Goal: Information Seeking & Learning: Learn about a topic

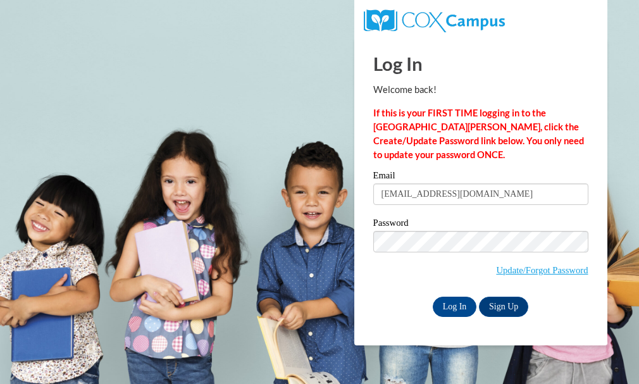
type input "[EMAIL_ADDRESS][DOMAIN_NAME]"
click at [433, 297] on input "Log In" at bounding box center [455, 307] width 44 height 20
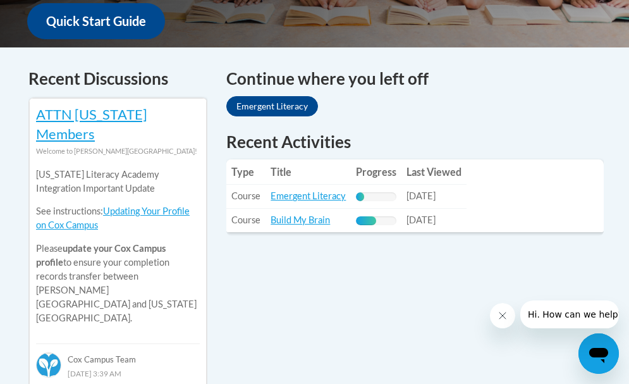
scroll to position [482, 0]
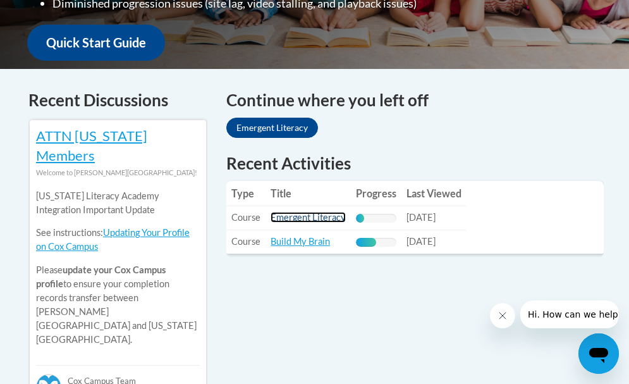
click at [311, 218] on link "Emergent Literacy" at bounding box center [308, 217] width 75 height 11
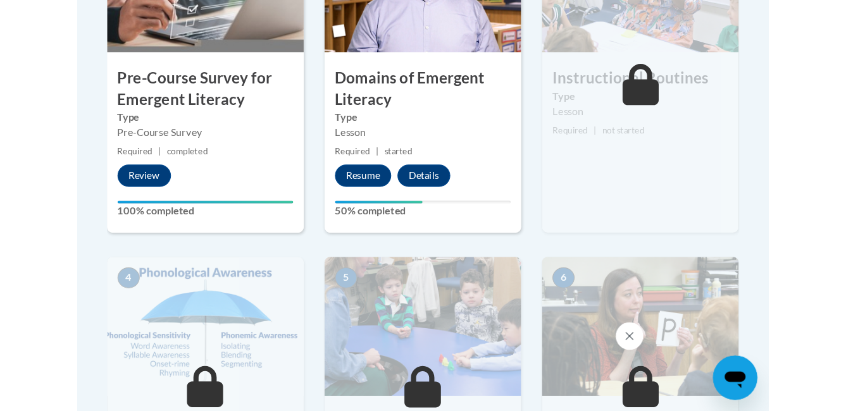
scroll to position [569, 0]
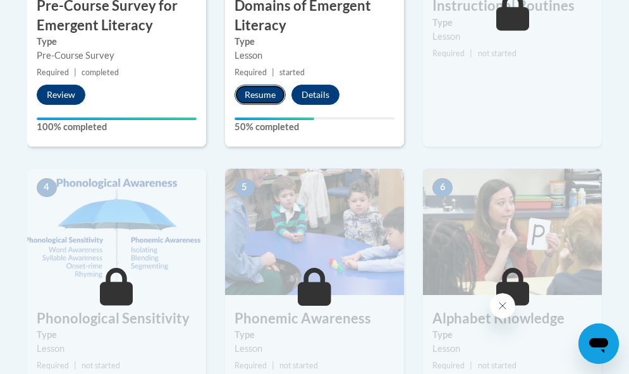
click at [265, 92] on button "Resume" at bounding box center [260, 95] width 51 height 20
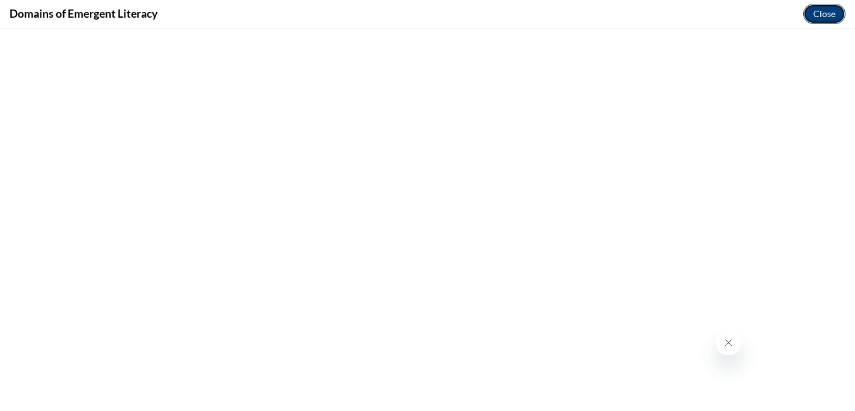
click at [629, 9] on button "Close" at bounding box center [824, 14] width 42 height 20
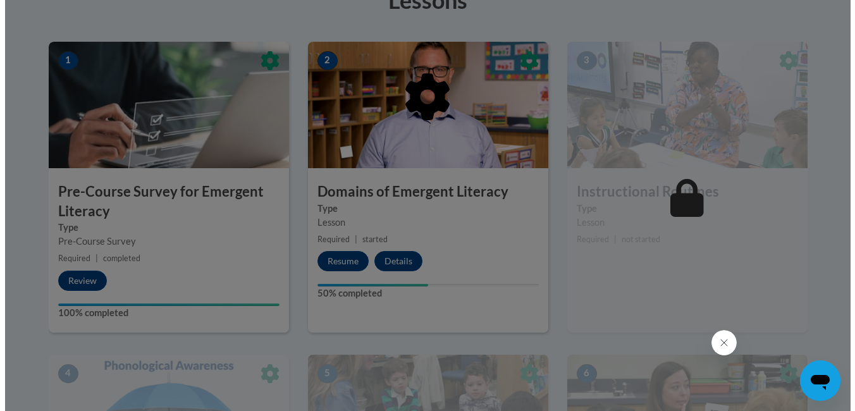
scroll to position [380, 0]
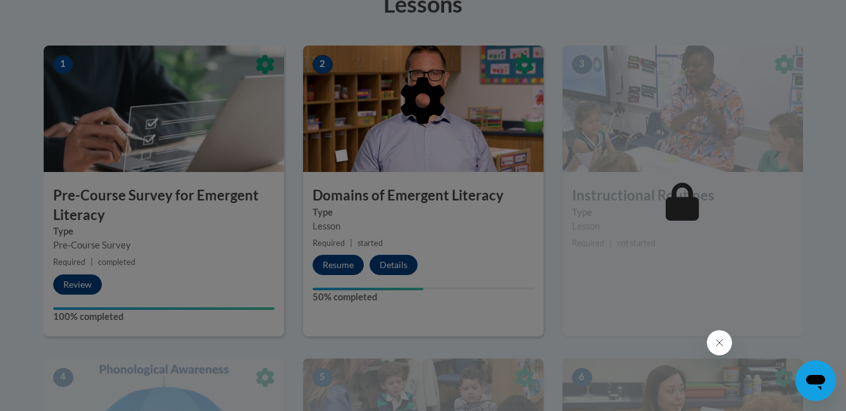
click at [347, 267] on div at bounding box center [423, 166] width 759 height 240
click at [346, 271] on div at bounding box center [423, 166] width 759 height 240
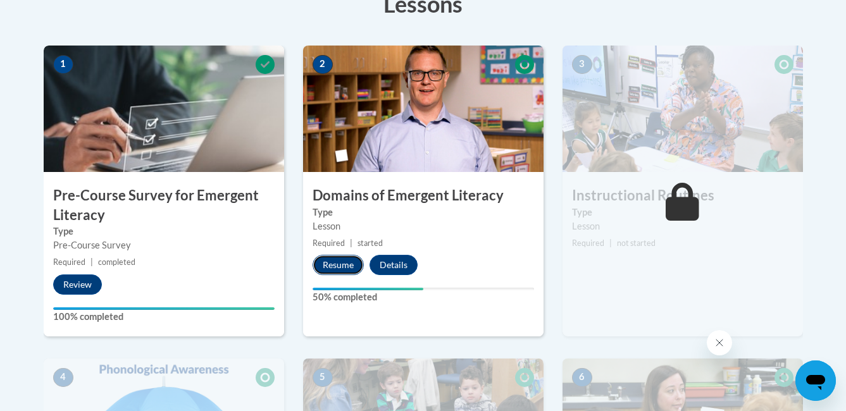
click at [347, 260] on button "Resume" at bounding box center [337, 265] width 51 height 20
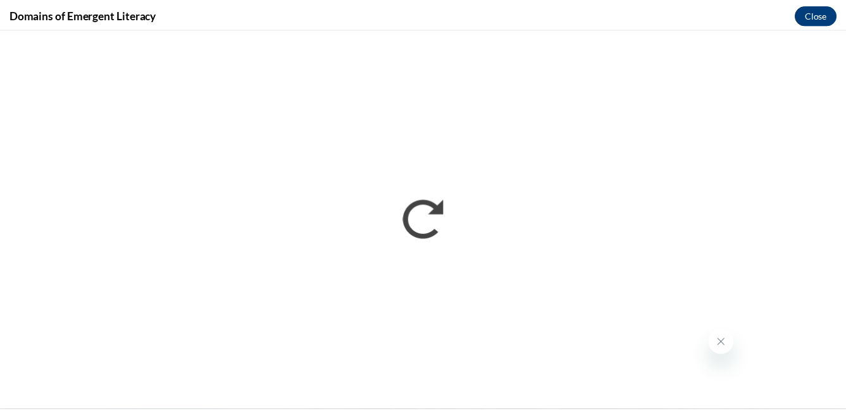
scroll to position [0, 0]
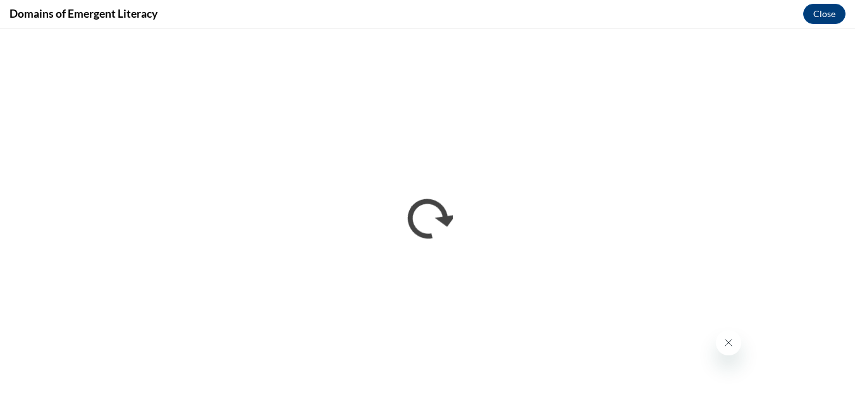
click at [629, 347] on icon "Close message from company" at bounding box center [728, 343] width 10 height 10
click at [629, 17] on button "Close" at bounding box center [824, 14] width 42 height 20
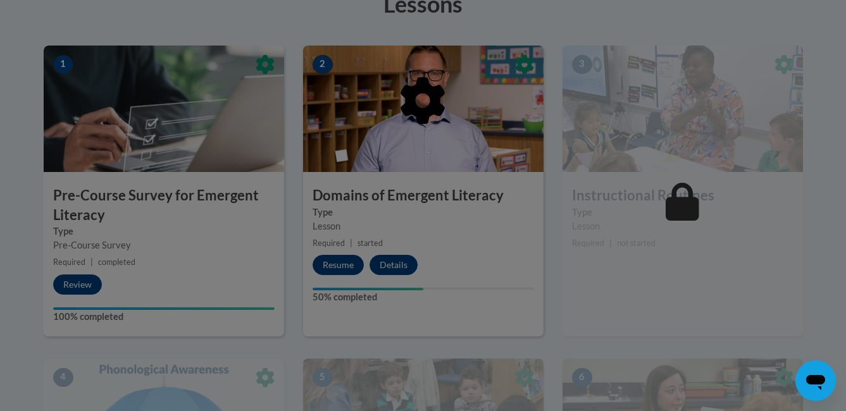
click at [337, 261] on div at bounding box center [423, 166] width 759 height 240
click at [335, 264] on div at bounding box center [423, 166] width 759 height 240
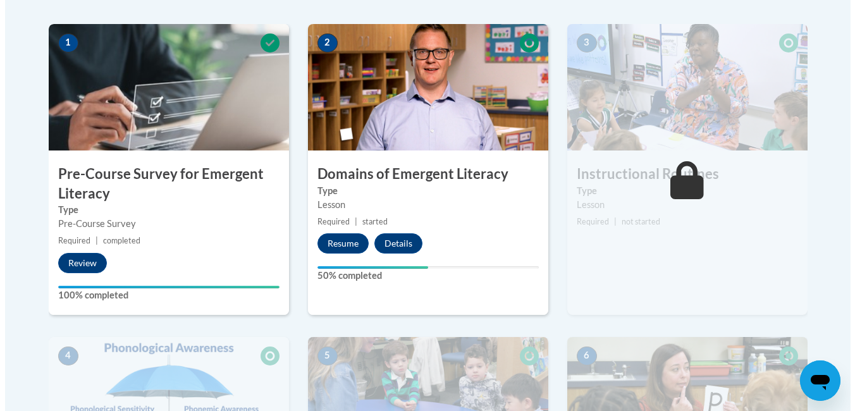
scroll to position [443, 0]
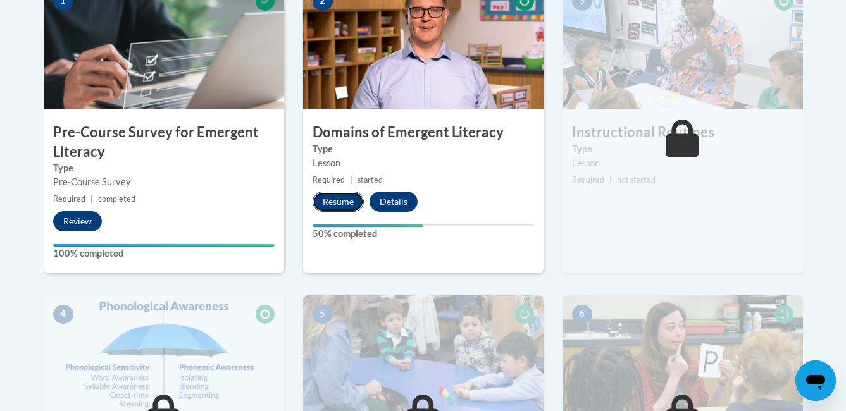
click at [347, 210] on button "Resume" at bounding box center [337, 202] width 51 height 20
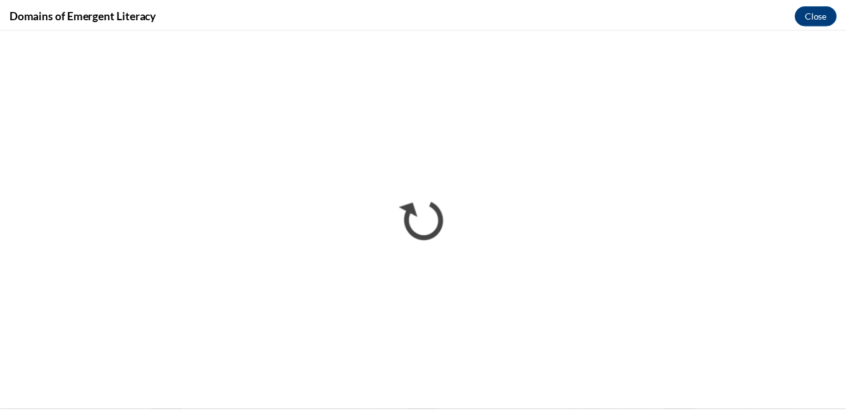
scroll to position [0, 0]
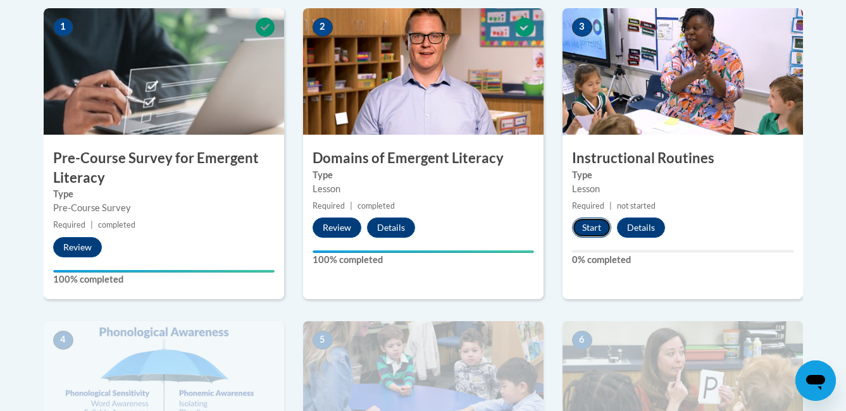
click at [599, 228] on button "Start" at bounding box center [591, 228] width 39 height 20
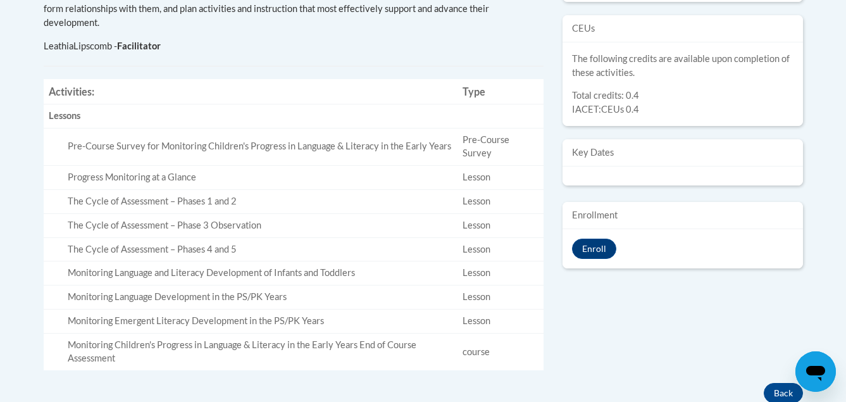
scroll to position [443, 0]
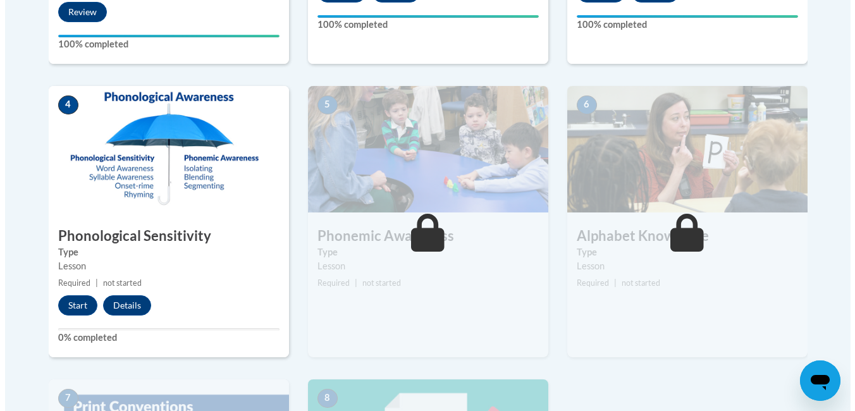
scroll to position [657, 0]
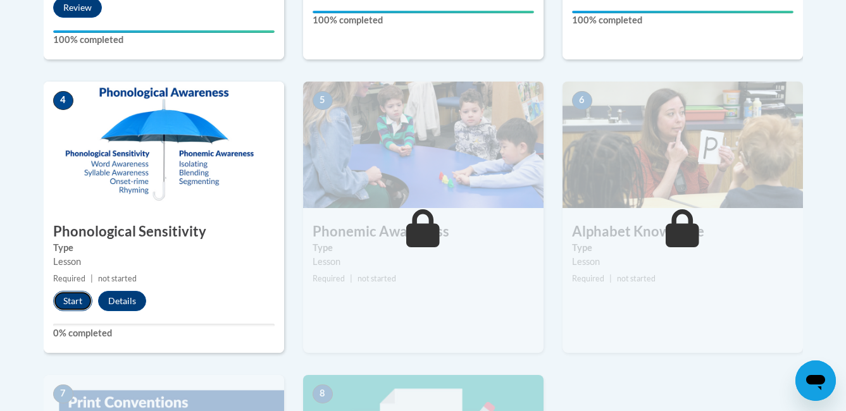
click at [66, 303] on button "Start" at bounding box center [72, 301] width 39 height 20
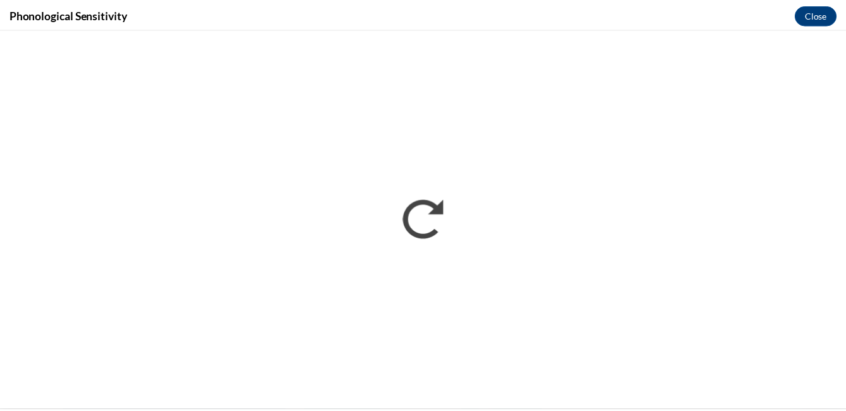
scroll to position [0, 0]
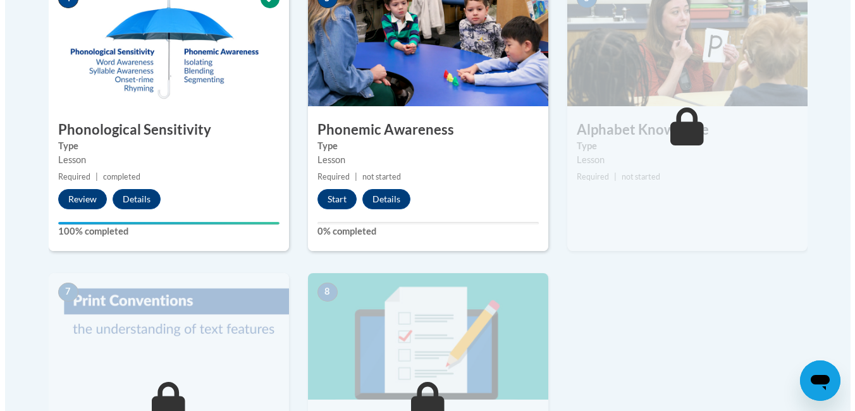
scroll to position [759, 0]
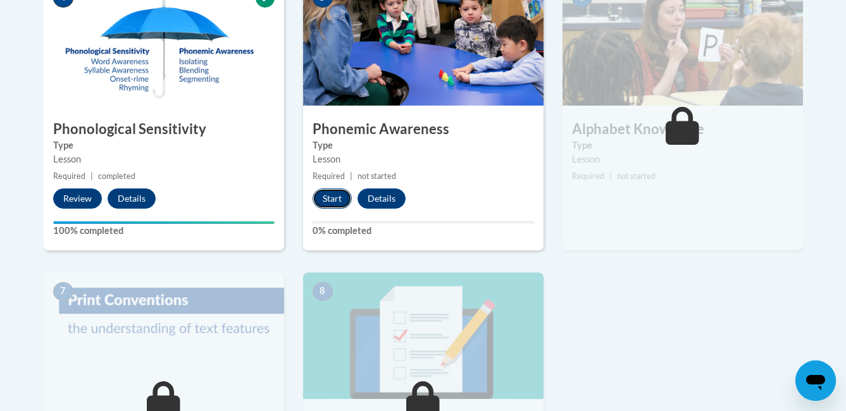
click at [328, 198] on button "Start" at bounding box center [331, 198] width 39 height 20
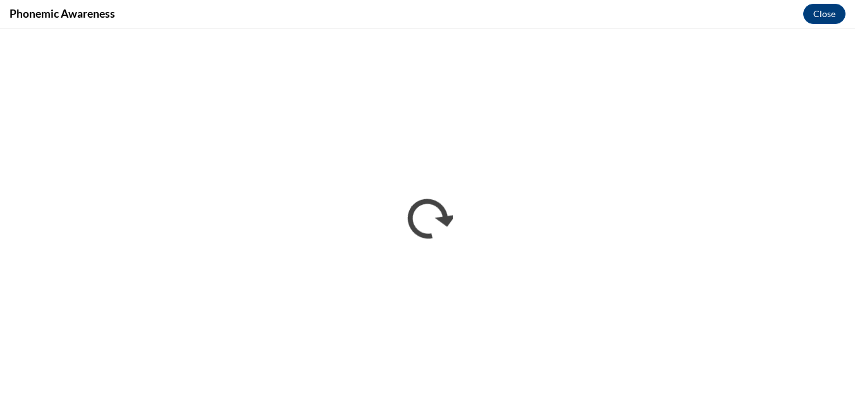
scroll to position [0, 0]
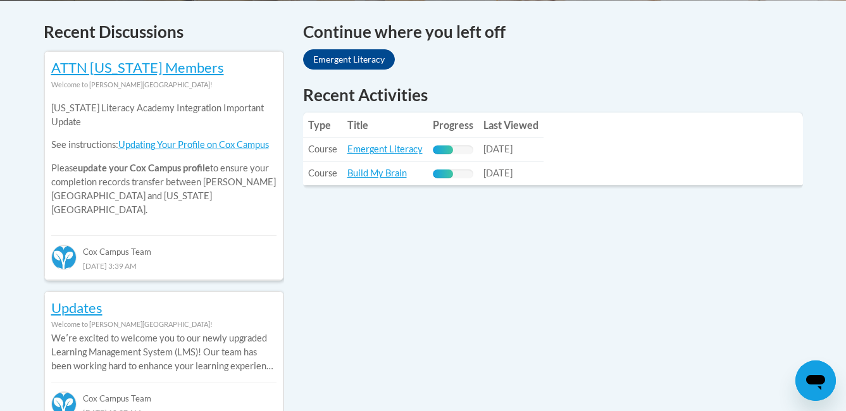
scroll to position [569, 0]
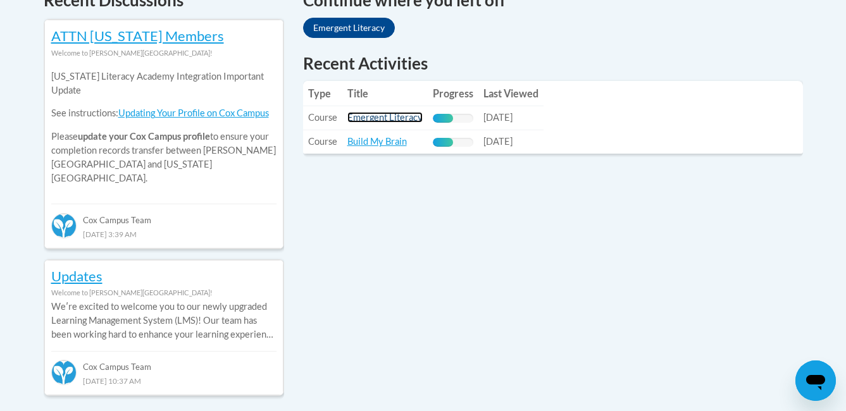
click at [373, 115] on link "Emergent Literacy" at bounding box center [384, 117] width 75 height 11
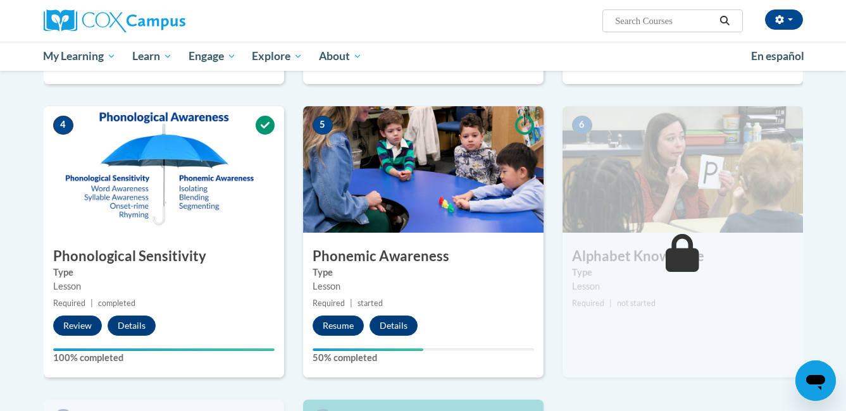
scroll to position [633, 0]
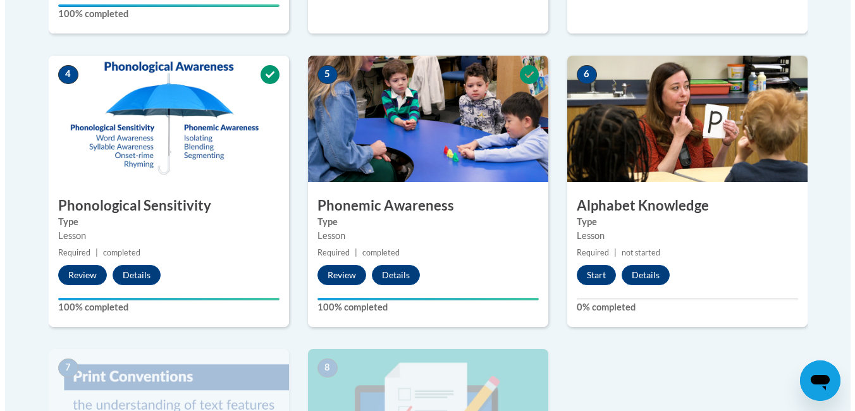
scroll to position [696, 0]
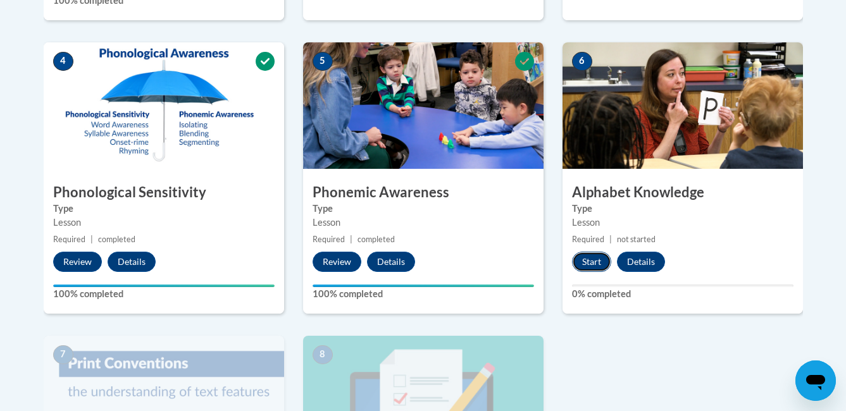
click at [588, 257] on button "Start" at bounding box center [591, 262] width 39 height 20
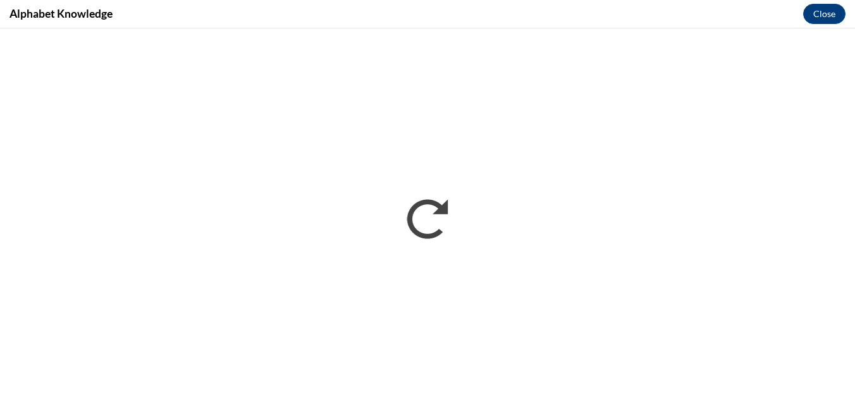
scroll to position [0, 0]
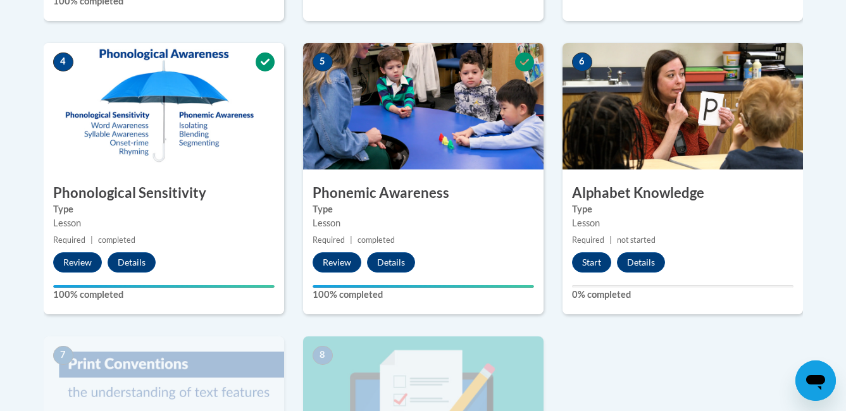
scroll to position [679, 0]
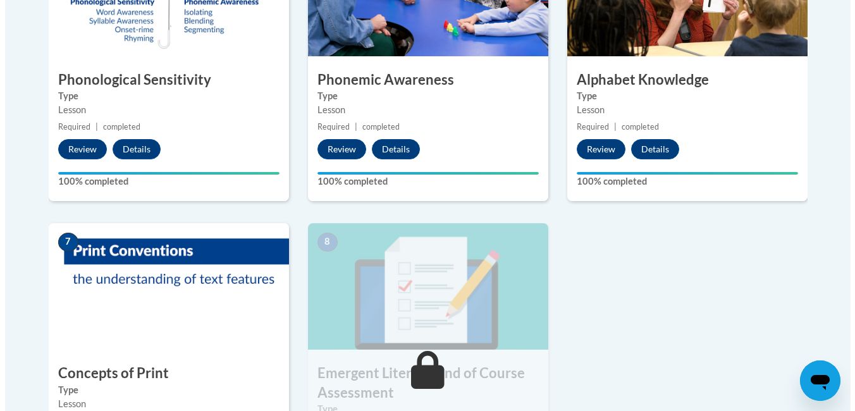
scroll to position [998, 0]
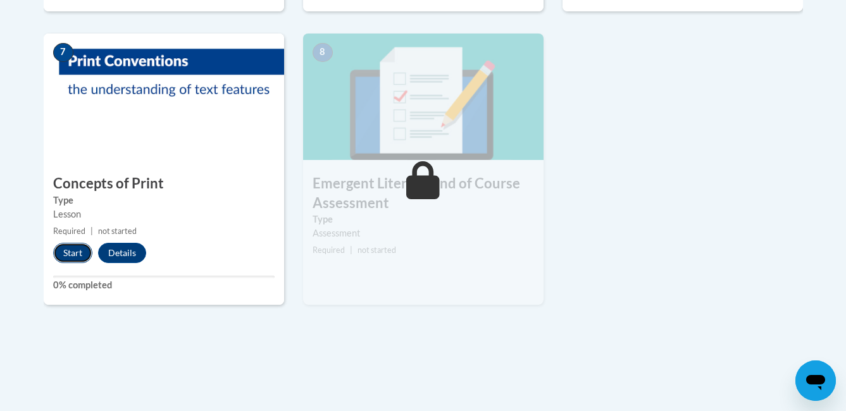
click at [70, 258] on button "Start" at bounding box center [72, 253] width 39 height 20
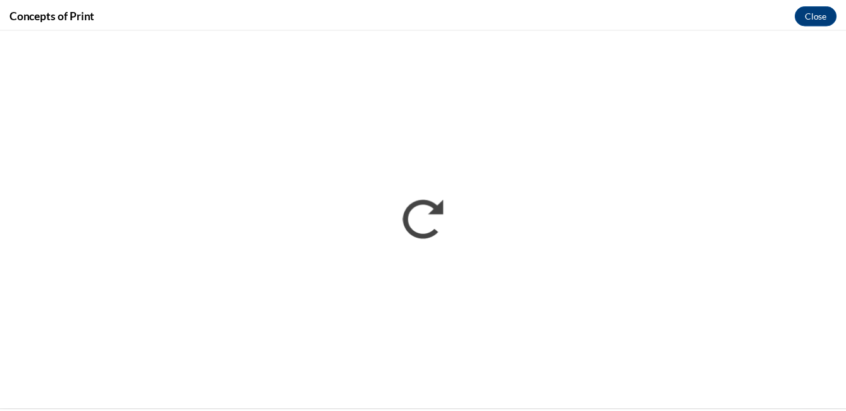
scroll to position [0, 0]
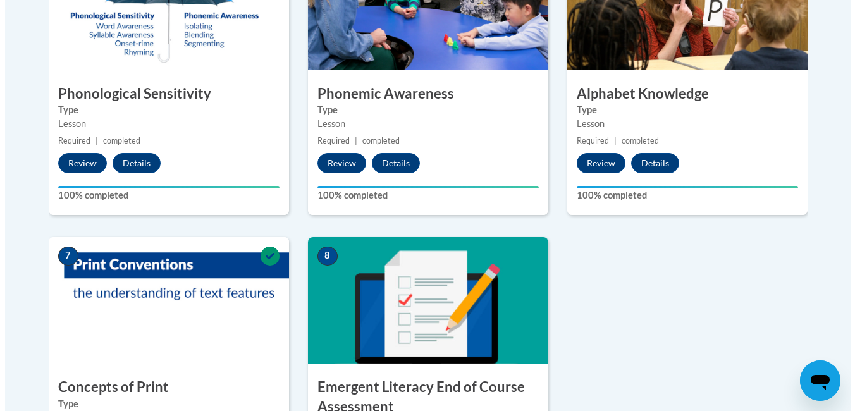
scroll to position [915, 0]
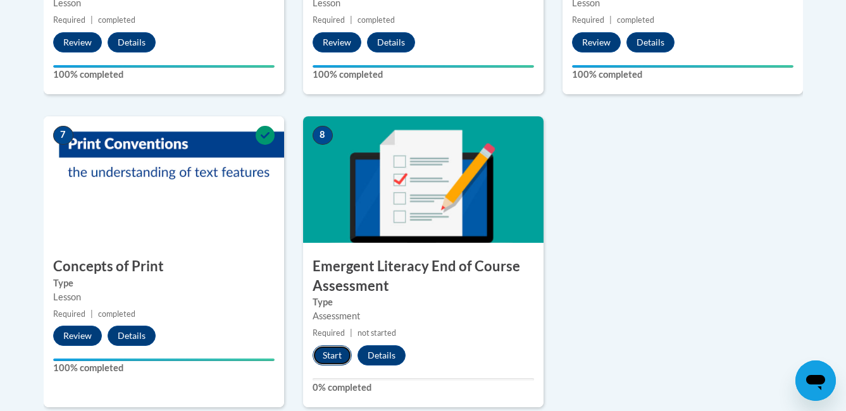
click at [318, 351] on button "Start" at bounding box center [331, 355] width 39 height 20
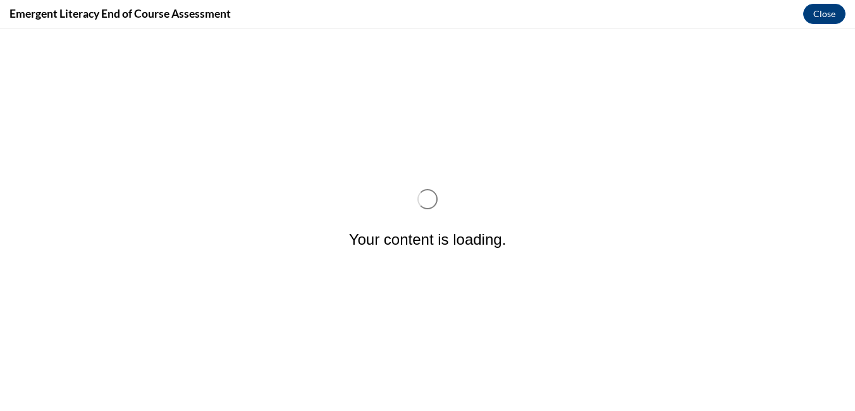
scroll to position [0, 0]
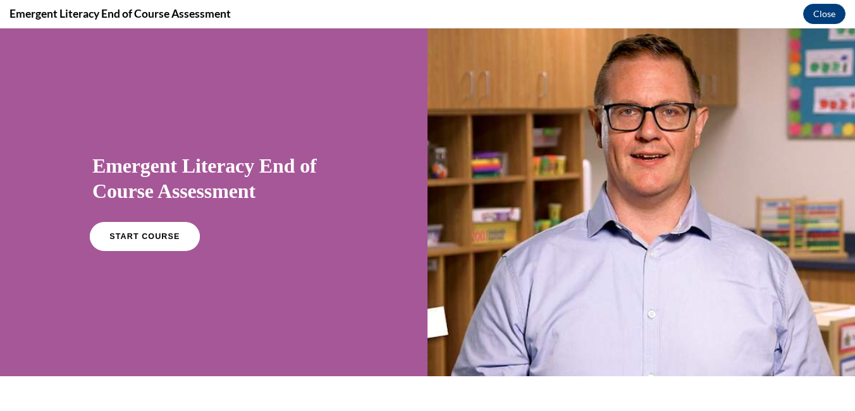
click at [142, 237] on span "START COURSE" at bounding box center [144, 236] width 70 height 9
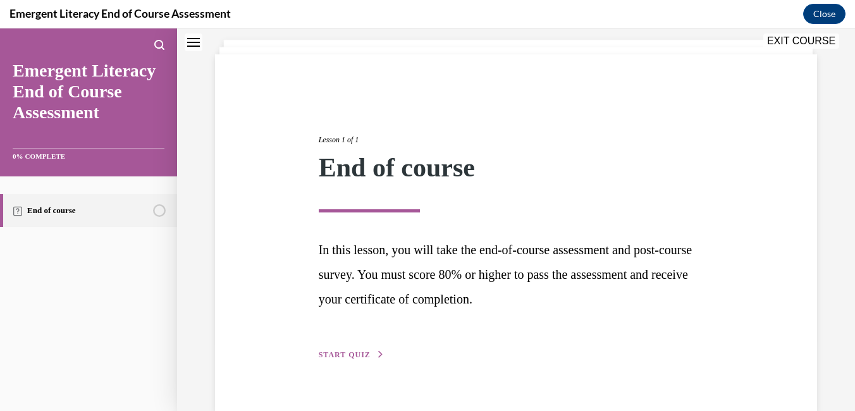
scroll to position [97, 0]
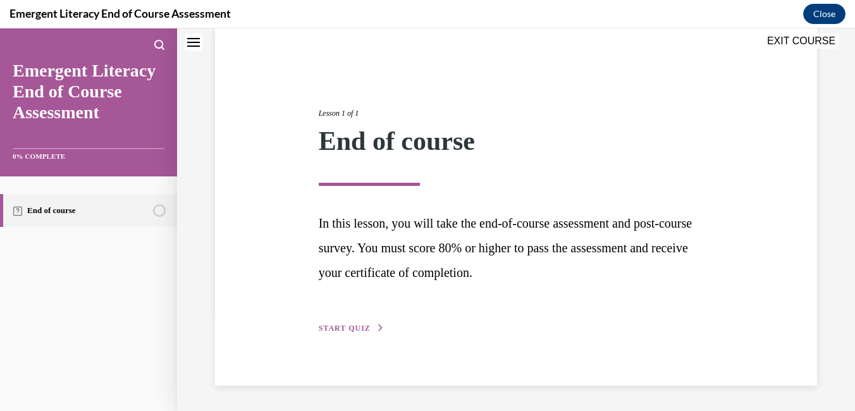
click at [332, 330] on span "START QUIZ" at bounding box center [345, 328] width 52 height 9
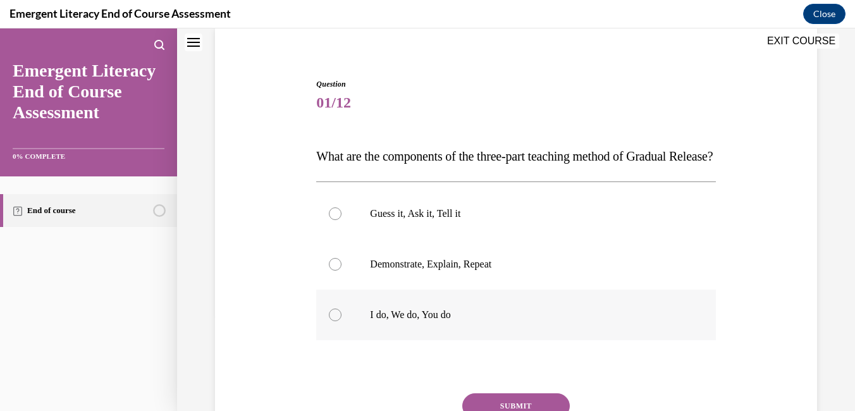
click at [331, 321] on div at bounding box center [335, 315] width 13 height 13
click at [331, 321] on input "I do, We do, You do" at bounding box center [335, 315] width 13 height 13
radio input "true"
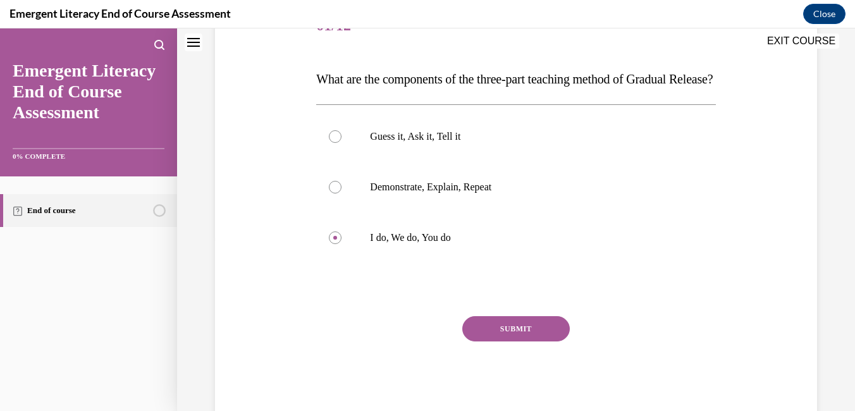
scroll to position [234, 0]
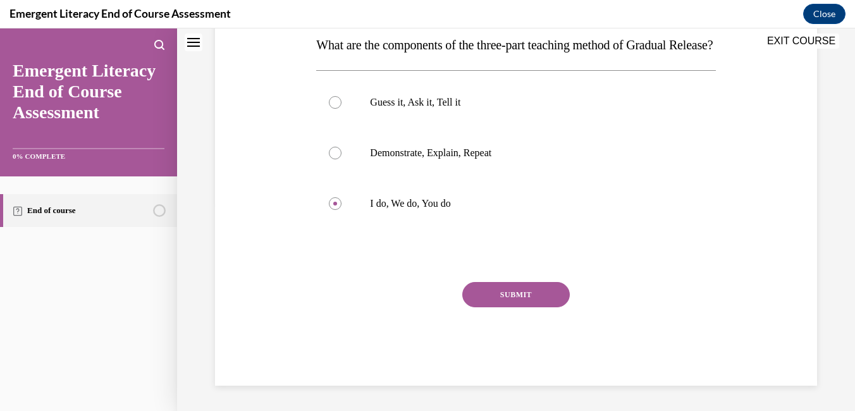
click at [487, 295] on button "SUBMIT" at bounding box center [516, 294] width 108 height 25
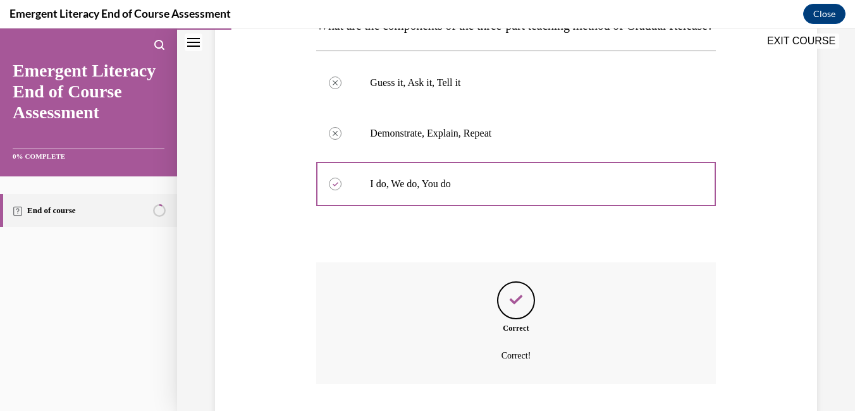
scroll to position [337, 0]
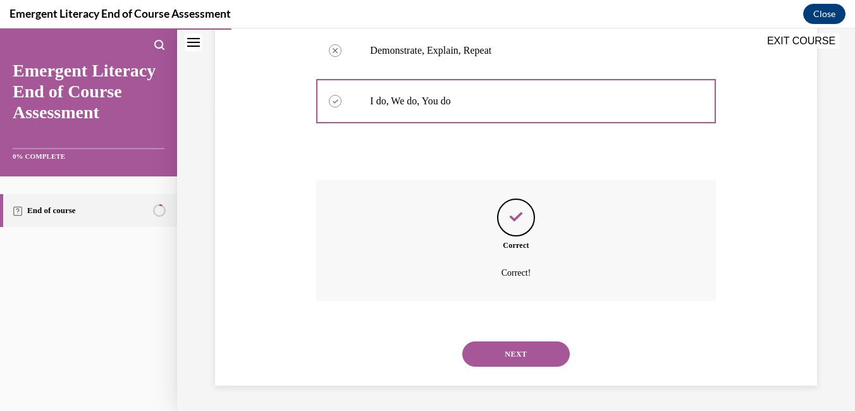
click at [510, 358] on button "NEXT" at bounding box center [516, 354] width 108 height 25
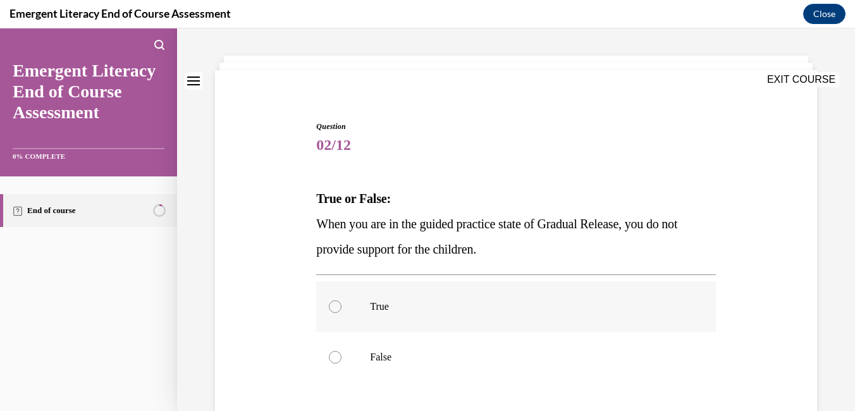
scroll to position [63, 0]
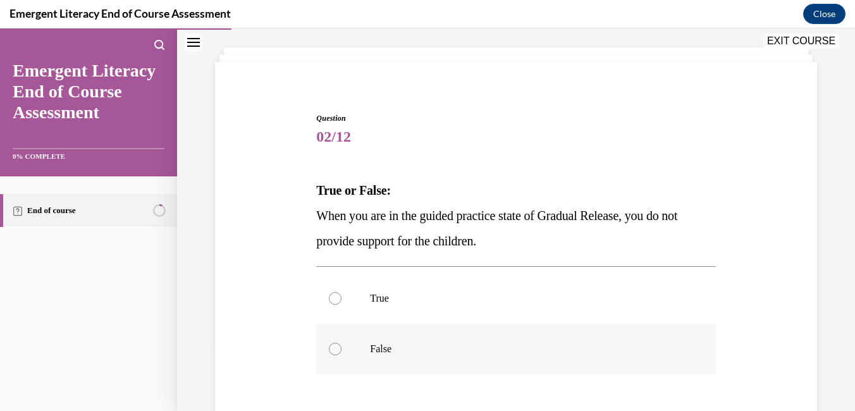
click at [325, 346] on label "False" at bounding box center [515, 349] width 399 height 51
click at [329, 346] on input "False" at bounding box center [335, 349] width 13 height 13
radio input "true"
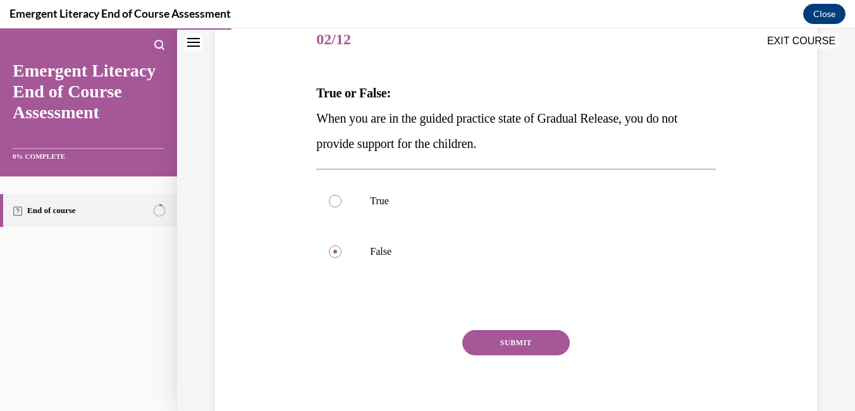
scroll to position [209, 0]
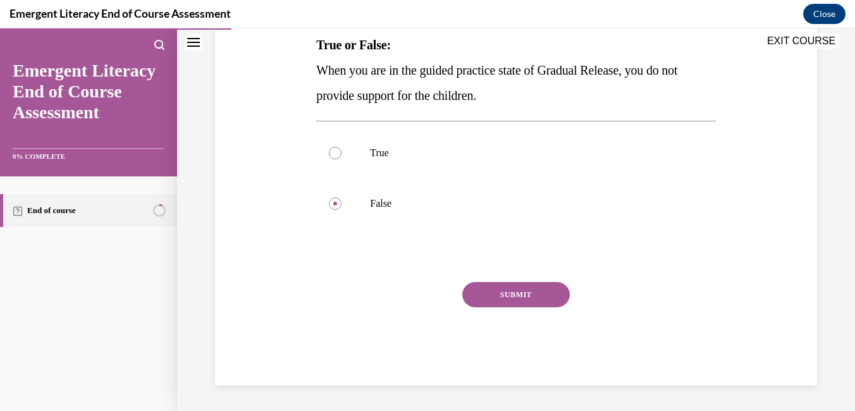
click at [473, 299] on button "SUBMIT" at bounding box center [516, 294] width 108 height 25
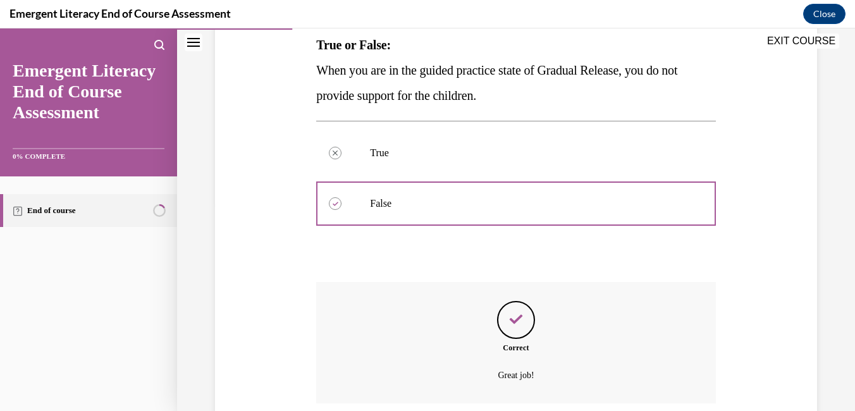
scroll to position [311, 0]
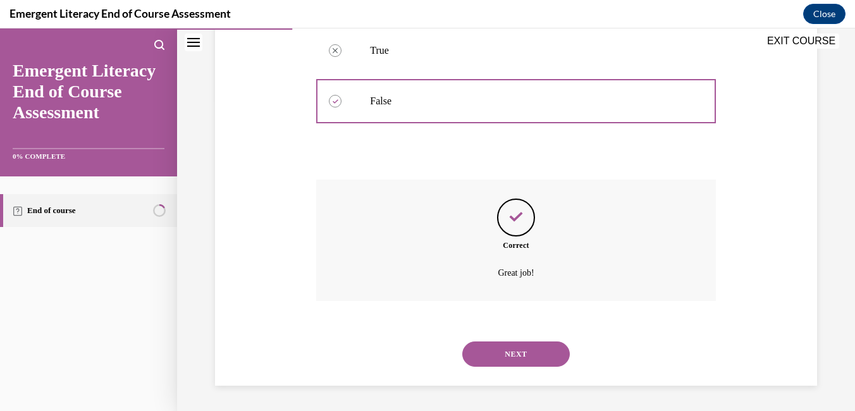
click at [513, 352] on button "NEXT" at bounding box center [516, 354] width 108 height 25
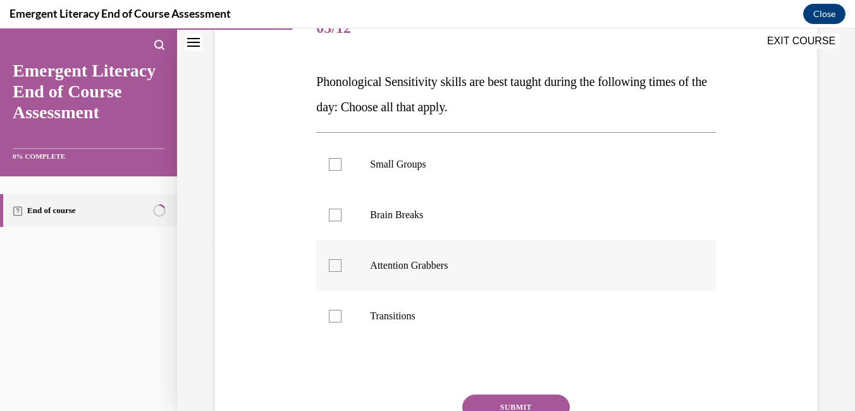
scroll to position [190, 0]
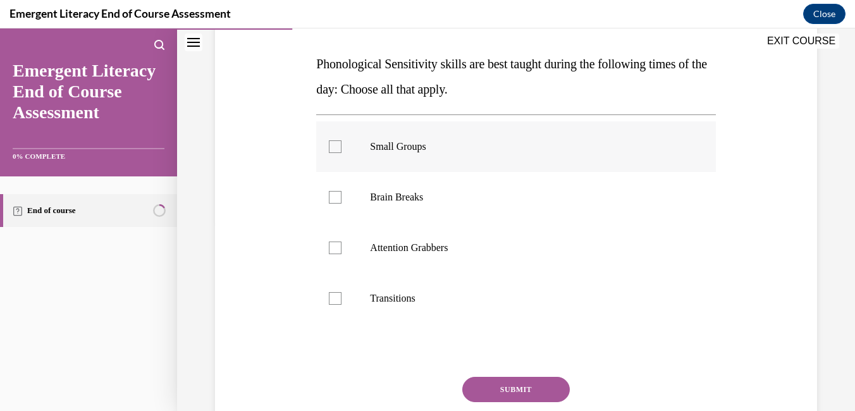
click at [333, 152] on div at bounding box center [335, 146] width 13 height 13
click at [333, 152] on input "Small Groups" at bounding box center [335, 146] width 13 height 13
checkbox input "true"
click at [500, 397] on button "SUBMIT" at bounding box center [516, 389] width 108 height 25
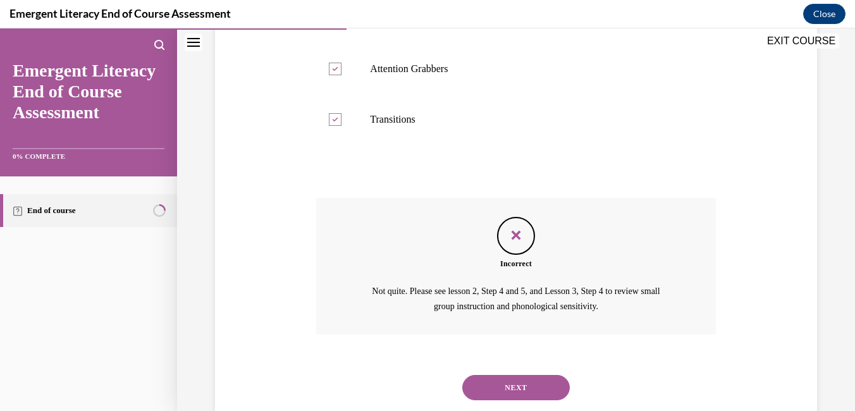
scroll to position [402, 0]
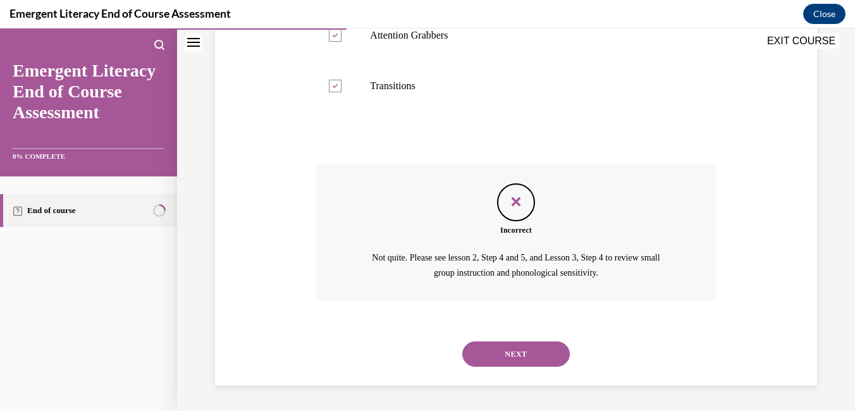
click at [510, 187] on div "Feedback" at bounding box center [516, 202] width 38 height 38
click at [513, 347] on button "NEXT" at bounding box center [516, 354] width 108 height 25
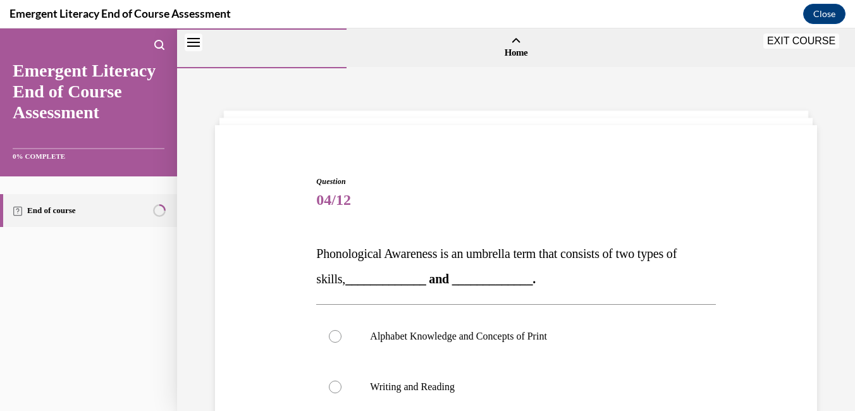
scroll to position [127, 0]
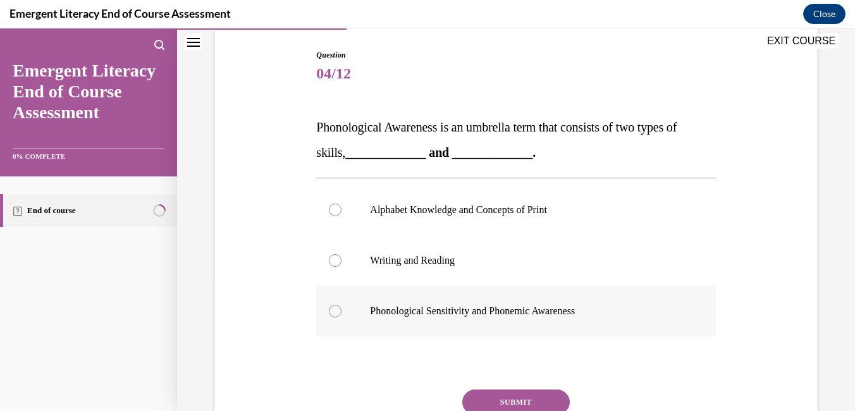
click at [332, 311] on div at bounding box center [335, 311] width 13 height 13
click at [332, 311] on input "Phonological Sensitivity and Phonemic Awareness" at bounding box center [335, 311] width 13 height 13
radio input "true"
click at [495, 404] on button "SUBMIT" at bounding box center [516, 402] width 108 height 25
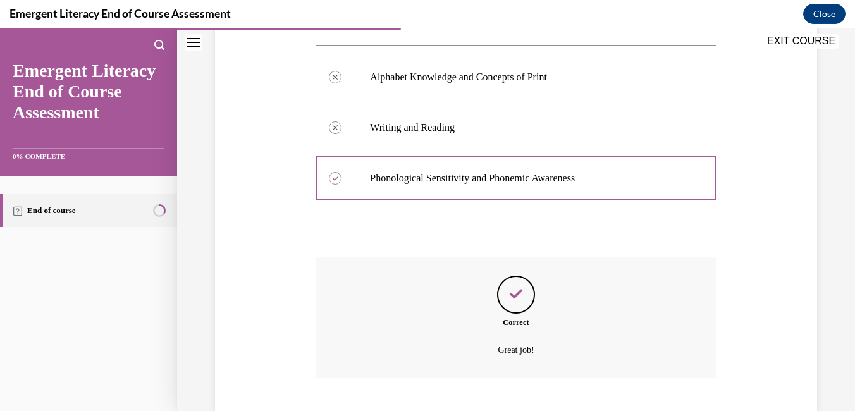
scroll to position [337, 0]
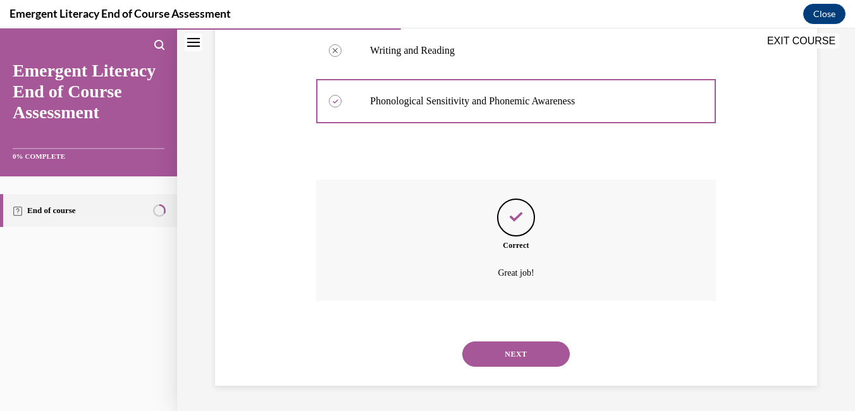
click at [521, 352] on button "NEXT" at bounding box center [516, 354] width 108 height 25
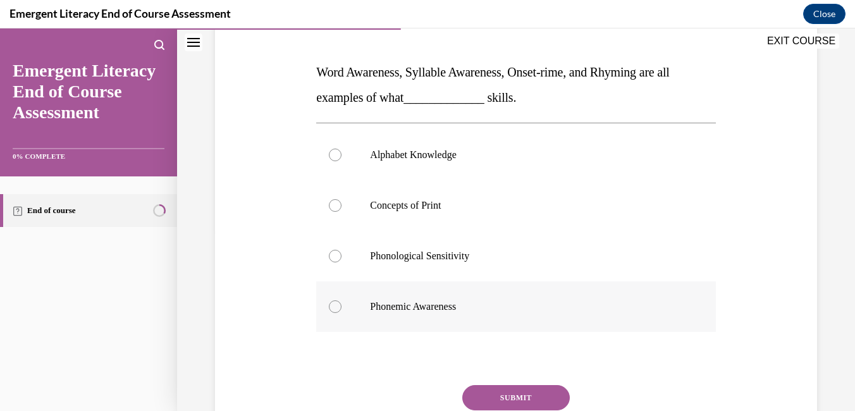
scroll to position [190, 0]
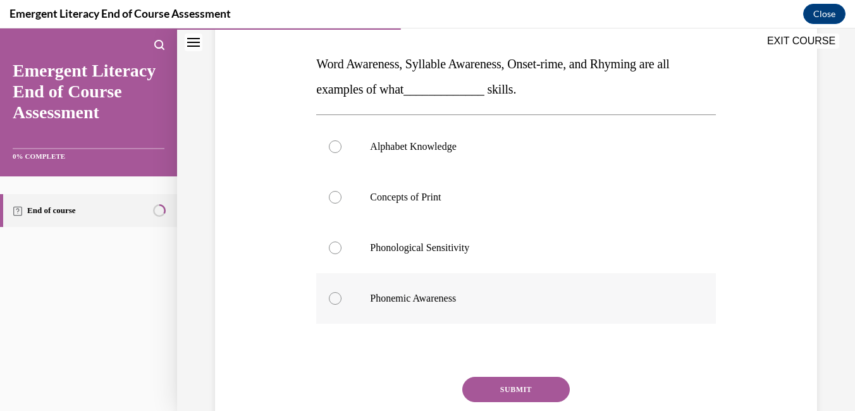
click at [333, 296] on div at bounding box center [335, 298] width 13 height 13
click at [333, 296] on input "Phonemic Awareness" at bounding box center [335, 298] width 13 height 13
radio input "true"
click at [519, 386] on button "SUBMIT" at bounding box center [516, 389] width 108 height 25
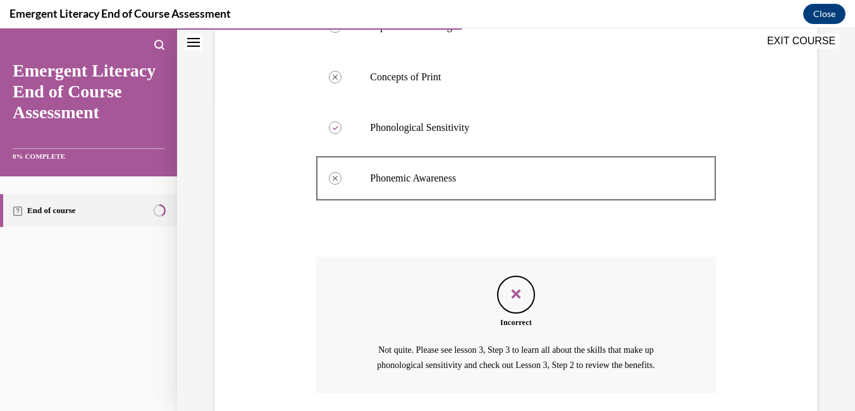
scroll to position [402, 0]
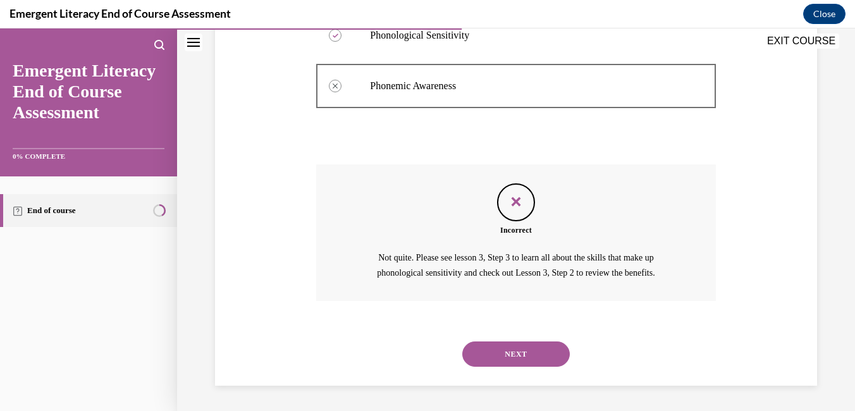
click at [524, 369] on div "NEXT" at bounding box center [515, 354] width 399 height 51
click at [521, 347] on button "NEXT" at bounding box center [516, 354] width 108 height 25
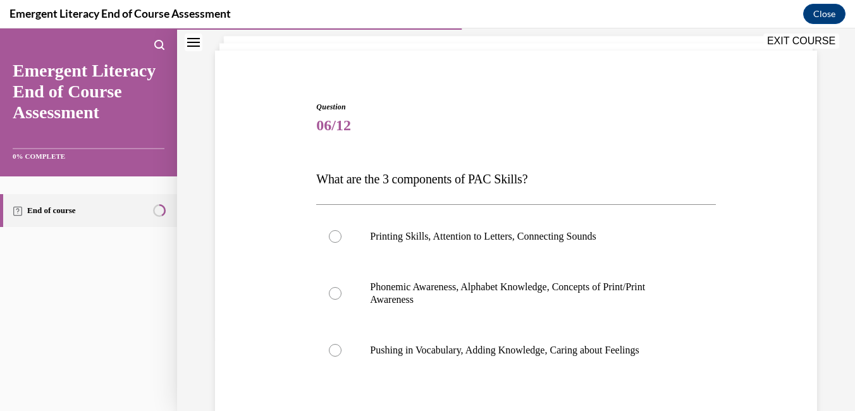
scroll to position [190, 0]
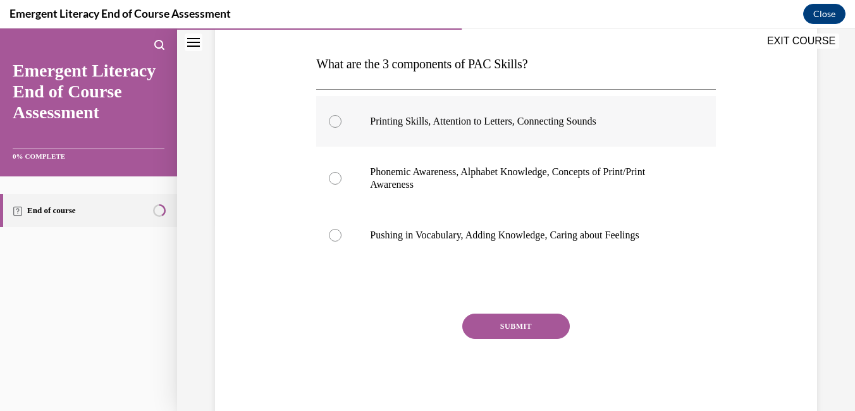
click at [337, 121] on div at bounding box center [335, 121] width 13 height 13
click at [337, 121] on input "Printing Skills, Attention to Letters, Connecting Sounds" at bounding box center [335, 121] width 13 height 13
radio input "true"
click at [332, 182] on div at bounding box center [335, 178] width 13 height 13
click at [332, 182] on input "Phonemic Awareness, Alphabet Knowledge, Concepts of Print/Print Awareness" at bounding box center [335, 178] width 13 height 13
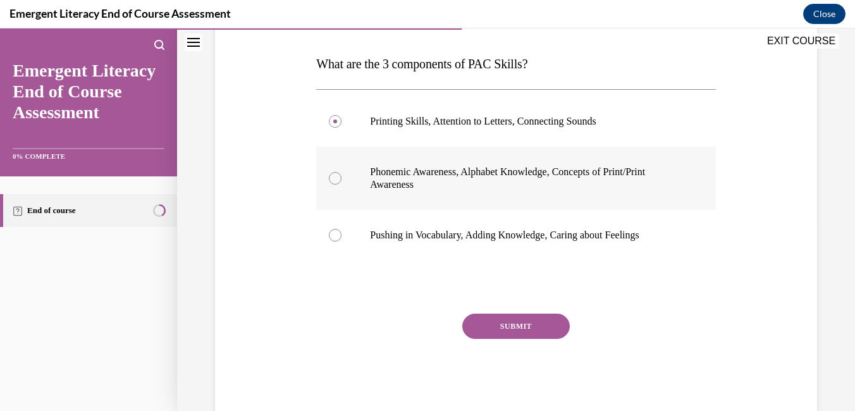
radio input "true"
click at [517, 323] on button "SUBMIT" at bounding box center [516, 326] width 108 height 25
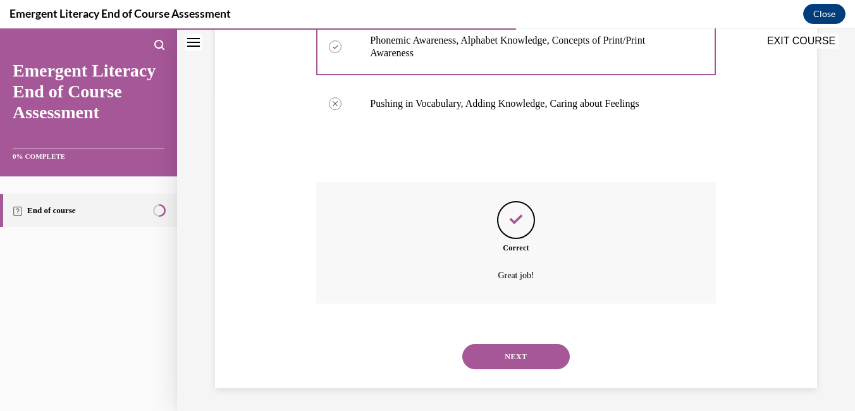
scroll to position [324, 0]
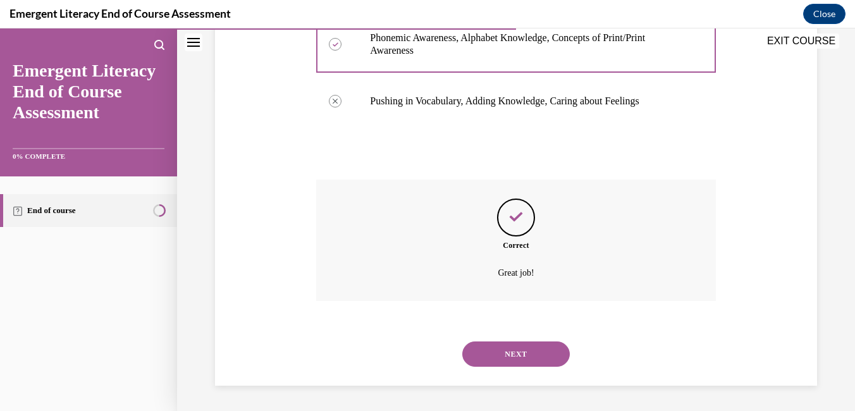
click at [515, 354] on button "NEXT" at bounding box center [516, 354] width 108 height 25
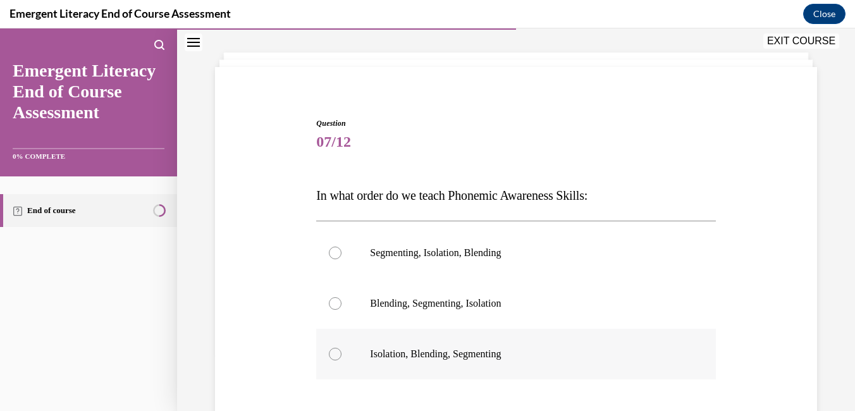
scroll to position [127, 0]
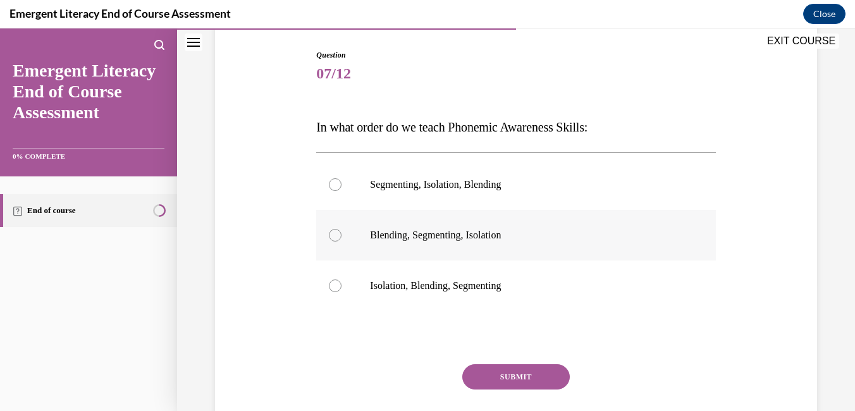
click at [335, 239] on div at bounding box center [335, 235] width 13 height 13
click at [335, 239] on input "Blending, Segmenting, Isolation" at bounding box center [335, 235] width 13 height 13
radio input "true"
click at [500, 368] on button "SUBMIT" at bounding box center [516, 376] width 108 height 25
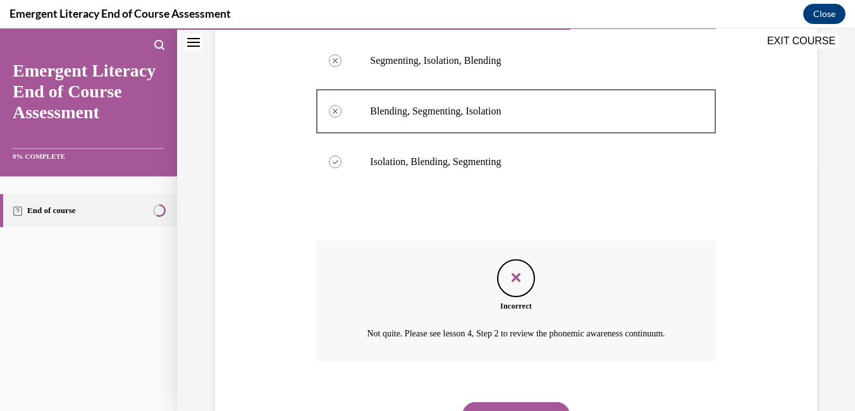
scroll to position [326, 0]
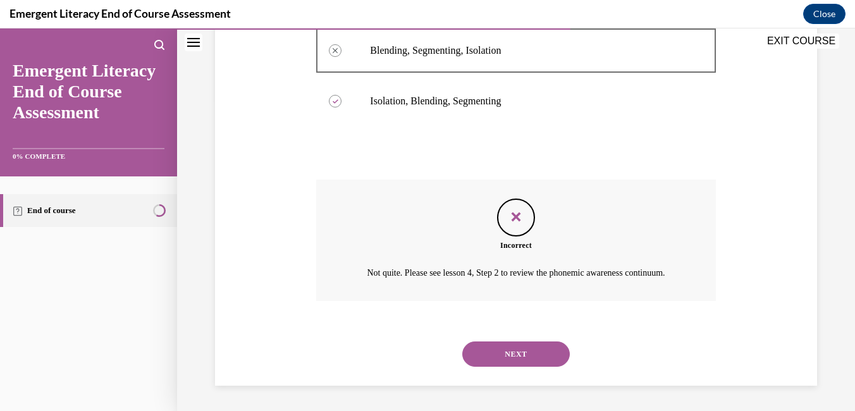
click at [516, 352] on button "NEXT" at bounding box center [516, 354] width 108 height 25
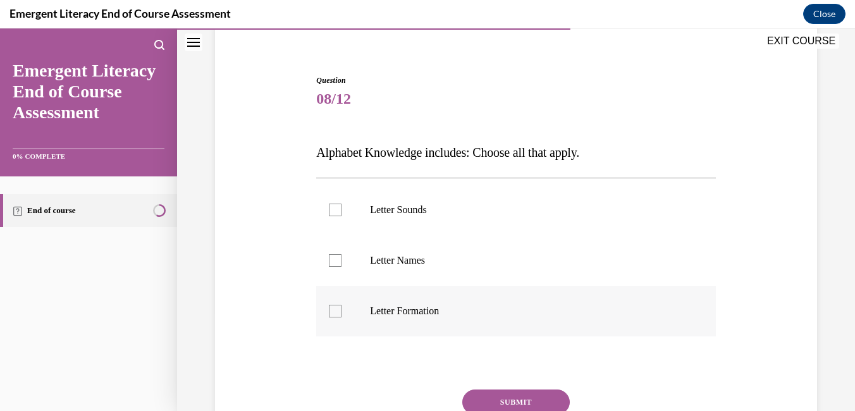
scroll to position [127, 0]
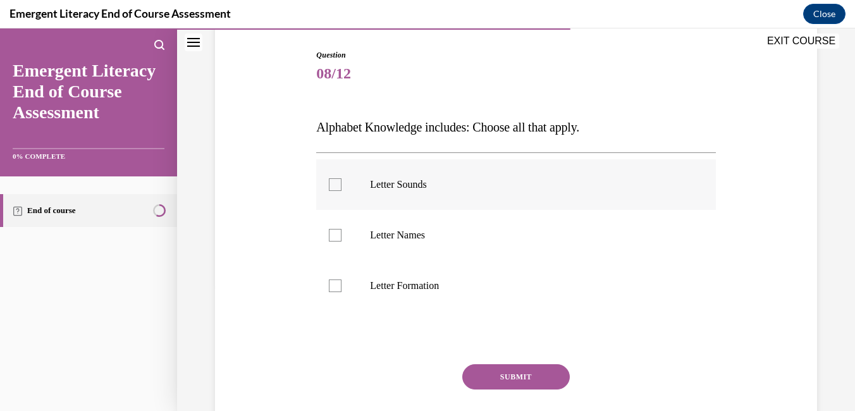
click at [329, 182] on div at bounding box center [335, 184] width 13 height 13
click at [329, 182] on input "Letter Sounds" at bounding box center [335, 184] width 13 height 13
checkbox input "true"
click at [334, 232] on div at bounding box center [335, 235] width 13 height 13
click at [334, 232] on input "Letter Names" at bounding box center [335, 235] width 13 height 13
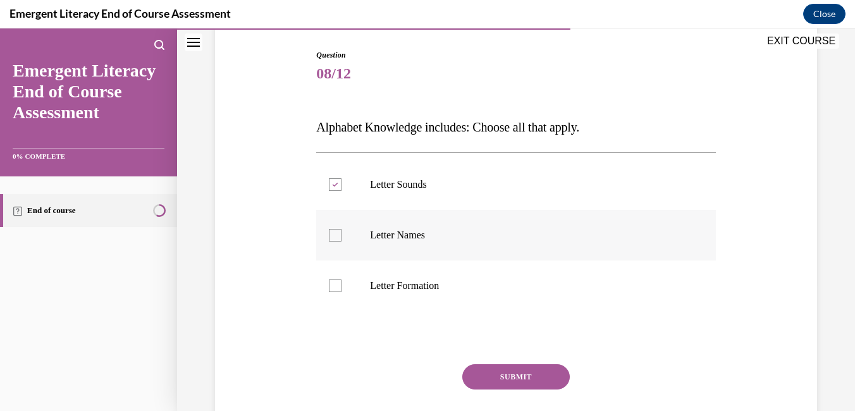
checkbox input "true"
click at [337, 291] on div at bounding box center [335, 286] width 13 height 13
click at [337, 291] on input "Letter Formation" at bounding box center [335, 286] width 13 height 13
checkbox input "true"
click at [517, 381] on button "SUBMIT" at bounding box center [516, 376] width 108 height 25
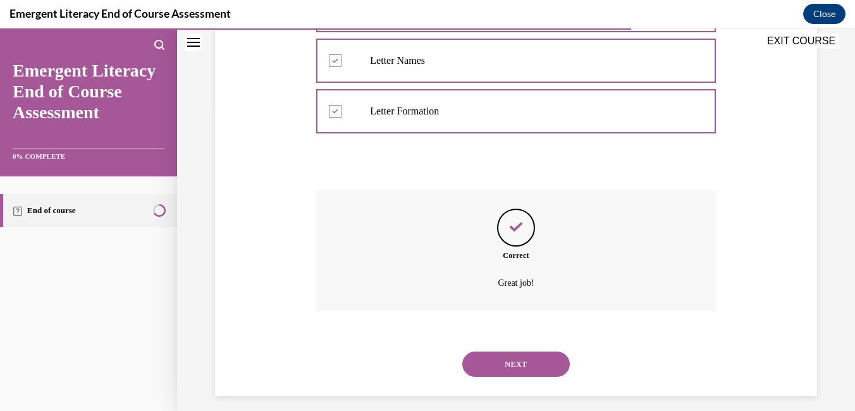
scroll to position [311, 0]
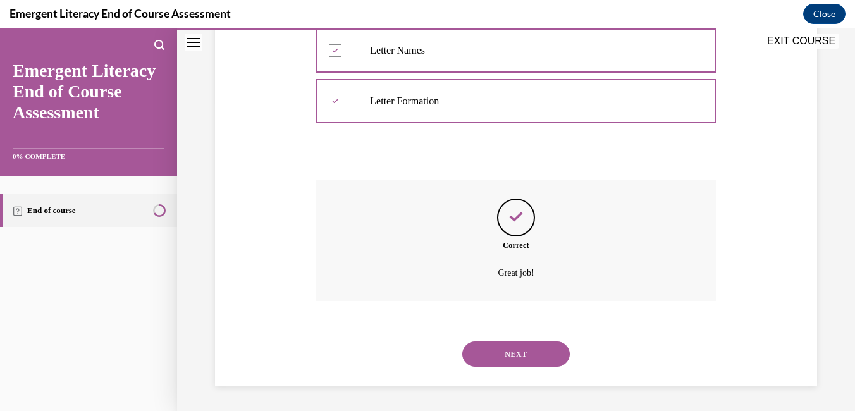
click at [519, 352] on button "NEXT" at bounding box center [516, 354] width 108 height 25
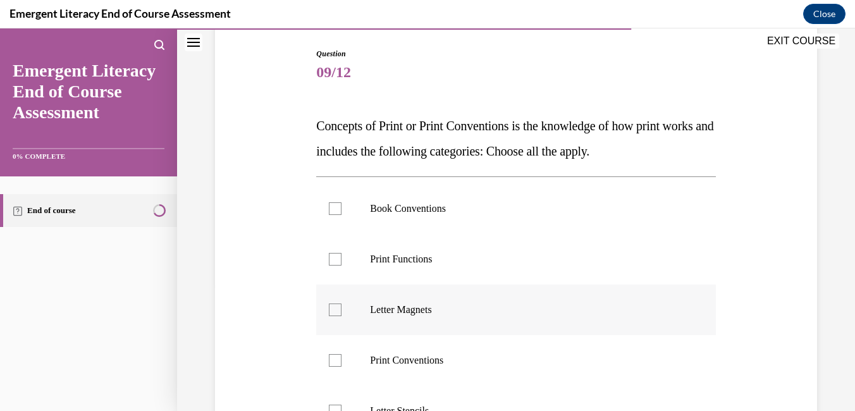
scroll to position [127, 0]
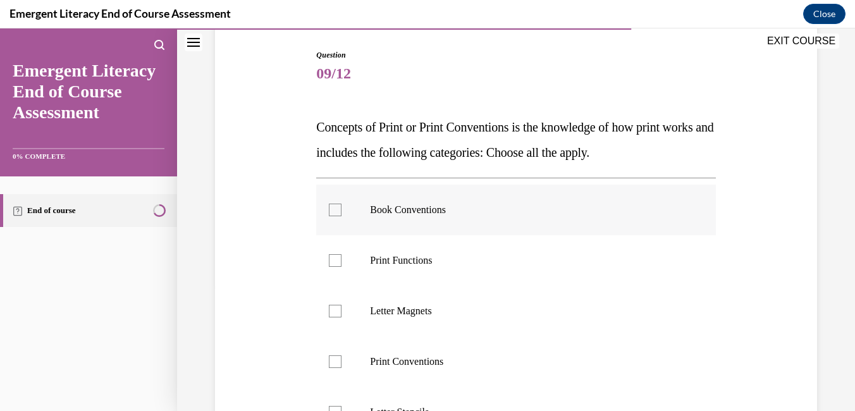
click at [337, 211] on div at bounding box center [335, 210] width 13 height 13
click at [337, 211] on input "Book Conventions" at bounding box center [335, 210] width 13 height 13
checkbox input "true"
click at [335, 261] on div at bounding box center [335, 260] width 13 height 13
click at [335, 261] on input "Print Functions" at bounding box center [335, 260] width 13 height 13
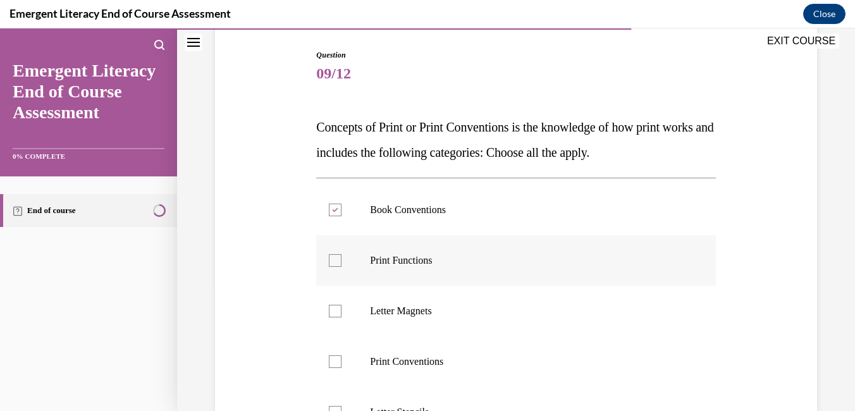
checkbox input "true"
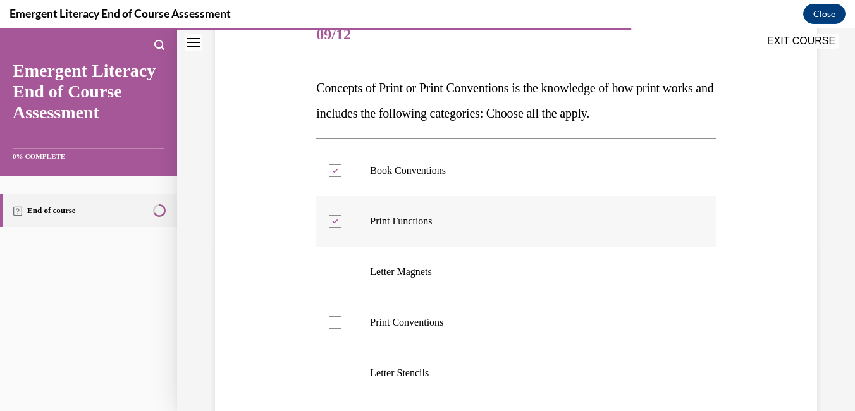
scroll to position [190, 0]
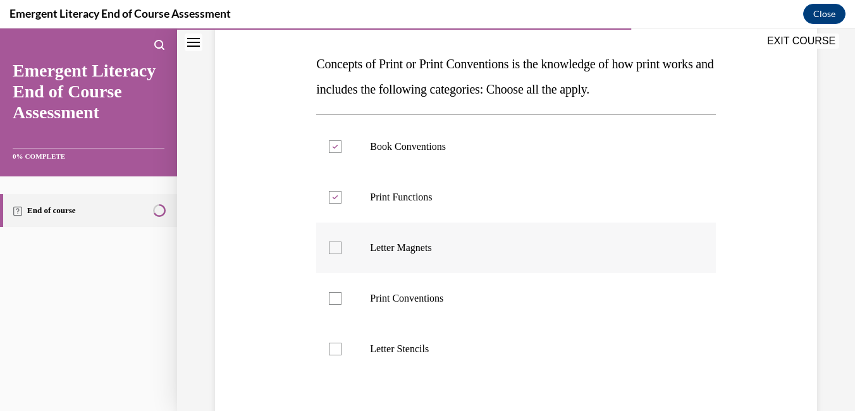
click at [340, 240] on label "Letter Magnets" at bounding box center [515, 248] width 399 height 51
click at [340, 242] on input "Letter Magnets" at bounding box center [335, 248] width 13 height 13
checkbox input "true"
click at [336, 294] on div at bounding box center [335, 298] width 13 height 13
click at [336, 294] on input "Print Conventions" at bounding box center [335, 298] width 13 height 13
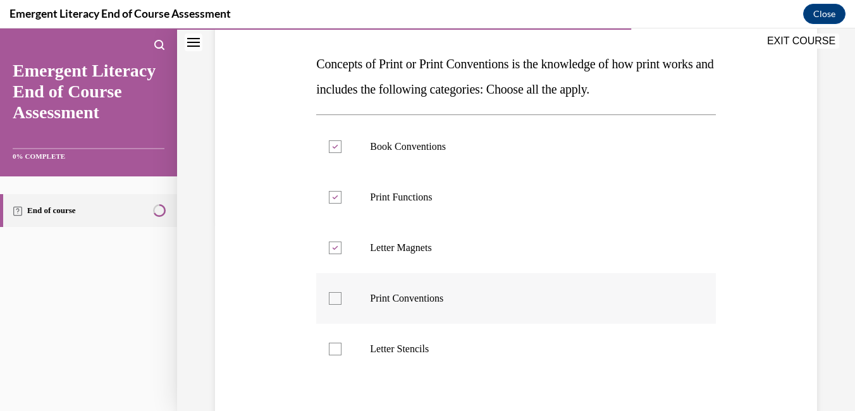
checkbox input "true"
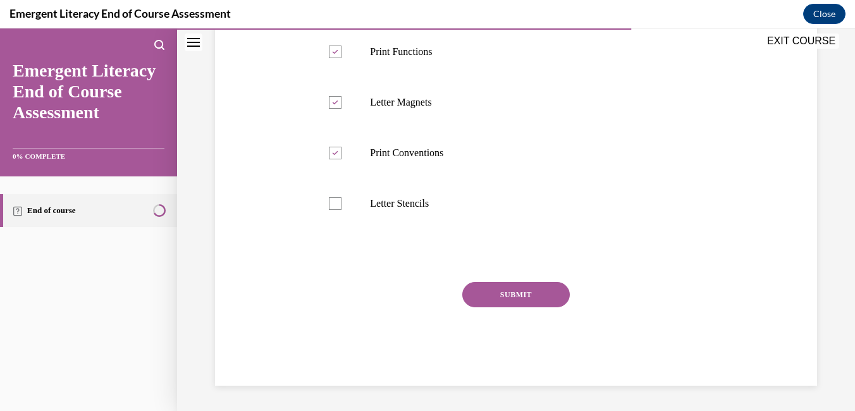
click at [505, 301] on button "SUBMIT" at bounding box center [516, 294] width 108 height 25
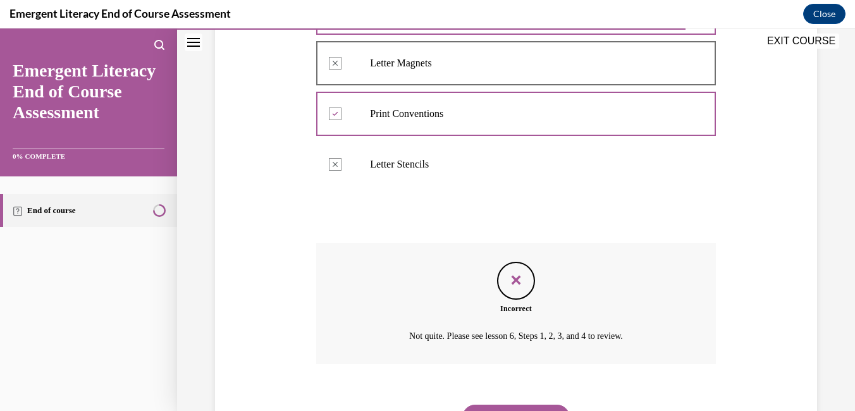
scroll to position [311, 0]
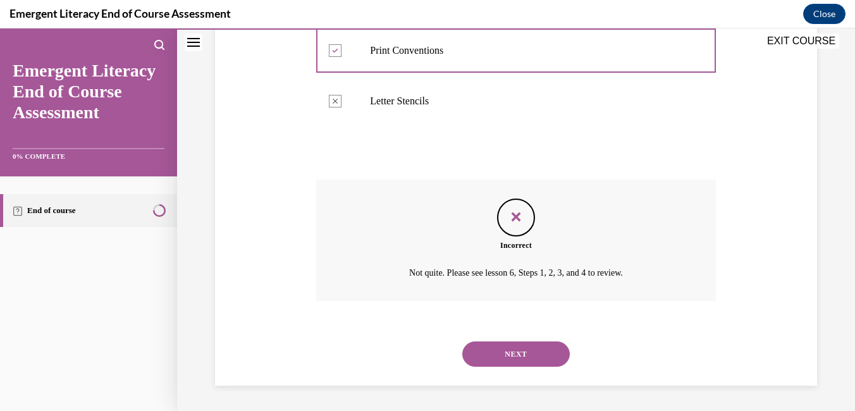
click at [522, 350] on button "NEXT" at bounding box center [516, 354] width 108 height 25
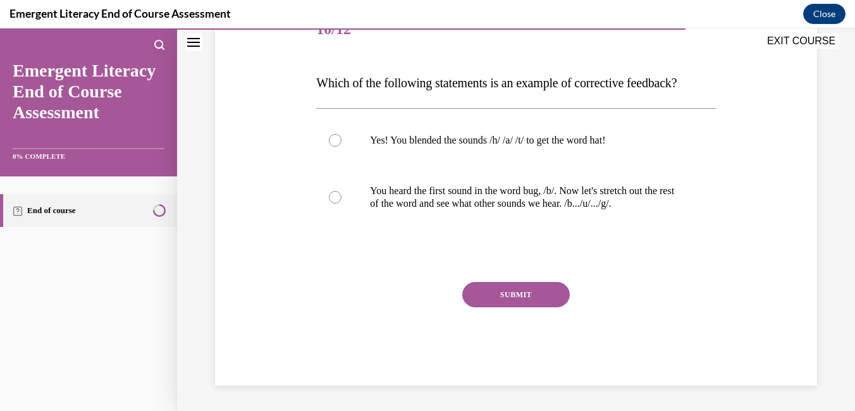
scroll to position [140, 0]
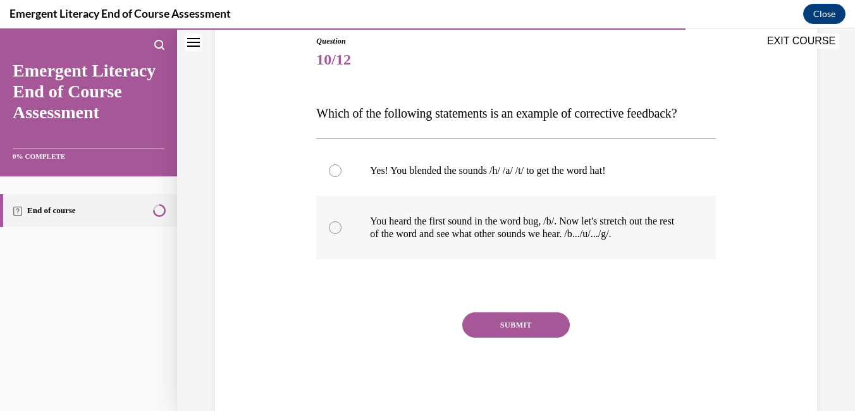
click at [338, 230] on div at bounding box center [335, 227] width 13 height 13
click at [338, 230] on input "You heard the first sound in the word bug, /b/. Now let's stretch out the rest …" at bounding box center [335, 227] width 13 height 13
radio input "true"
click at [492, 330] on button "SUBMIT" at bounding box center [516, 324] width 108 height 25
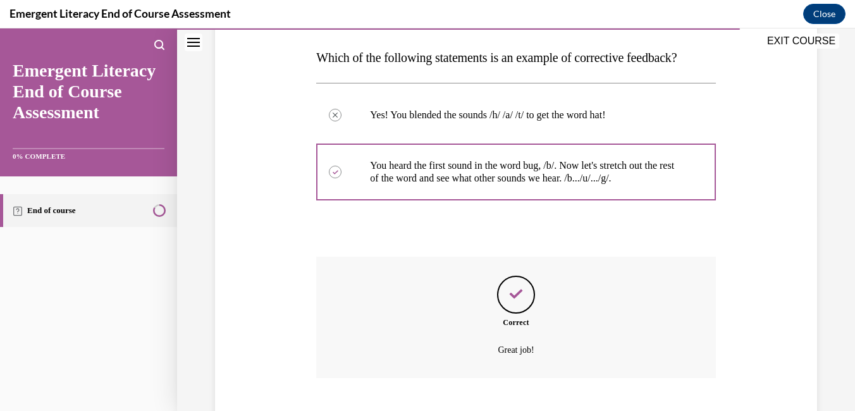
scroll to position [273, 0]
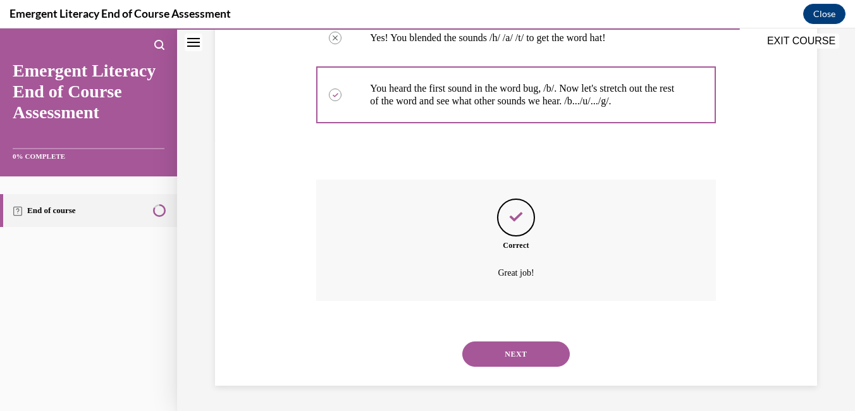
click at [505, 338] on div "NEXT" at bounding box center [515, 354] width 399 height 51
click at [507, 348] on button "NEXT" at bounding box center [516, 354] width 108 height 25
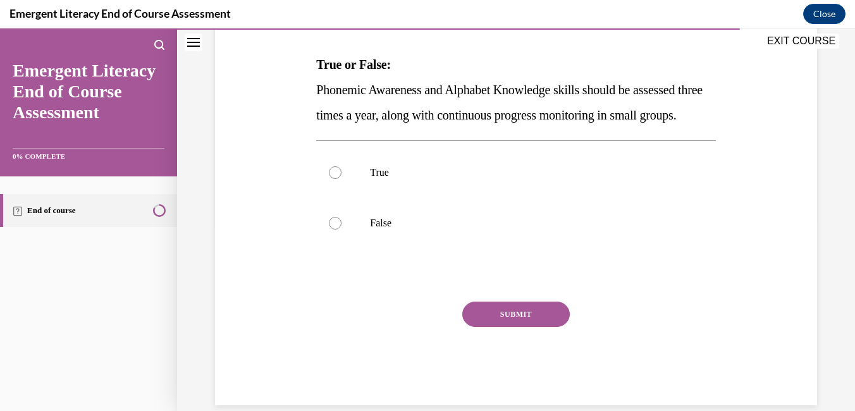
scroll to position [234, 0]
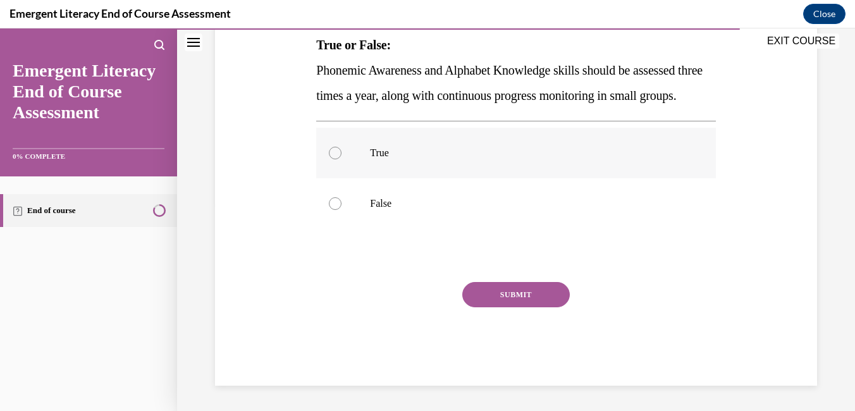
click at [326, 151] on label "True" at bounding box center [515, 153] width 399 height 51
click at [329, 151] on input "True" at bounding box center [335, 153] width 13 height 13
radio input "true"
click at [512, 290] on button "SUBMIT" at bounding box center [516, 294] width 108 height 25
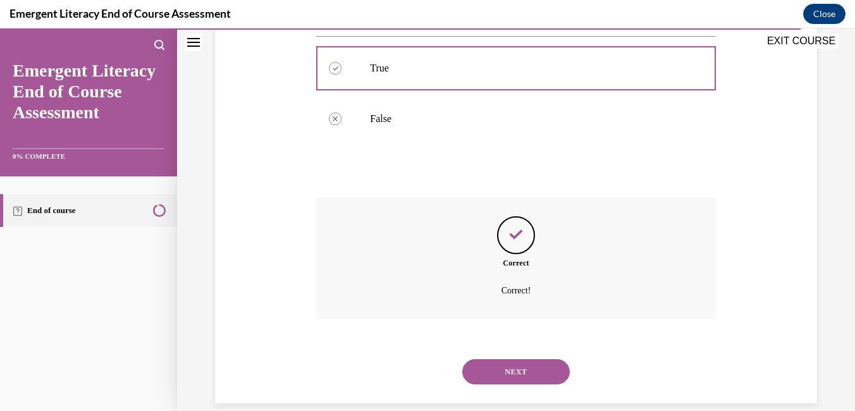
scroll to position [337, 0]
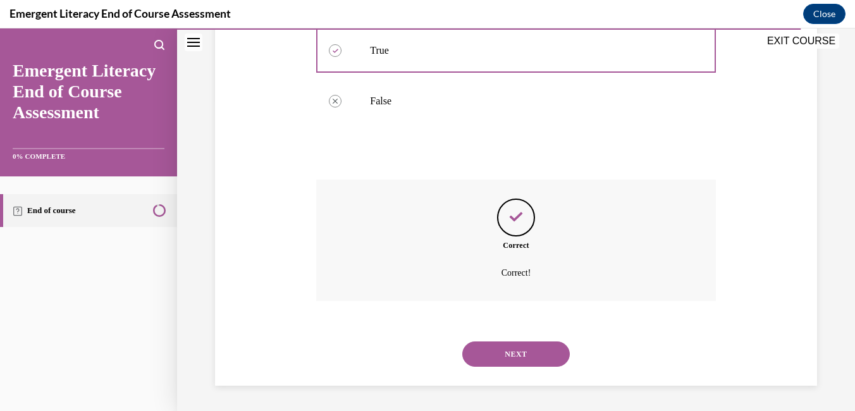
click at [524, 346] on button "NEXT" at bounding box center [516, 354] width 108 height 25
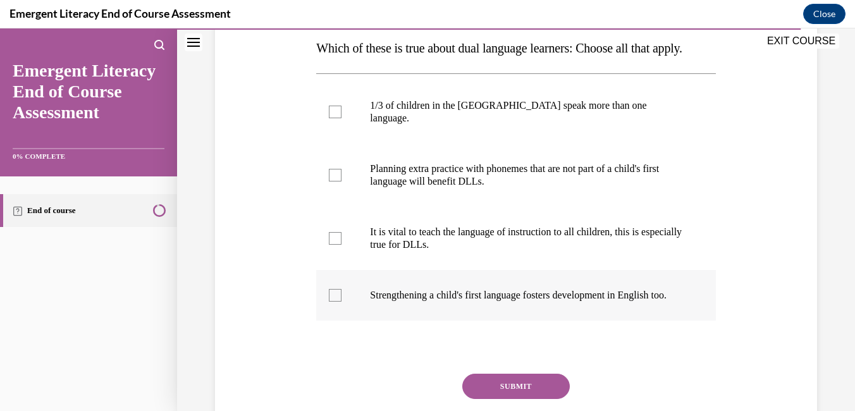
scroll to position [190, 0]
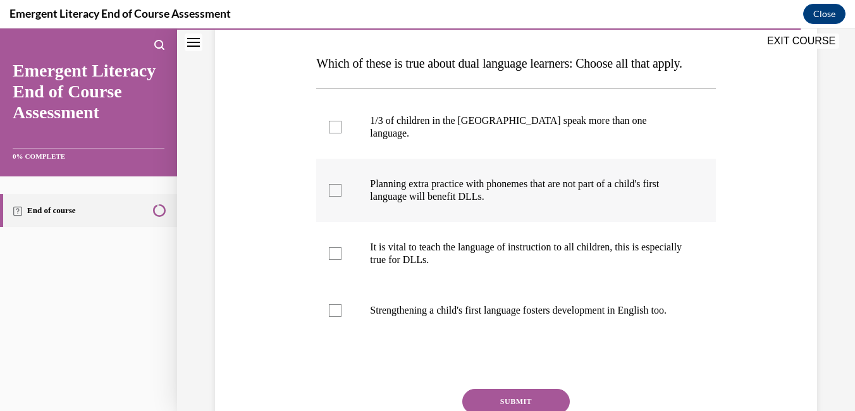
click at [335, 197] on div at bounding box center [335, 190] width 13 height 13
click at [335, 197] on input "Planning extra practice with phonemes that are not part of a child's first lang…" at bounding box center [335, 190] width 13 height 13
checkbox input "true"
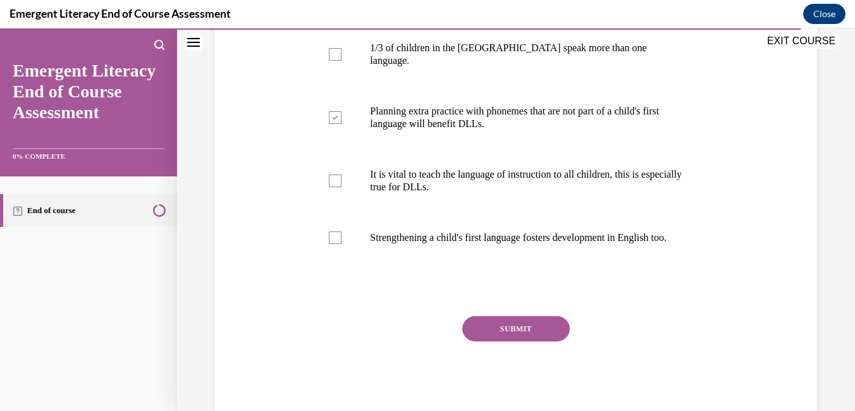
scroll to position [317, 0]
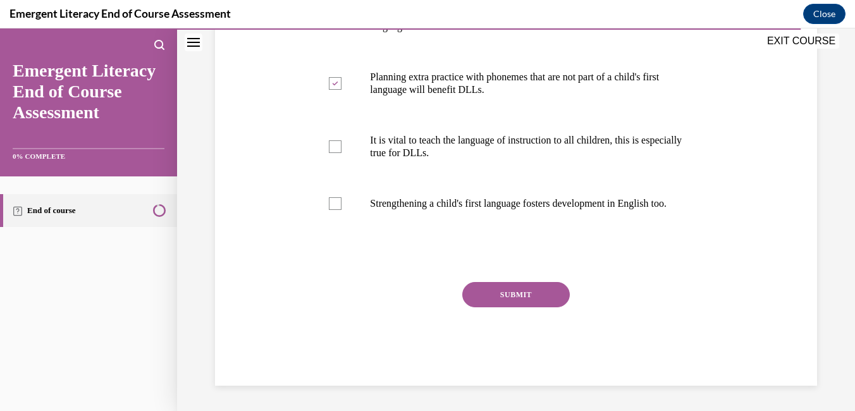
click at [497, 304] on button "SUBMIT" at bounding box center [516, 294] width 108 height 25
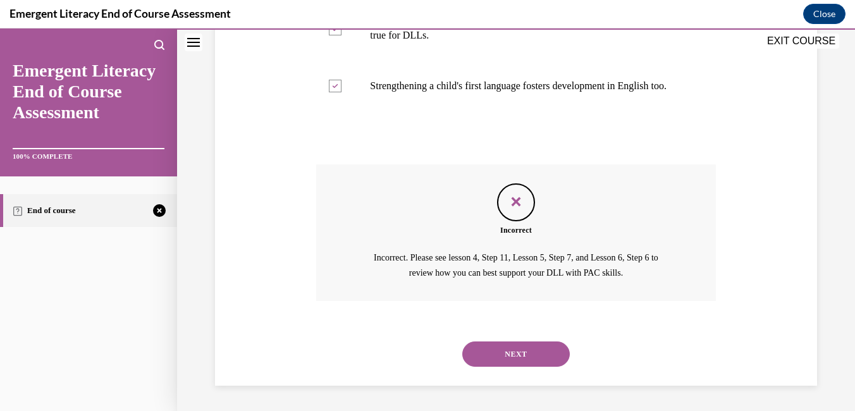
scroll to position [440, 0]
click at [541, 354] on button "NEXT" at bounding box center [516, 354] width 108 height 25
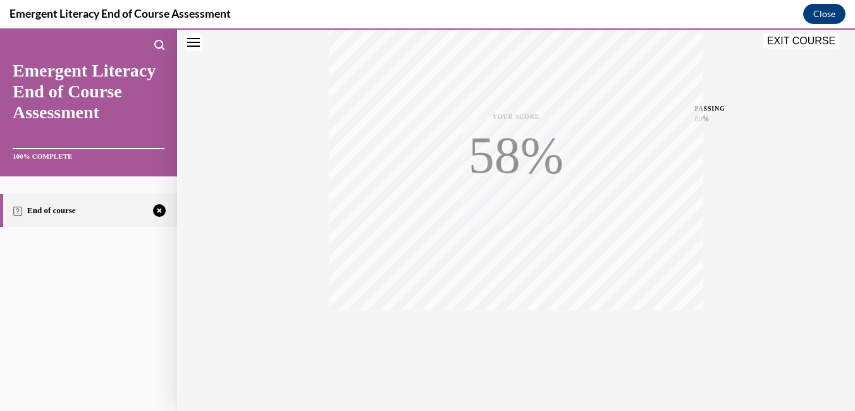
scroll to position [266, 0]
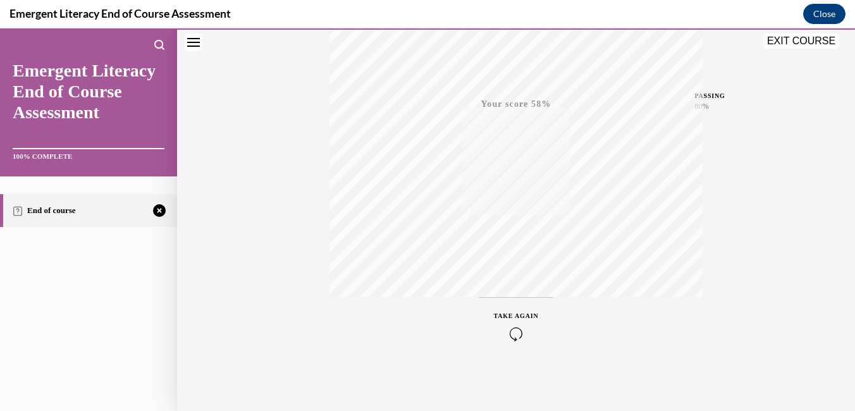
click at [512, 335] on icon "button" at bounding box center [516, 334] width 45 height 14
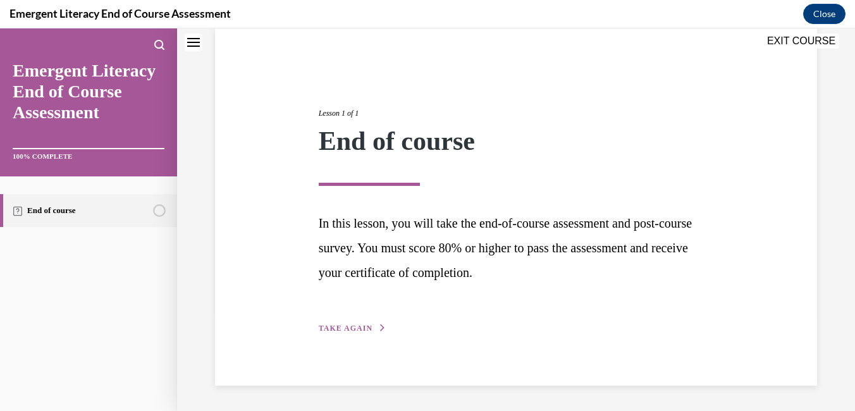
click at [372, 331] on button "TAKE AGAIN" at bounding box center [353, 328] width 68 height 11
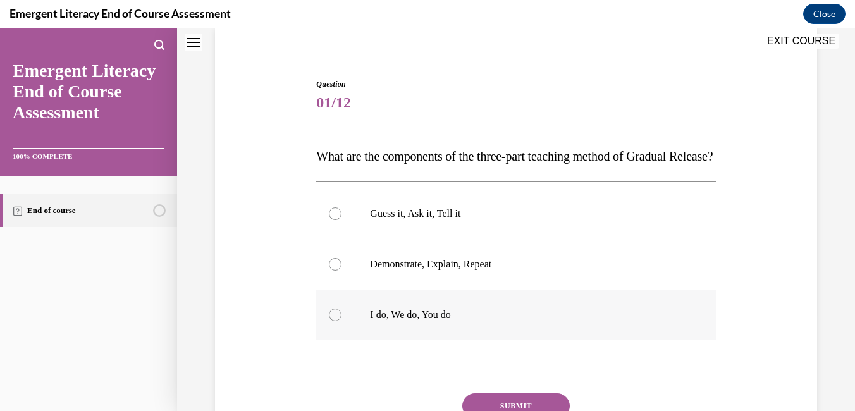
click at [339, 321] on div at bounding box center [335, 315] width 13 height 13
click at [339, 321] on input "I do, We do, You do" at bounding box center [335, 315] width 13 height 13
radio input "true"
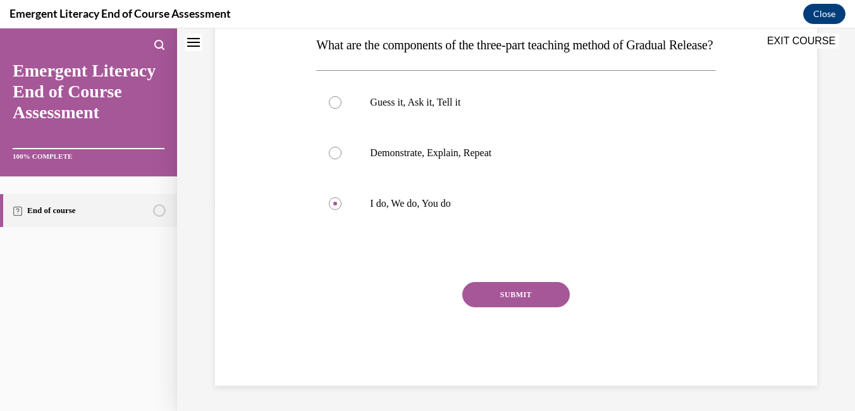
scroll to position [234, 0]
click at [509, 293] on button "SUBMIT" at bounding box center [516, 294] width 108 height 25
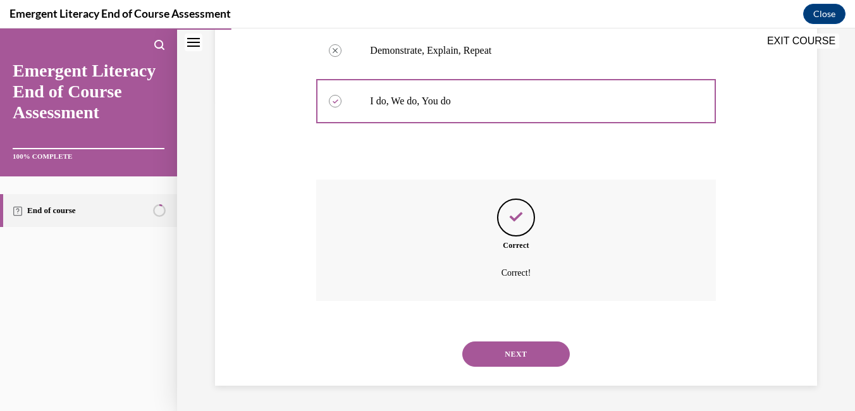
scroll to position [337, 0]
click at [512, 348] on button "NEXT" at bounding box center [516, 354] width 108 height 25
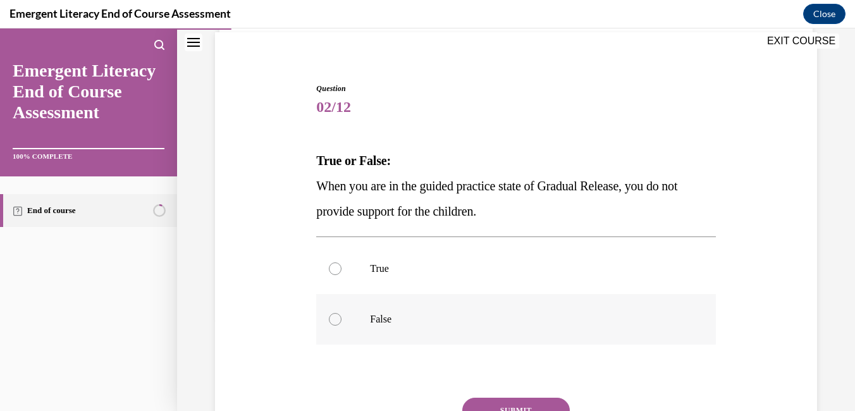
scroll to position [127, 0]
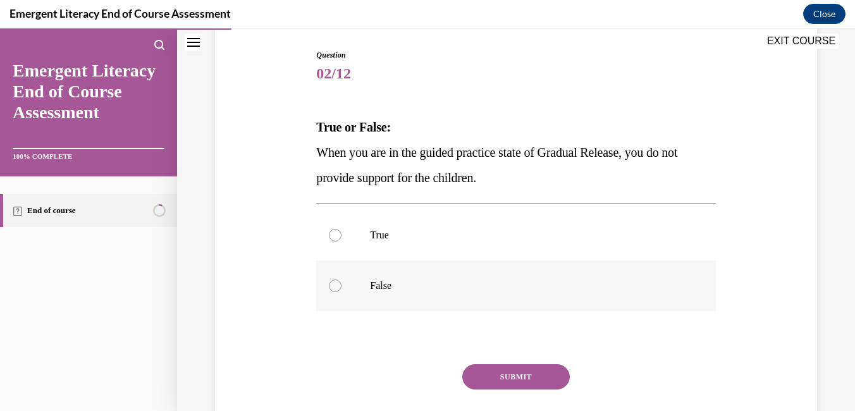
click at [335, 291] on div at bounding box center [335, 286] width 13 height 13
click at [335, 291] on input "False" at bounding box center [335, 286] width 13 height 13
radio input "true"
click at [497, 382] on button "SUBMIT" at bounding box center [516, 376] width 108 height 25
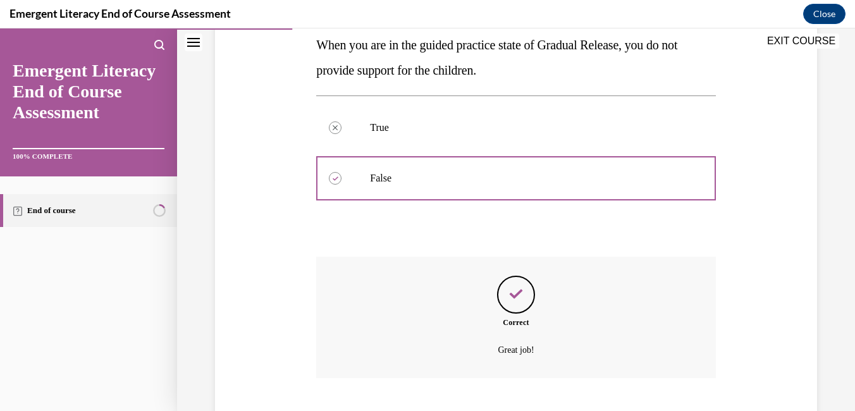
scroll to position [311, 0]
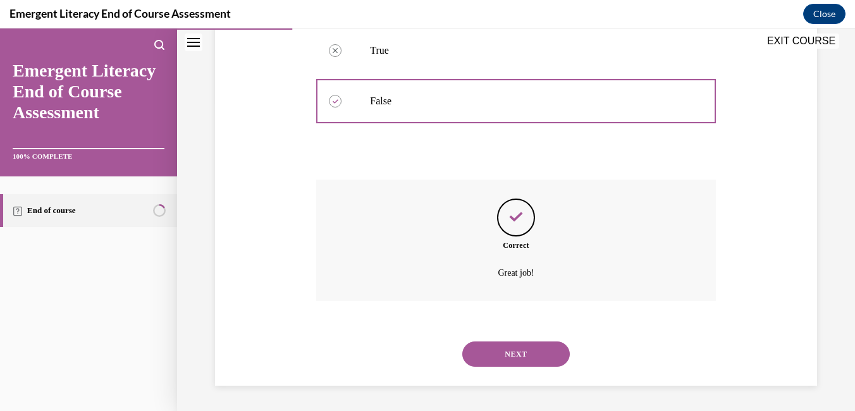
click at [499, 353] on button "NEXT" at bounding box center [516, 354] width 108 height 25
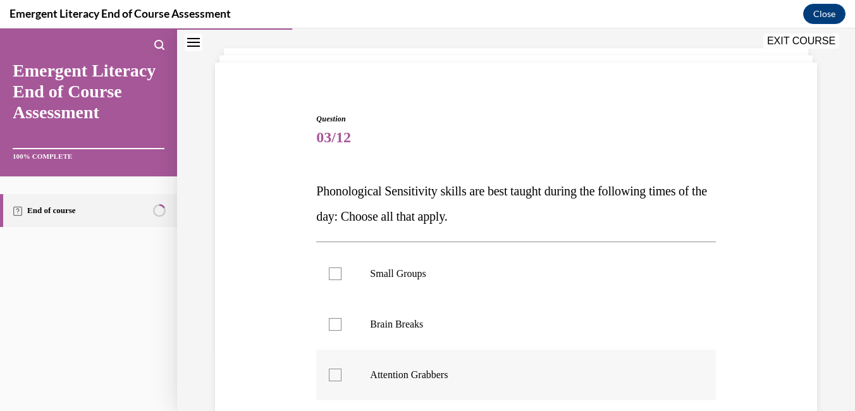
scroll to position [127, 0]
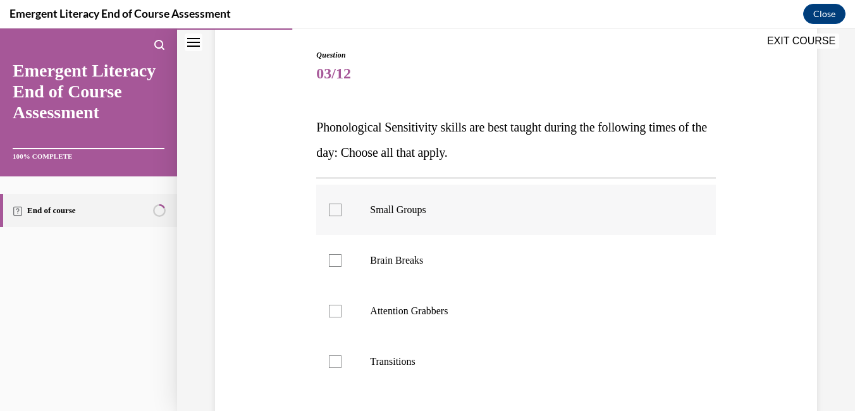
click at [331, 211] on div at bounding box center [335, 210] width 13 height 13
click at [331, 211] on input "Small Groups" at bounding box center [335, 210] width 13 height 13
checkbox input "true"
click at [335, 266] on div at bounding box center [335, 260] width 13 height 13
click at [335, 266] on input "Brain Breaks" at bounding box center [335, 260] width 13 height 13
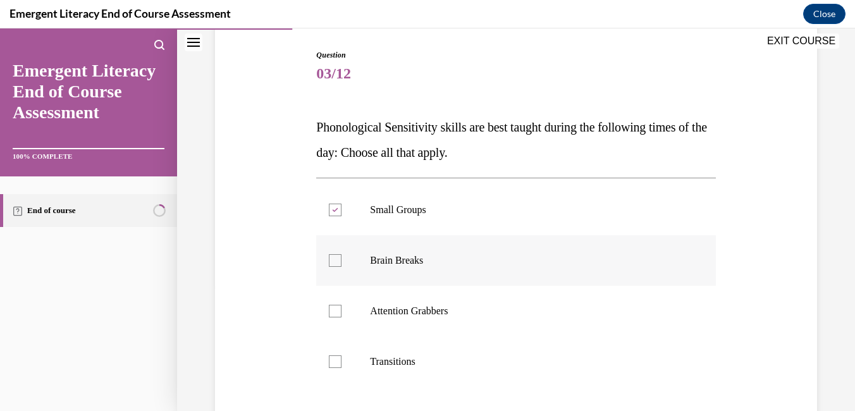
checkbox input "true"
click at [337, 311] on div at bounding box center [335, 311] width 13 height 13
click at [337, 311] on input "Attention Grabbers" at bounding box center [335, 311] width 13 height 13
checkbox input "true"
click at [340, 367] on label "Transitions" at bounding box center [515, 362] width 399 height 51
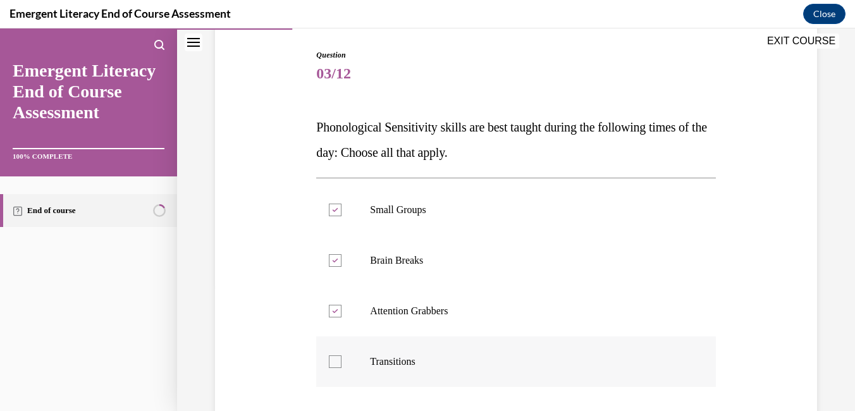
click at [340, 367] on input "Transitions" at bounding box center [335, 361] width 13 height 13
checkbox input "true"
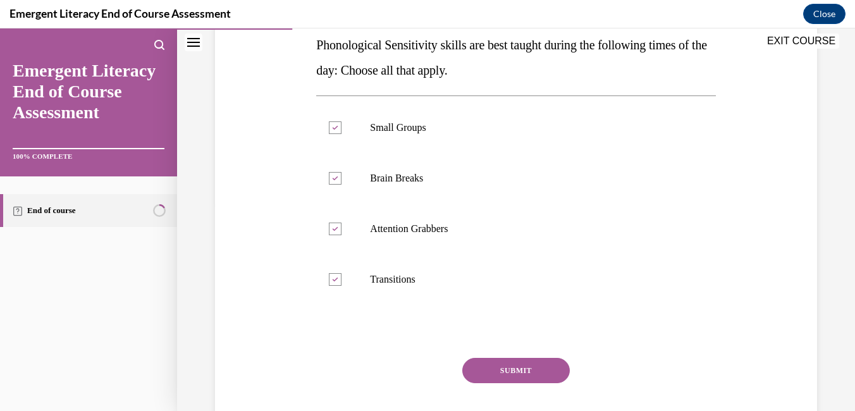
scroll to position [285, 0]
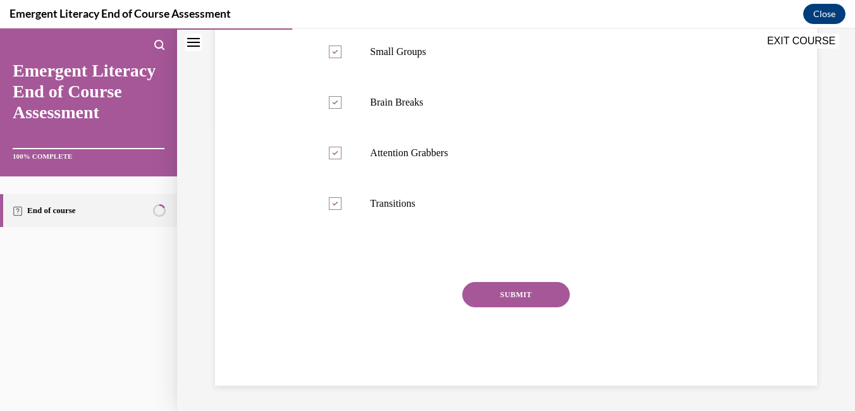
click at [493, 295] on button "SUBMIT" at bounding box center [516, 294] width 108 height 25
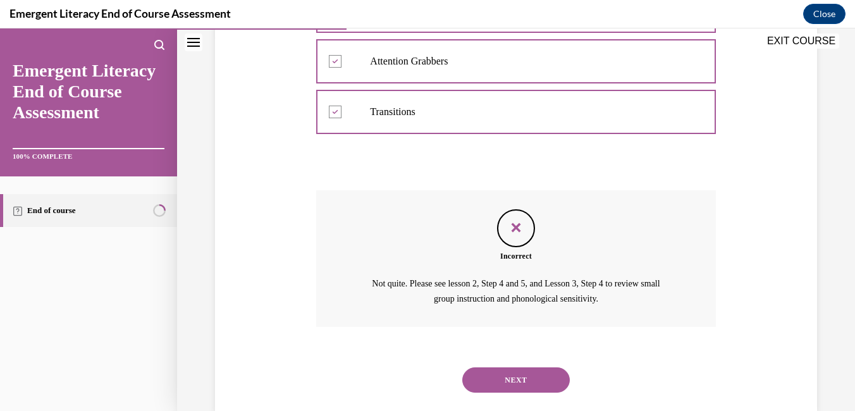
scroll to position [402, 0]
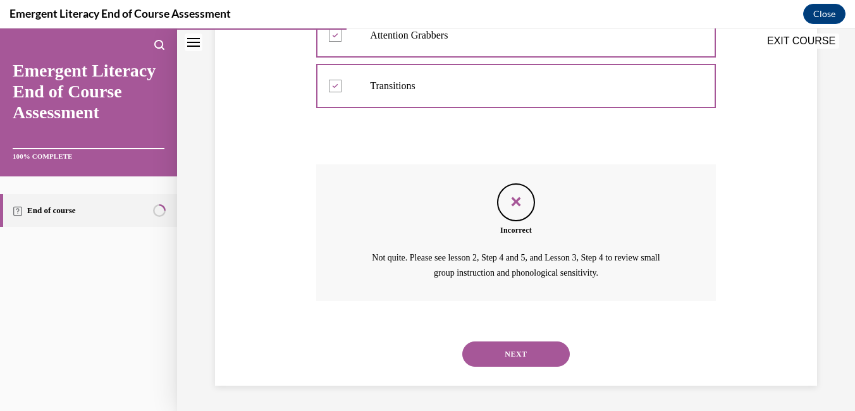
click at [513, 350] on button "NEXT" at bounding box center [516, 354] width 108 height 25
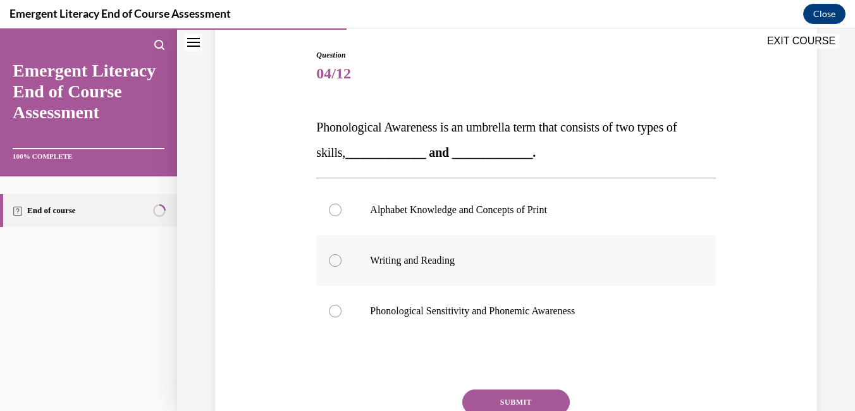
scroll to position [190, 0]
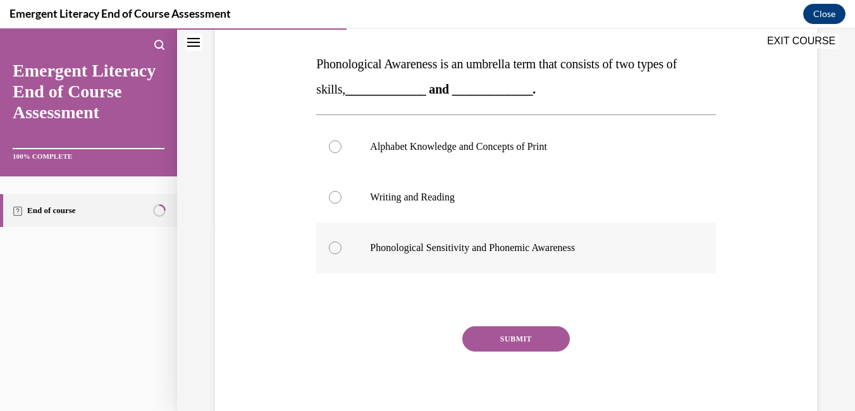
click at [329, 250] on div at bounding box center [335, 248] width 13 height 13
click at [329, 250] on input "Phonological Sensitivity and Phonemic Awareness" at bounding box center [335, 248] width 13 height 13
radio input "true"
click at [519, 342] on button "SUBMIT" at bounding box center [516, 338] width 108 height 25
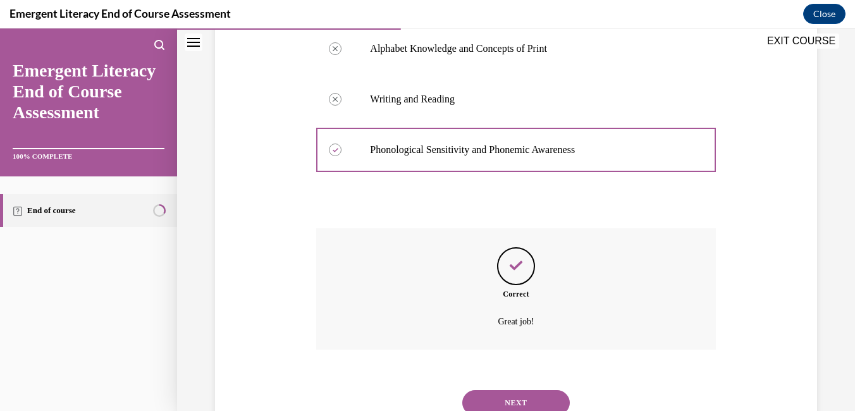
scroll to position [337, 0]
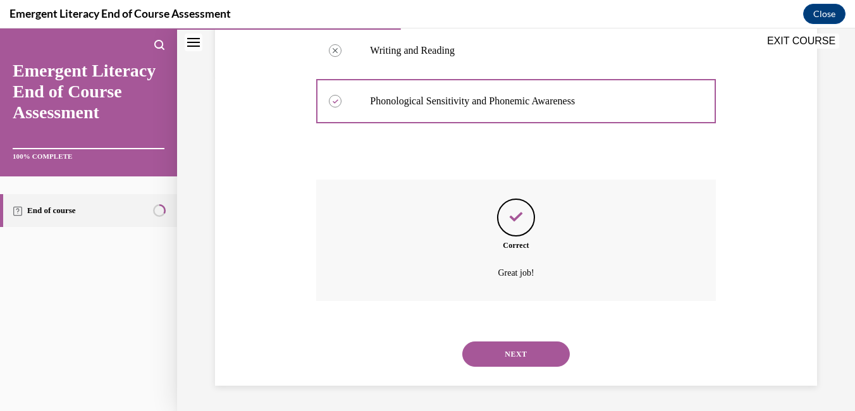
click at [525, 357] on button "NEXT" at bounding box center [516, 354] width 108 height 25
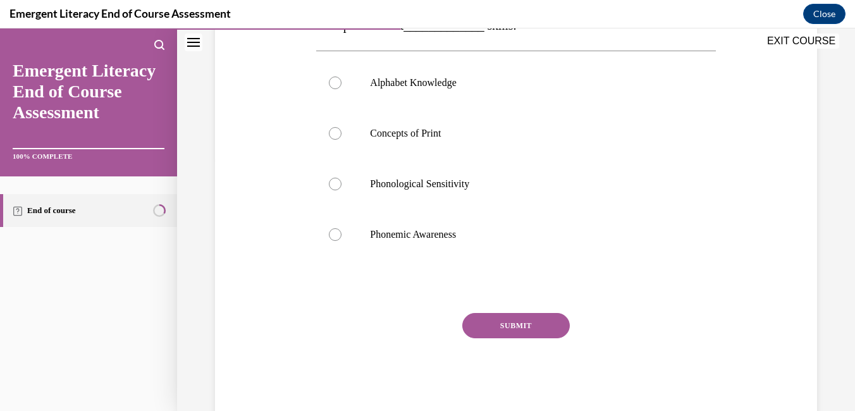
scroll to position [190, 0]
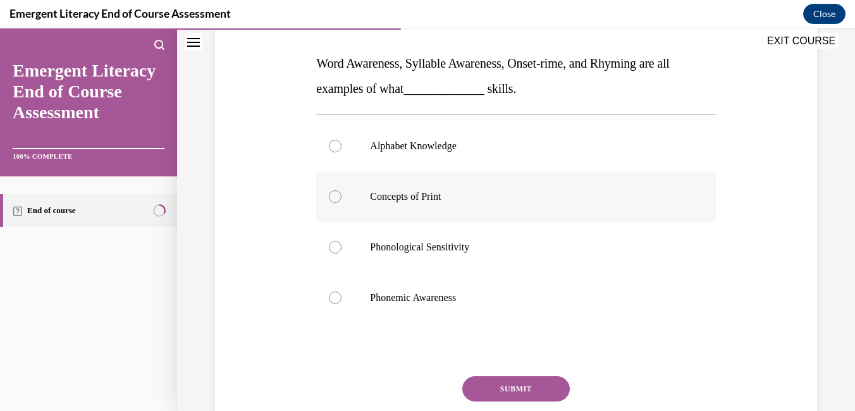
click at [334, 197] on div at bounding box center [335, 196] width 13 height 13
click at [334, 197] on input "Concepts of Print" at bounding box center [335, 196] width 13 height 13
radio input "true"
click at [331, 300] on div at bounding box center [335, 298] width 13 height 13
click at [331, 300] on input "Phonemic Awareness" at bounding box center [335, 298] width 13 height 13
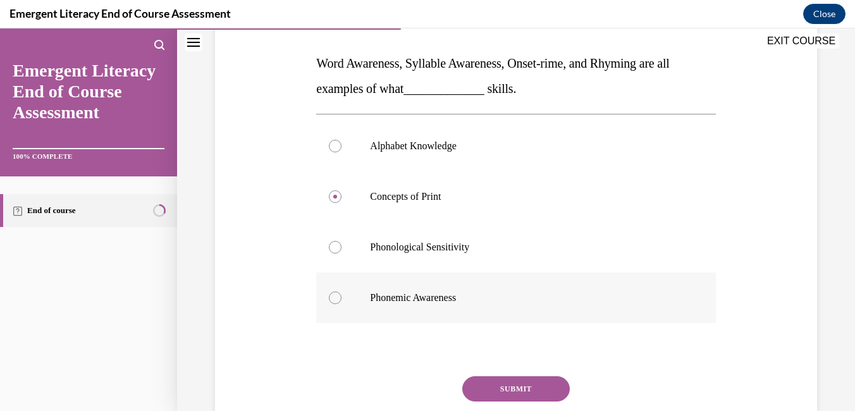
radio input "true"
click at [509, 387] on button "SUBMIT" at bounding box center [516, 388] width 108 height 25
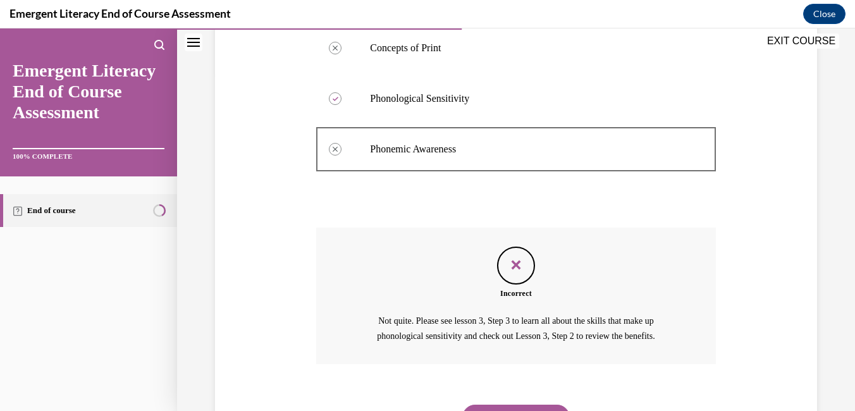
scroll to position [402, 0]
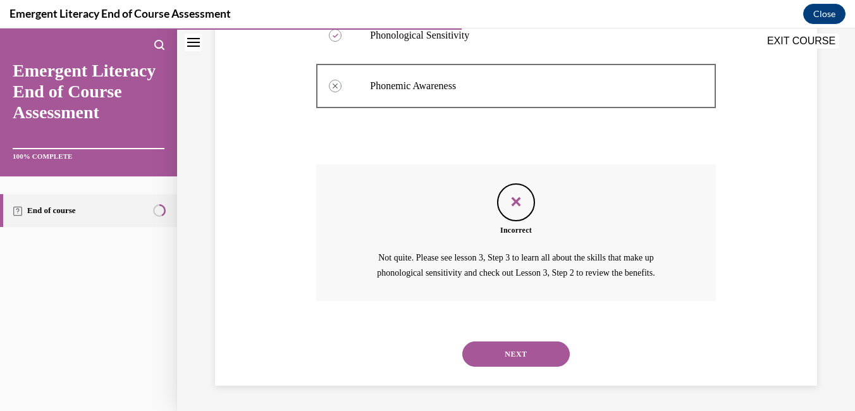
click at [503, 354] on button "NEXT" at bounding box center [516, 354] width 108 height 25
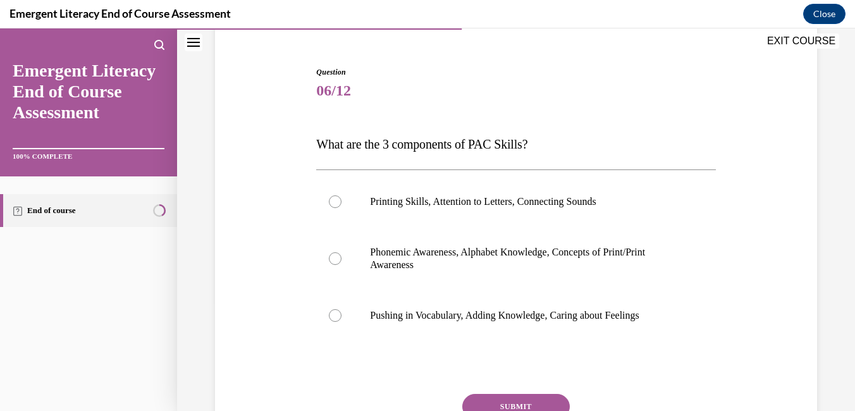
scroll to position [127, 0]
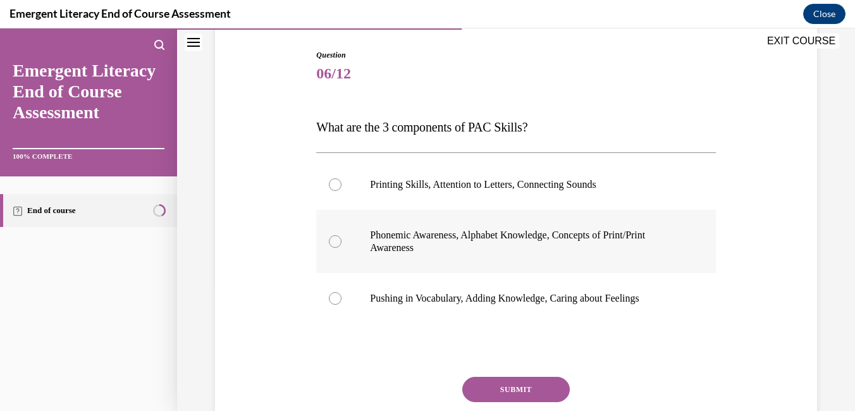
click at [335, 240] on div at bounding box center [335, 241] width 13 height 13
click at [335, 240] on input "Phonemic Awareness, Alphabet Knowledge, Concepts of Print/Print Awareness" at bounding box center [335, 241] width 13 height 13
radio input "true"
click at [502, 383] on button "SUBMIT" at bounding box center [516, 389] width 108 height 25
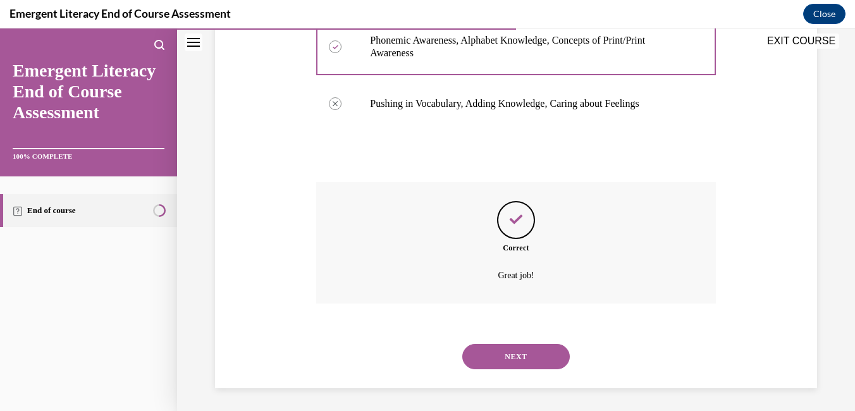
scroll to position [324, 0]
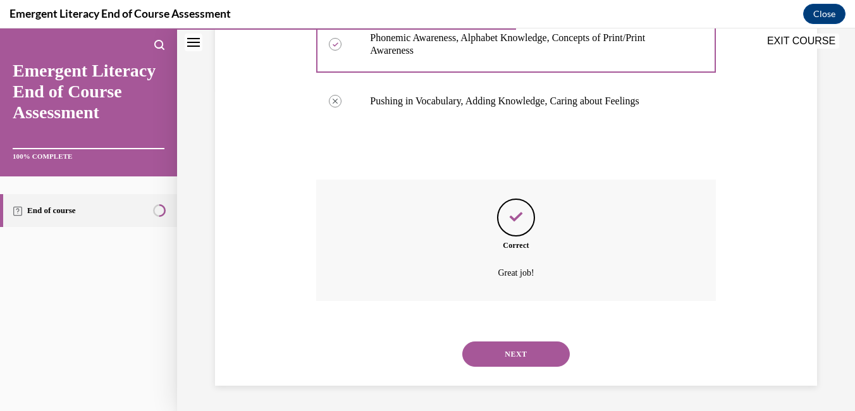
click at [502, 350] on button "NEXT" at bounding box center [516, 354] width 108 height 25
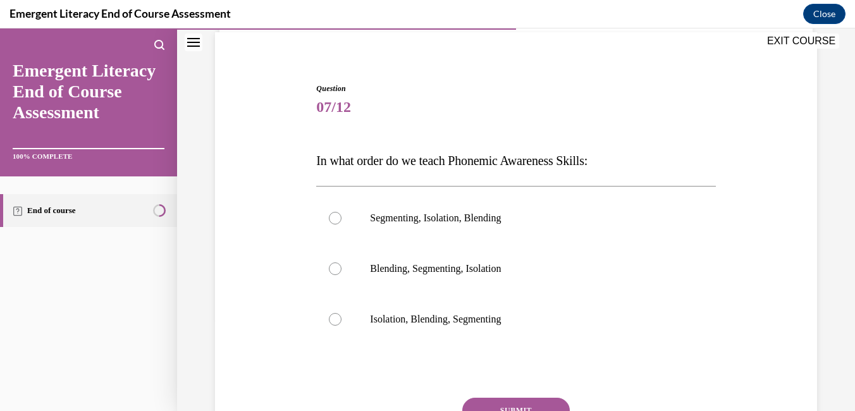
scroll to position [127, 0]
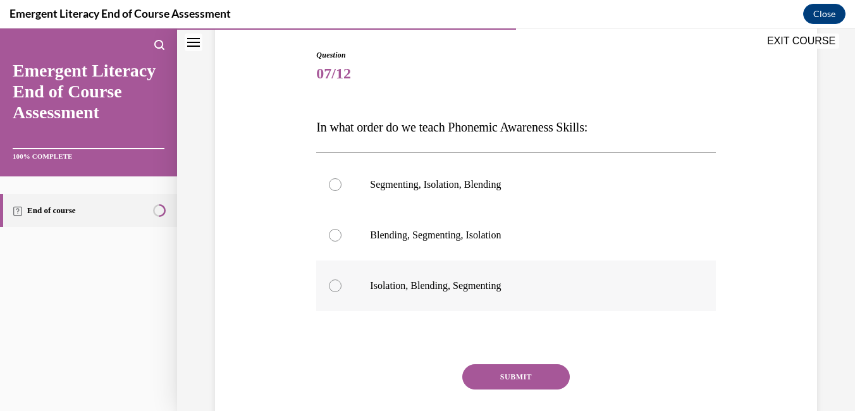
click at [335, 287] on div at bounding box center [335, 286] width 13 height 13
click at [335, 287] on input "Isolation, Blending, Segmenting" at bounding box center [335, 286] width 13 height 13
radio input "true"
click at [491, 374] on button "SUBMIT" at bounding box center [516, 376] width 108 height 25
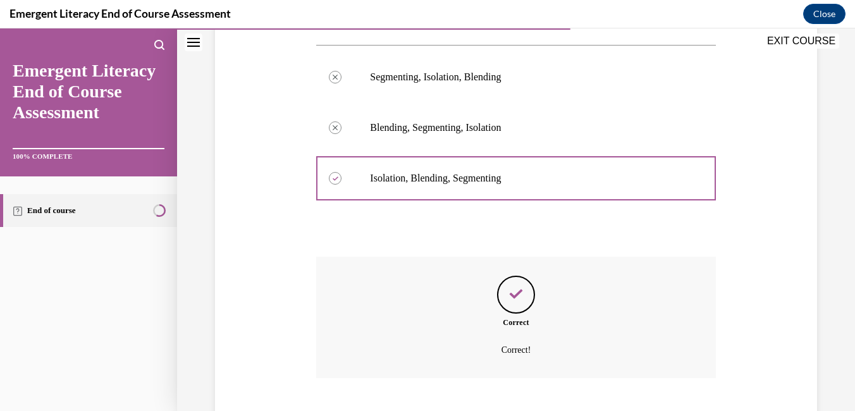
scroll to position [311, 0]
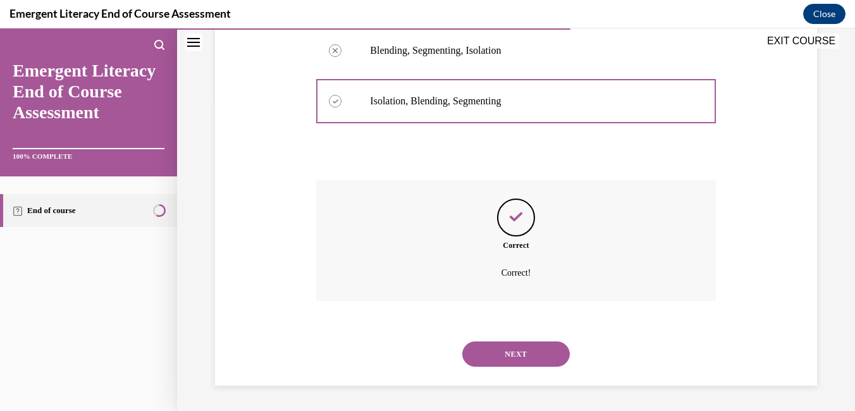
click at [490, 368] on div "NEXT" at bounding box center [515, 354] width 399 height 51
click at [491, 360] on button "NEXT" at bounding box center [516, 354] width 108 height 25
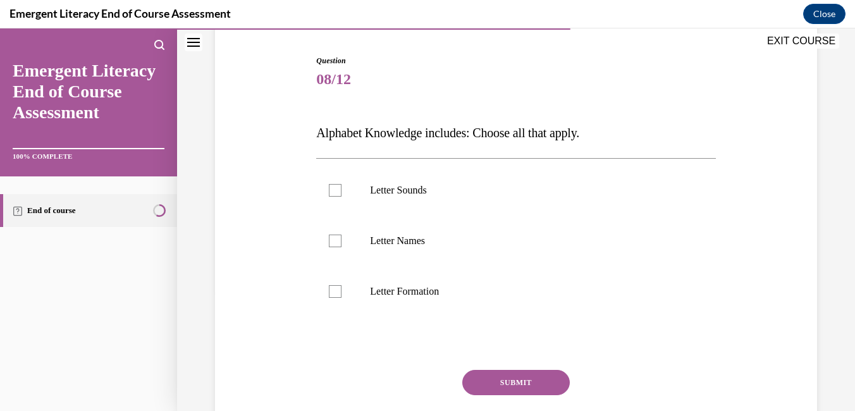
scroll to position [127, 0]
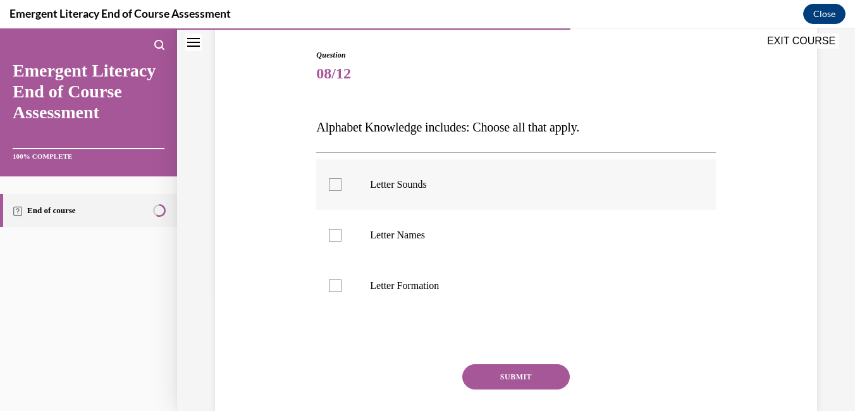
click at [337, 194] on label "Letter Sounds" at bounding box center [515, 184] width 399 height 51
click at [337, 191] on input "Letter Sounds" at bounding box center [335, 184] width 13 height 13
checkbox input "true"
click at [342, 236] on label "Letter Names" at bounding box center [515, 235] width 399 height 51
click at [342, 236] on input "Letter Names" at bounding box center [335, 235] width 13 height 13
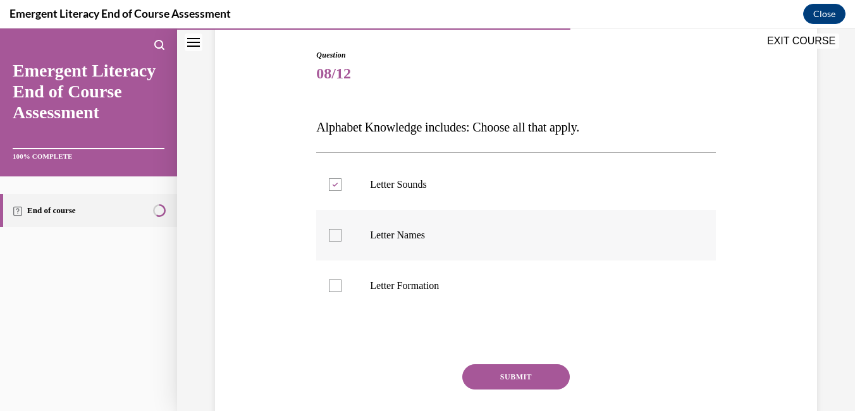
checkbox input "true"
click at [339, 291] on div at bounding box center [335, 286] width 13 height 13
click at [339, 291] on input "Letter Formation" at bounding box center [335, 286] width 13 height 13
checkbox input "true"
click at [485, 376] on button "SUBMIT" at bounding box center [516, 376] width 108 height 25
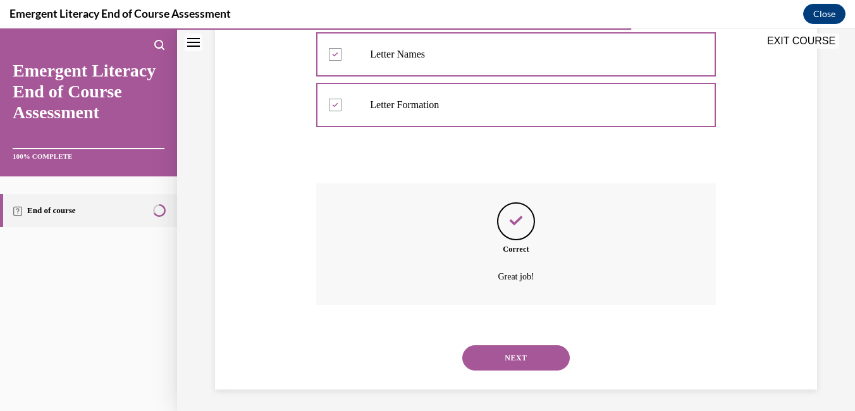
scroll to position [311, 0]
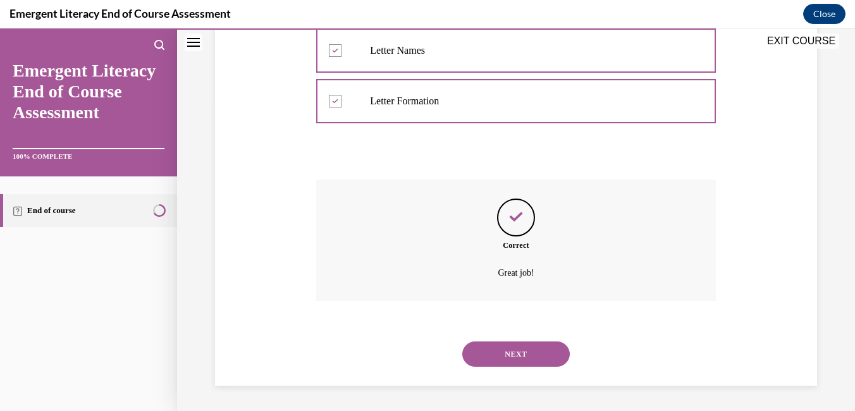
click at [504, 354] on button "NEXT" at bounding box center [516, 354] width 108 height 25
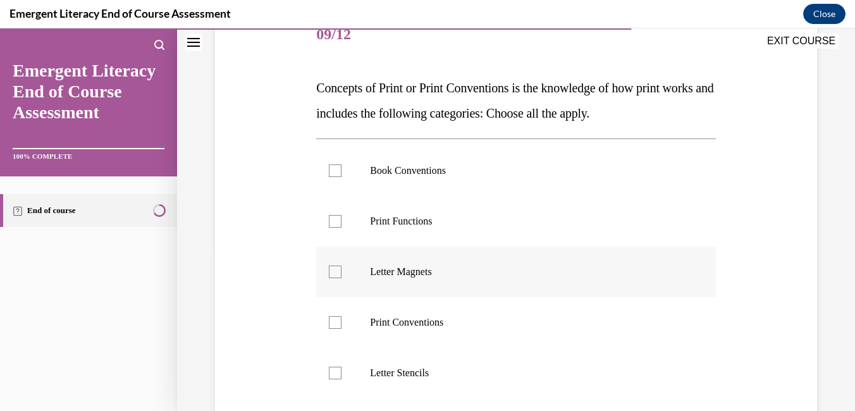
scroll to position [190, 0]
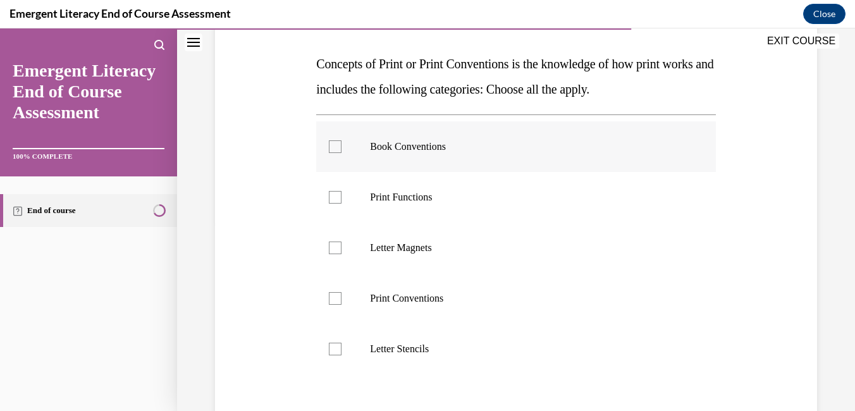
click at [335, 143] on div at bounding box center [335, 146] width 13 height 13
click at [335, 143] on input "Book Conventions" at bounding box center [335, 146] width 13 height 13
checkbox input "true"
click at [332, 197] on div at bounding box center [335, 197] width 13 height 13
click at [332, 197] on input "Print Functions" at bounding box center [335, 197] width 13 height 13
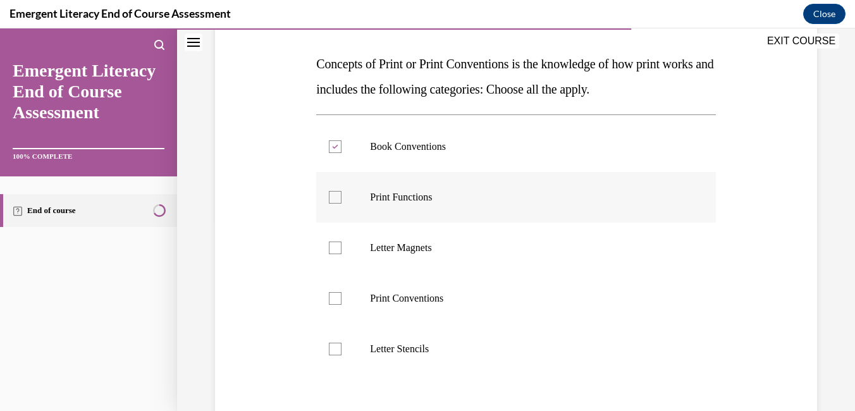
checkbox input "true"
click at [337, 297] on div at bounding box center [335, 298] width 13 height 13
click at [337, 297] on input "Print Conventions" at bounding box center [335, 298] width 13 height 13
checkbox input "true"
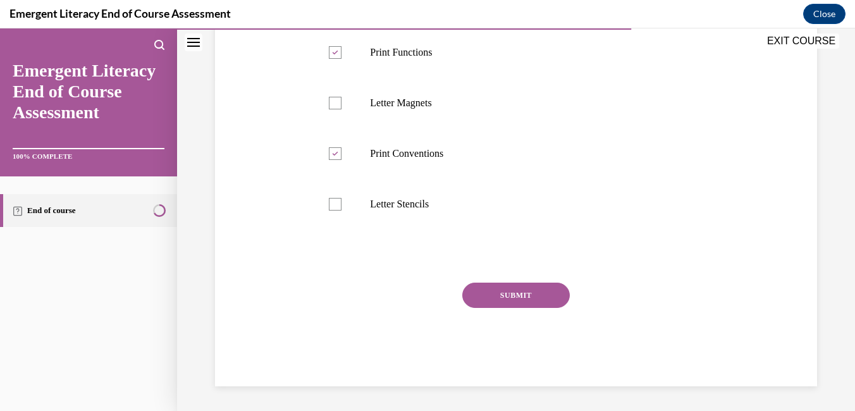
scroll to position [335, 0]
click at [509, 290] on button "SUBMIT" at bounding box center [516, 294] width 108 height 25
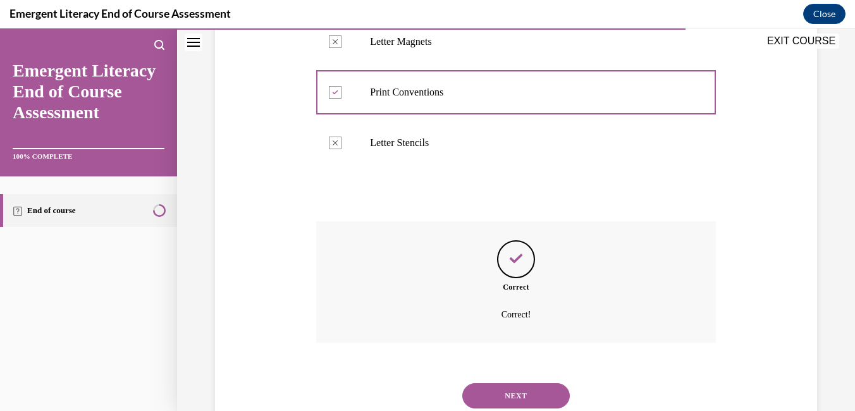
scroll to position [438, 0]
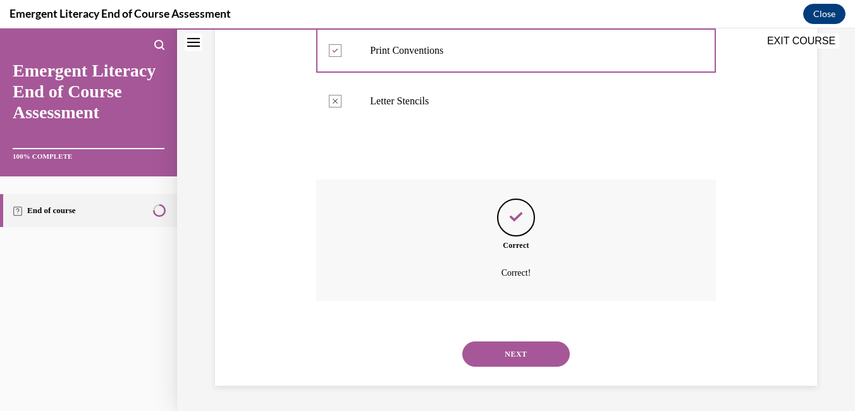
click at [530, 351] on button "NEXT" at bounding box center [516, 354] width 108 height 25
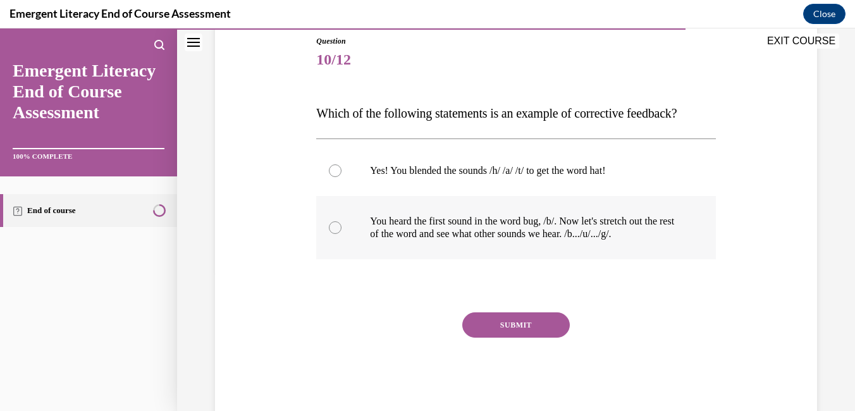
click at [331, 230] on div at bounding box center [335, 227] width 13 height 13
click at [331, 230] on input "You heard the first sound in the word bug, /b/. Now let's stretch out the rest …" at bounding box center [335, 227] width 13 height 13
radio input "true"
click at [502, 325] on button "SUBMIT" at bounding box center [516, 324] width 108 height 25
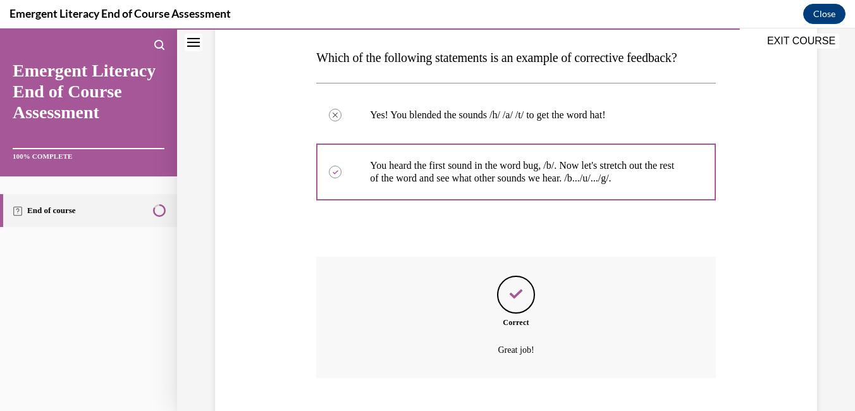
scroll to position [273, 0]
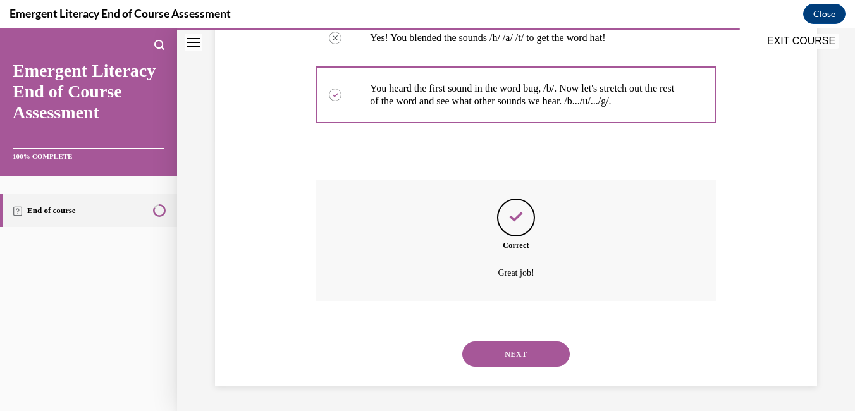
click at [523, 351] on button "NEXT" at bounding box center [516, 354] width 108 height 25
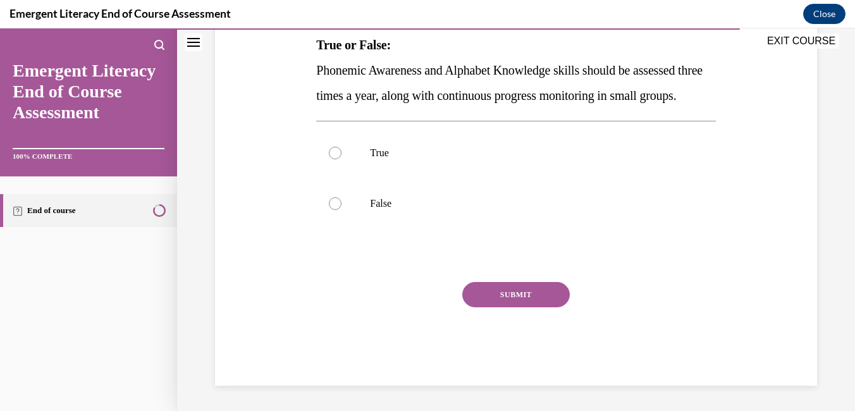
scroll to position [234, 0]
click at [327, 145] on label "True" at bounding box center [515, 153] width 399 height 51
click at [329, 147] on input "True" at bounding box center [335, 153] width 13 height 13
radio input "true"
click at [547, 301] on button "SUBMIT" at bounding box center [516, 294] width 108 height 25
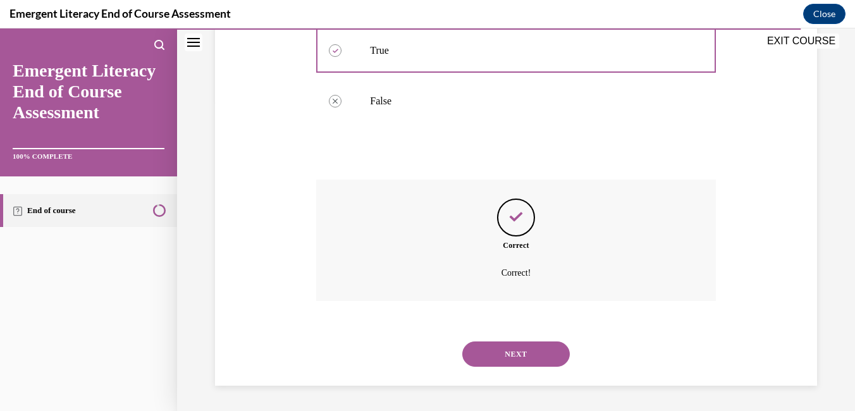
scroll to position [337, 0]
click at [536, 358] on button "NEXT" at bounding box center [516, 354] width 108 height 25
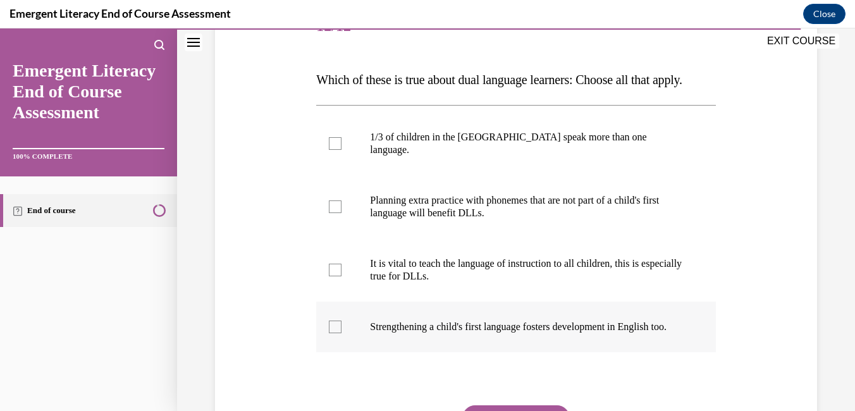
scroll to position [190, 0]
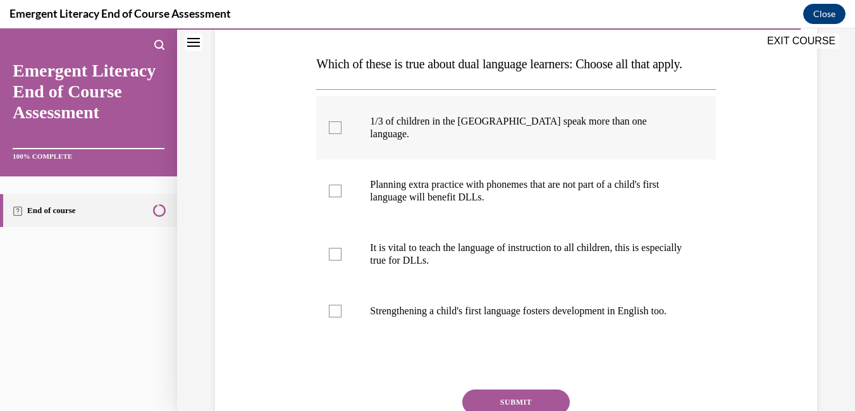
drag, startPoint x: 330, startPoint y: 149, endPoint x: 330, endPoint y: 156, distance: 7.0
click at [331, 134] on div at bounding box center [335, 127] width 13 height 13
click at [331, 134] on input "1/3 of children in the US speak more than one language." at bounding box center [335, 127] width 13 height 13
checkbox input "true"
click at [335, 211] on label "Planning extra practice with phonemes that are not part of a child's first lang…" at bounding box center [515, 190] width 399 height 63
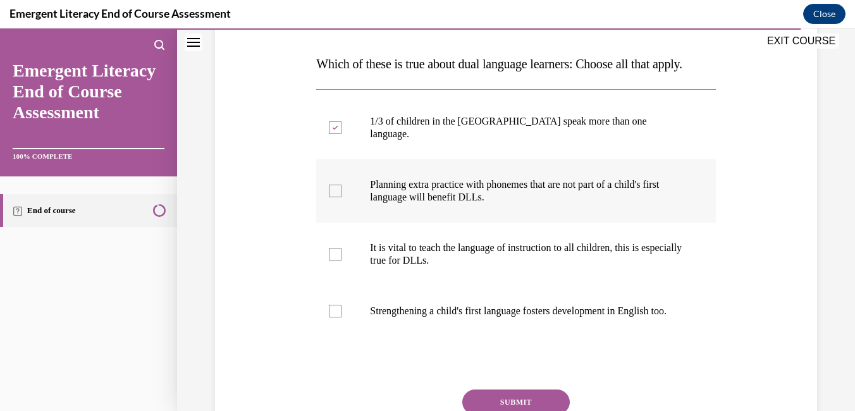
click at [335, 197] on input "Planning extra practice with phonemes that are not part of a child's first lang…" at bounding box center [335, 191] width 13 height 13
checkbox input "true"
click at [335, 261] on div at bounding box center [335, 254] width 13 height 13
click at [335, 261] on input "It is vital to teach the language of instruction to all children, this is espec…" at bounding box center [335, 254] width 13 height 13
checkbox input "true"
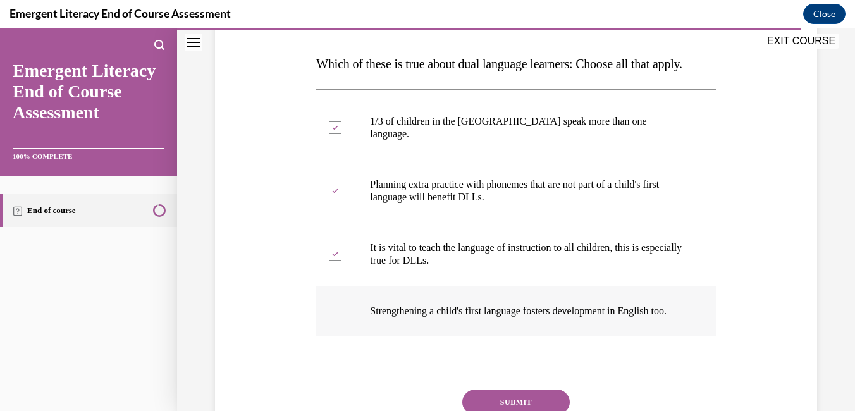
click at [337, 318] on div at bounding box center [335, 311] width 13 height 13
click at [337, 318] on input "Strengthening a child's first language fosters development in English too." at bounding box center [335, 311] width 13 height 13
checkbox input "true"
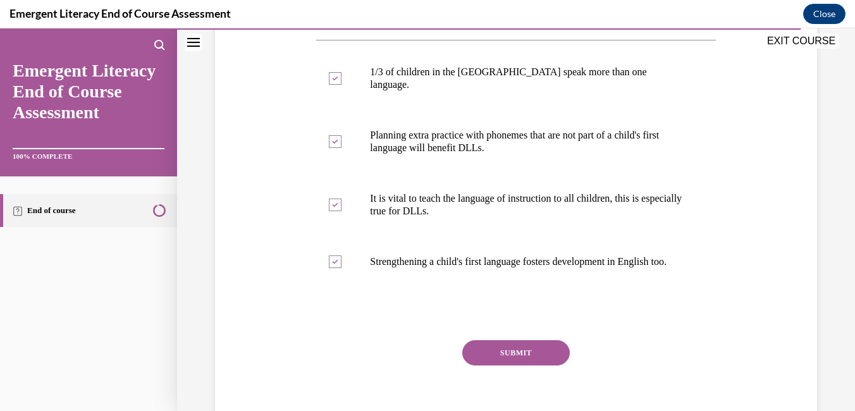
scroll to position [323, 0]
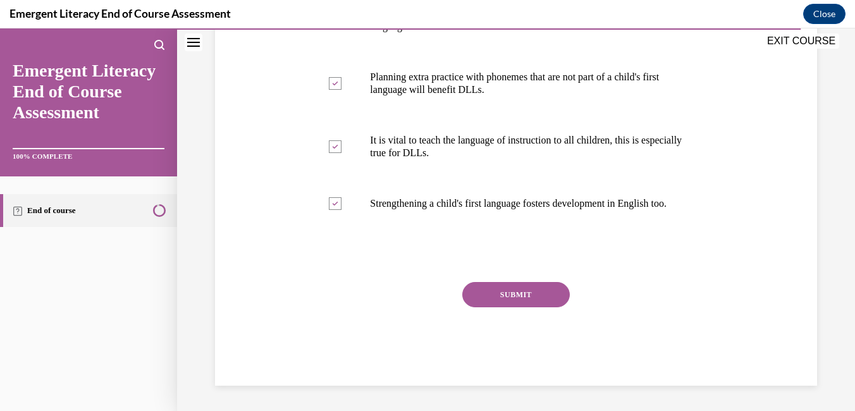
click at [495, 297] on button "SUBMIT" at bounding box center [516, 294] width 108 height 25
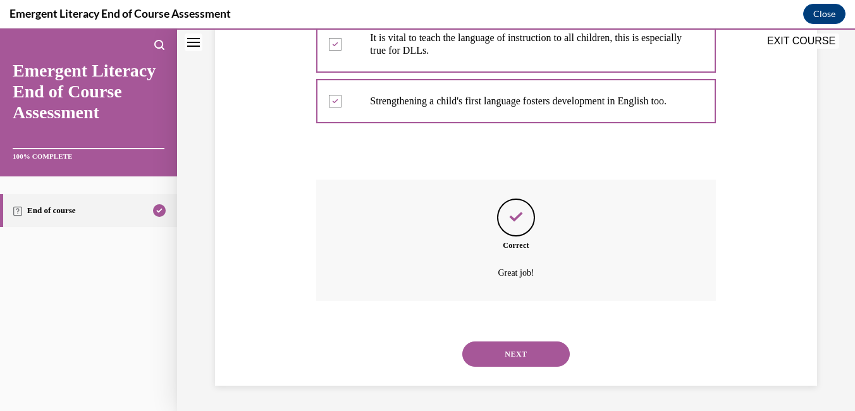
scroll to position [425, 0]
click at [511, 351] on button "NEXT" at bounding box center [516, 354] width 108 height 25
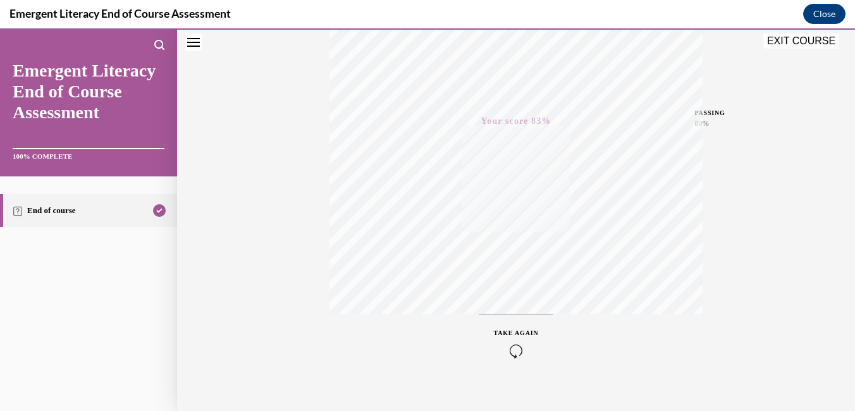
scroll to position [266, 0]
click at [509, 336] on icon "button" at bounding box center [516, 334] width 45 height 14
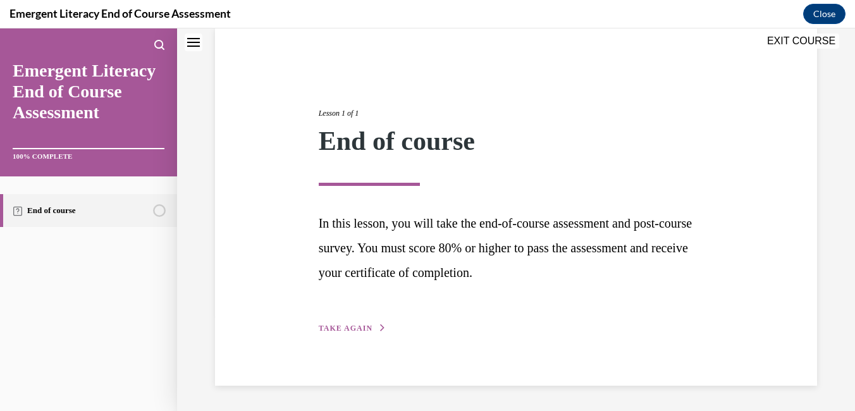
scroll to position [97, 0]
click at [363, 331] on span "TAKE AGAIN" at bounding box center [346, 328] width 54 height 9
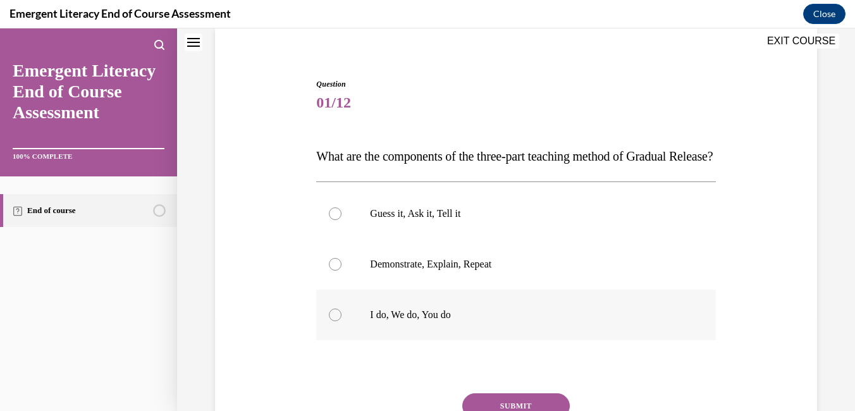
click at [338, 321] on div at bounding box center [335, 315] width 13 height 13
click at [338, 321] on input "I do, We do, You do" at bounding box center [335, 315] width 13 height 13
radio input "true"
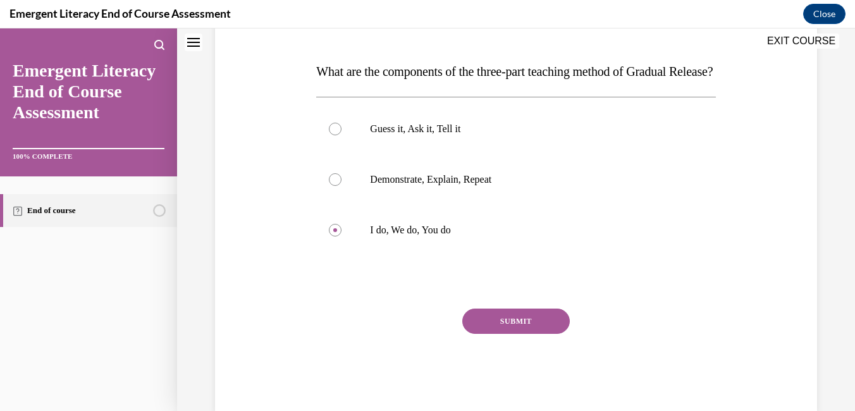
scroll to position [234, 0]
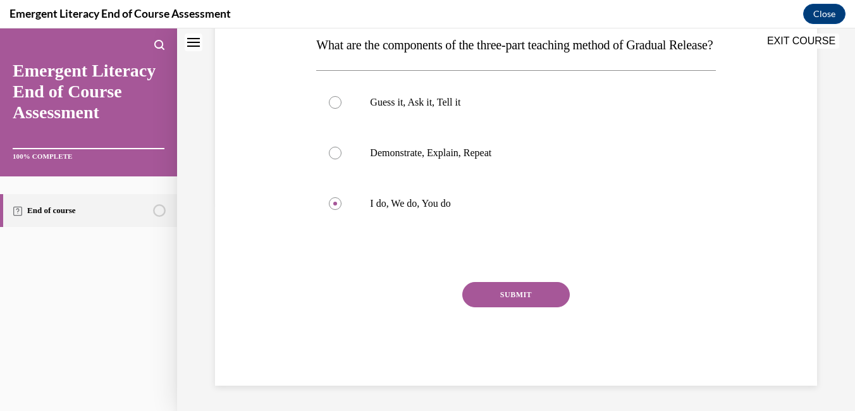
click at [492, 300] on button "SUBMIT" at bounding box center [516, 294] width 108 height 25
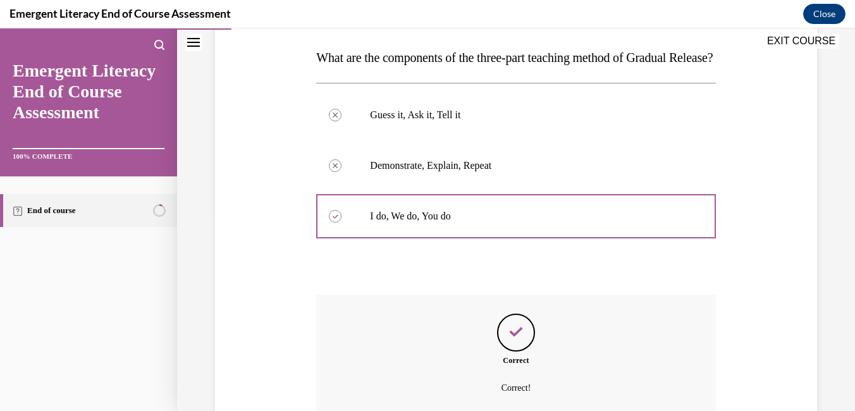
scroll to position [337, 0]
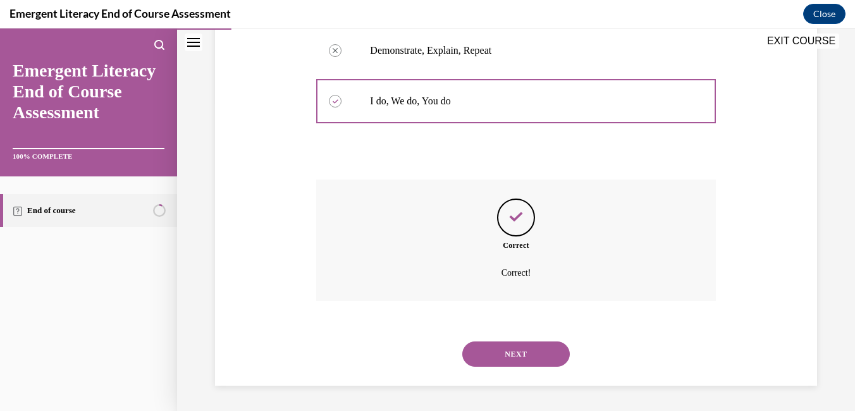
click at [485, 345] on button "NEXT" at bounding box center [516, 354] width 108 height 25
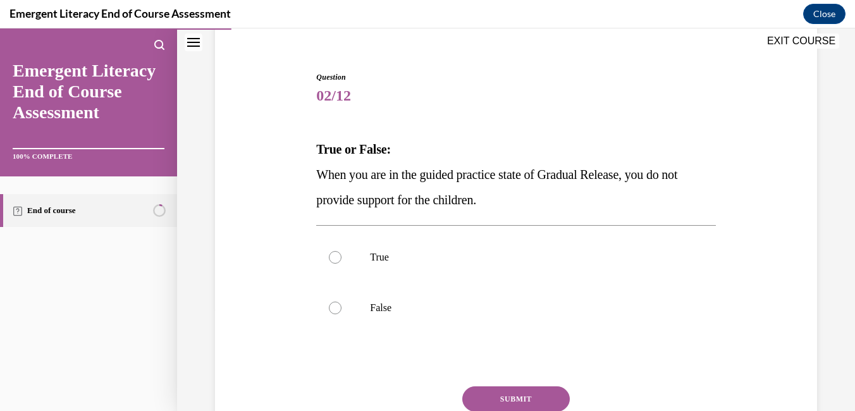
scroll to position [127, 0]
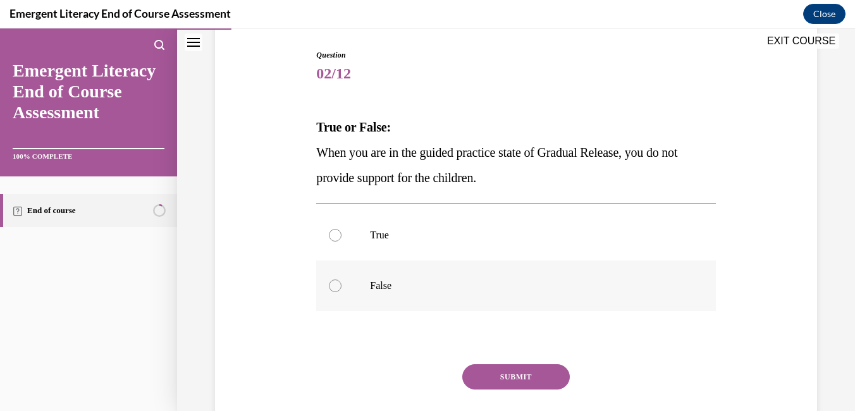
click at [337, 289] on div at bounding box center [335, 286] width 13 height 13
click at [337, 289] on input "False" at bounding box center [335, 286] width 13 height 13
radio input "true"
click at [526, 376] on button "SUBMIT" at bounding box center [516, 376] width 108 height 25
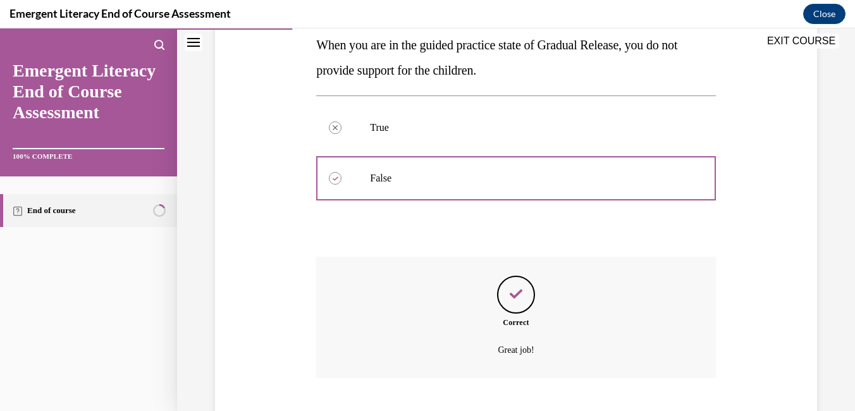
scroll to position [311, 0]
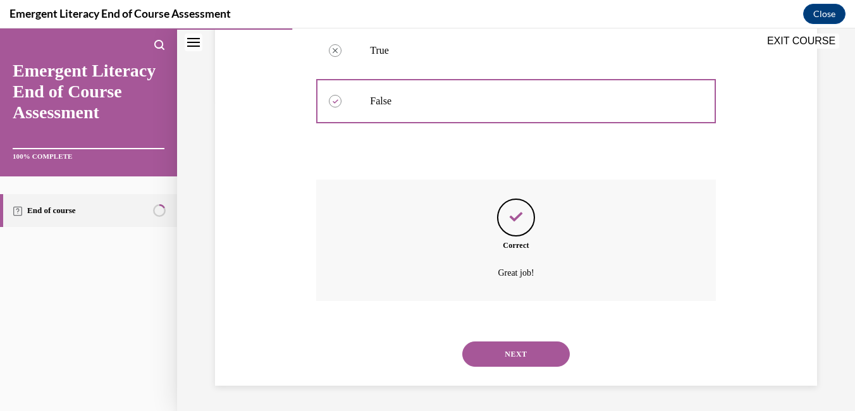
click at [518, 357] on button "NEXT" at bounding box center [516, 354] width 108 height 25
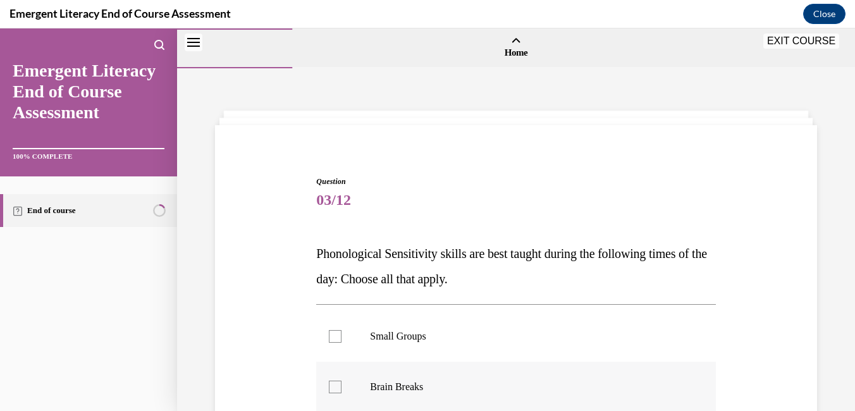
scroll to position [63, 0]
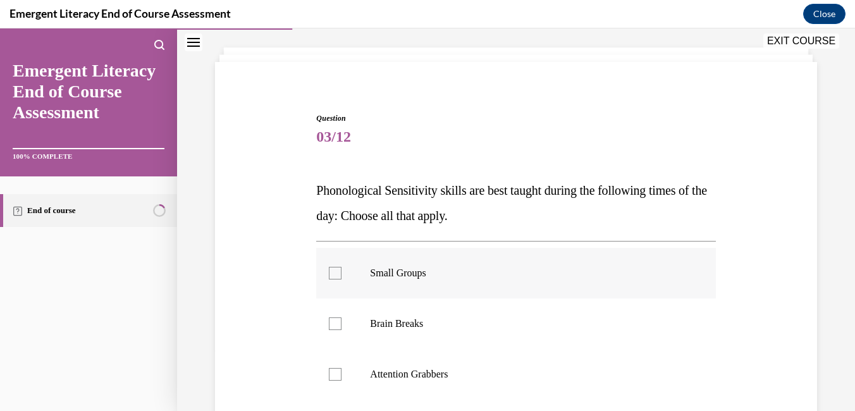
click at [336, 271] on div at bounding box center [335, 273] width 13 height 13
click at [336, 271] on input "Small Groups" at bounding box center [335, 273] width 13 height 13
checkbox input "true"
click at [347, 326] on label "Brain Breaks" at bounding box center [515, 324] width 399 height 51
click at [342, 326] on input "Brain Breaks" at bounding box center [335, 324] width 13 height 13
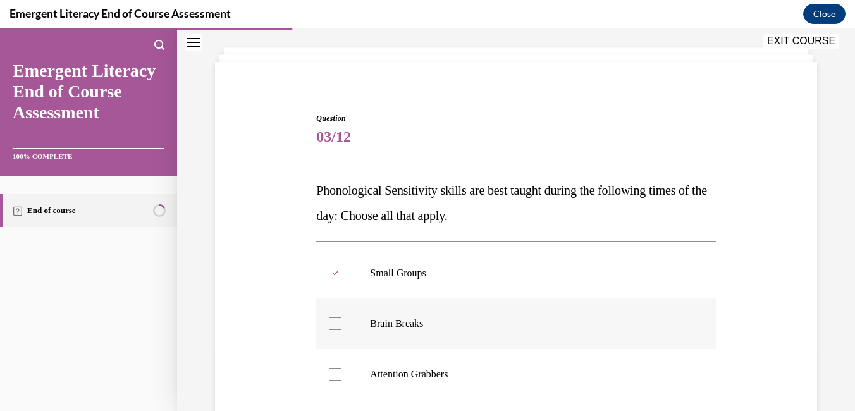
checkbox input "true"
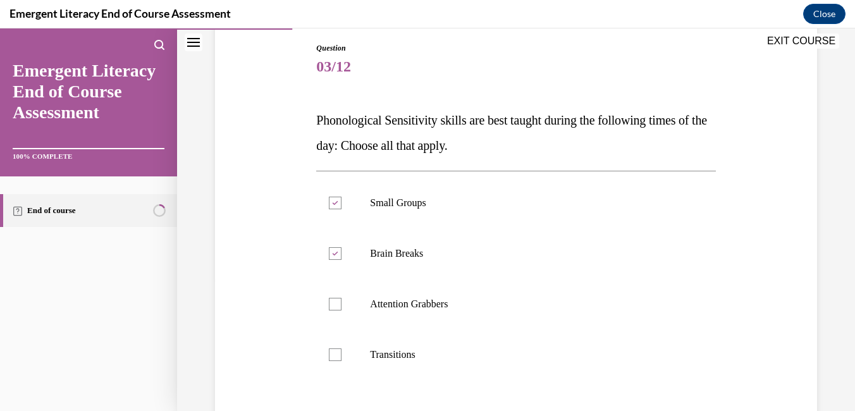
scroll to position [190, 0]
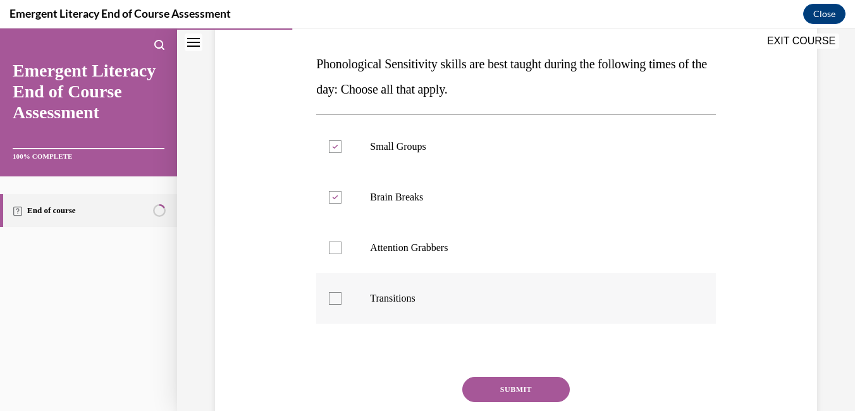
drag, startPoint x: 335, startPoint y: 301, endPoint x: 335, endPoint y: 284, distance: 17.1
click at [336, 301] on div at bounding box center [335, 298] width 13 height 13
click at [336, 301] on input "Transitions" at bounding box center [335, 298] width 13 height 13
checkbox input "true"
click at [334, 250] on div at bounding box center [335, 248] width 13 height 13
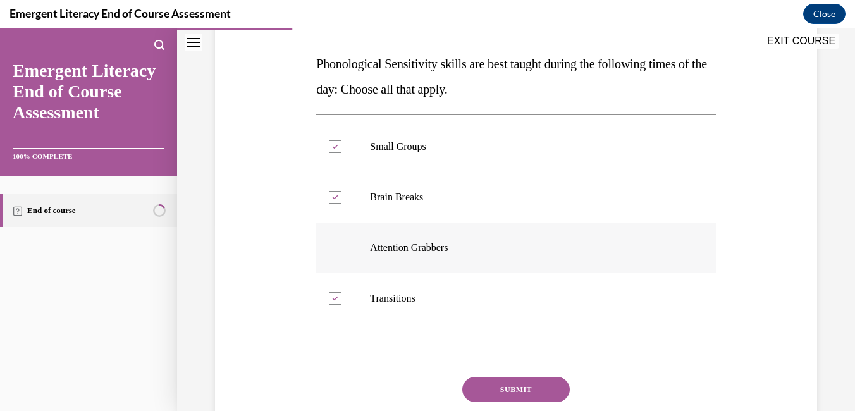
click at [334, 250] on input "Attention Grabbers" at bounding box center [335, 248] width 13 height 13
checkbox input "true"
click at [492, 391] on button "SUBMIT" at bounding box center [516, 389] width 108 height 25
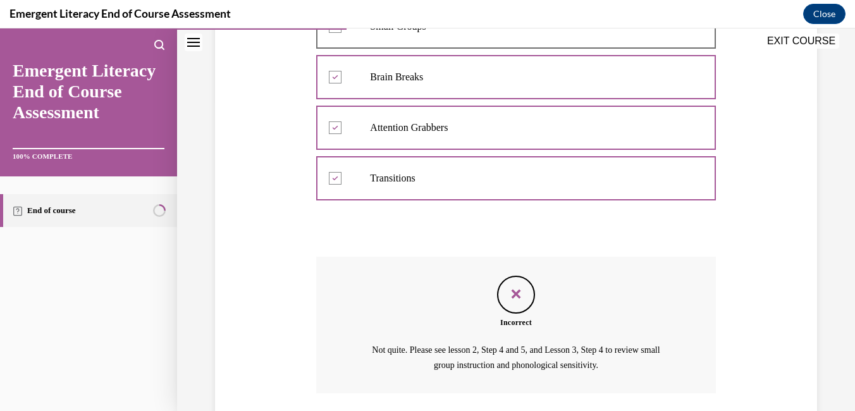
scroll to position [402, 0]
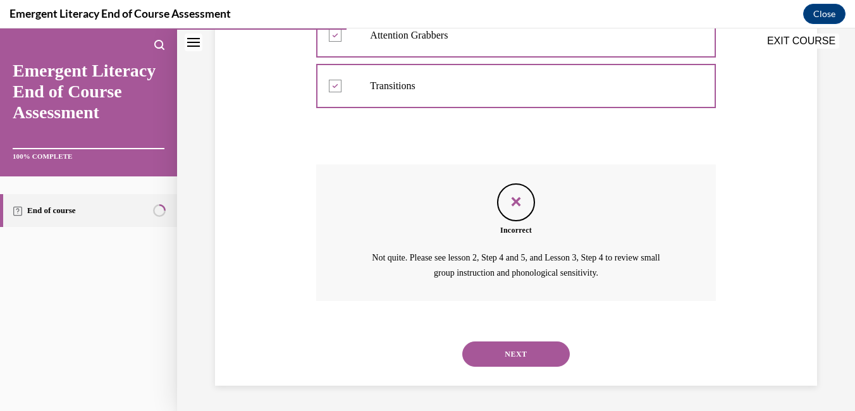
click at [514, 347] on button "NEXT" at bounding box center [516, 354] width 108 height 25
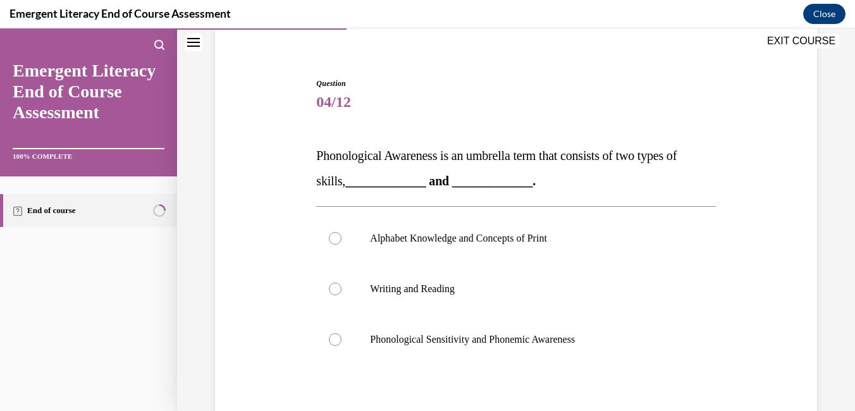
scroll to position [190, 0]
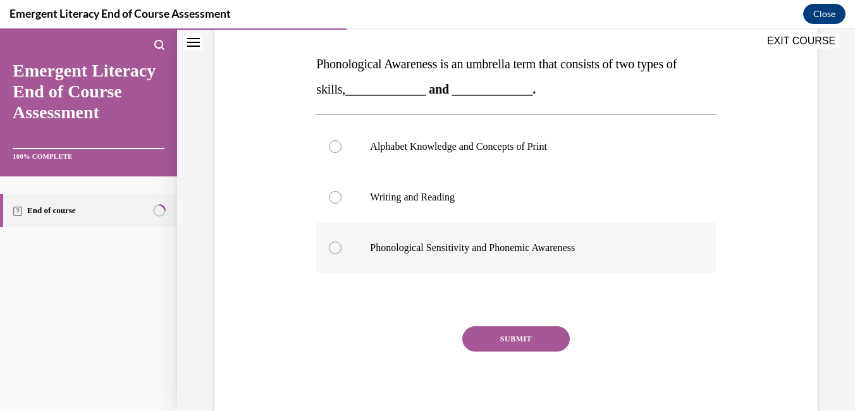
click at [333, 247] on div at bounding box center [335, 248] width 13 height 13
click at [333, 247] on input "Phonological Sensitivity and Phonemic Awareness" at bounding box center [335, 248] width 13 height 13
radio input "true"
click at [503, 337] on button "SUBMIT" at bounding box center [516, 338] width 108 height 25
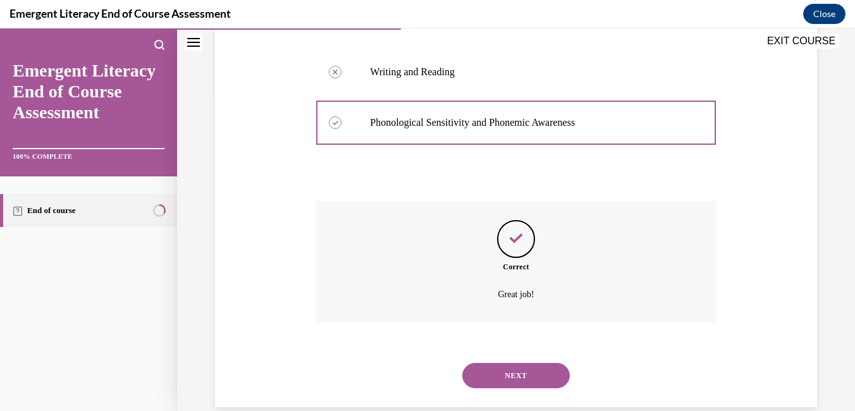
scroll to position [337, 0]
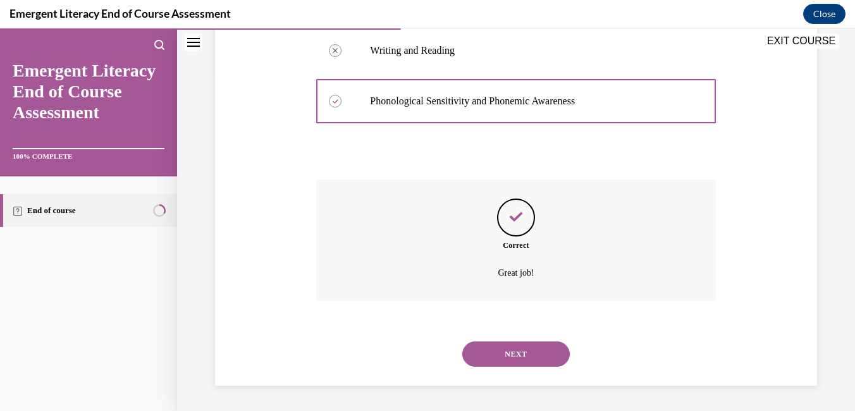
click at [520, 356] on button "NEXT" at bounding box center [516, 354] width 108 height 25
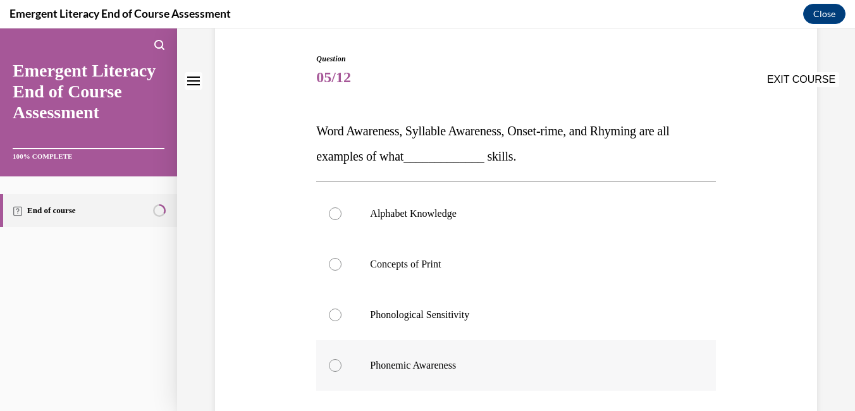
scroll to position [127, 0]
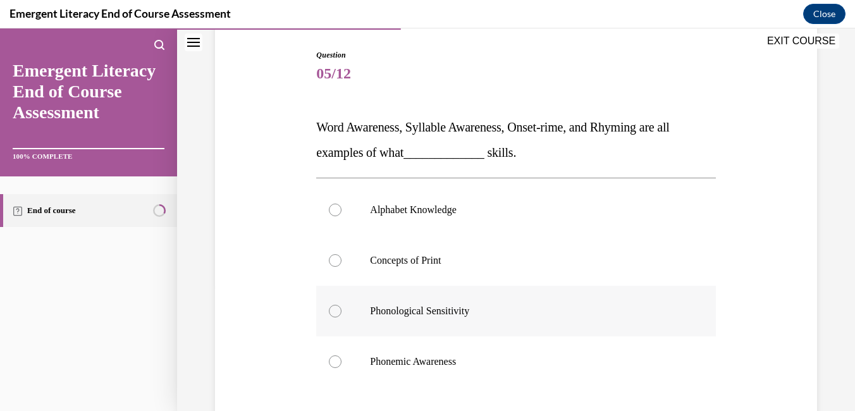
click at [335, 312] on div at bounding box center [335, 311] width 13 height 13
click at [335, 312] on input "Phonological Sensitivity" at bounding box center [335, 311] width 13 height 13
radio input "true"
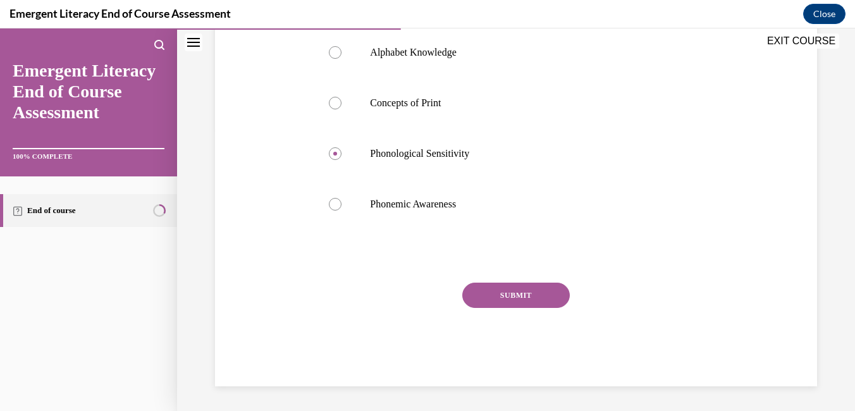
scroll to position [285, 0]
click at [515, 296] on button "SUBMIT" at bounding box center [516, 294] width 108 height 25
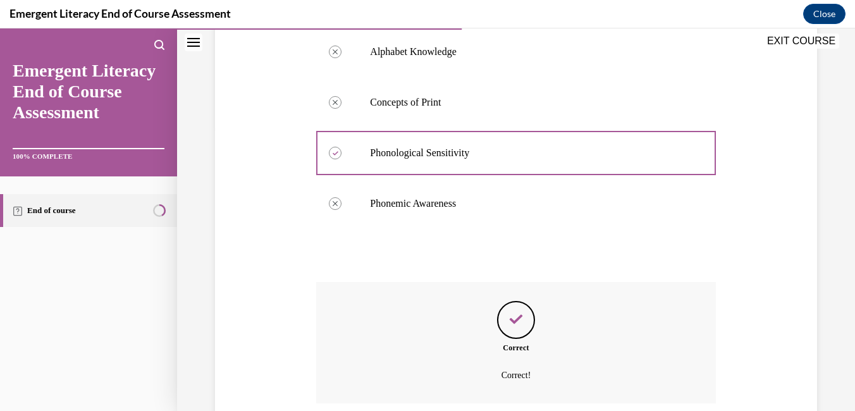
scroll to position [387, 0]
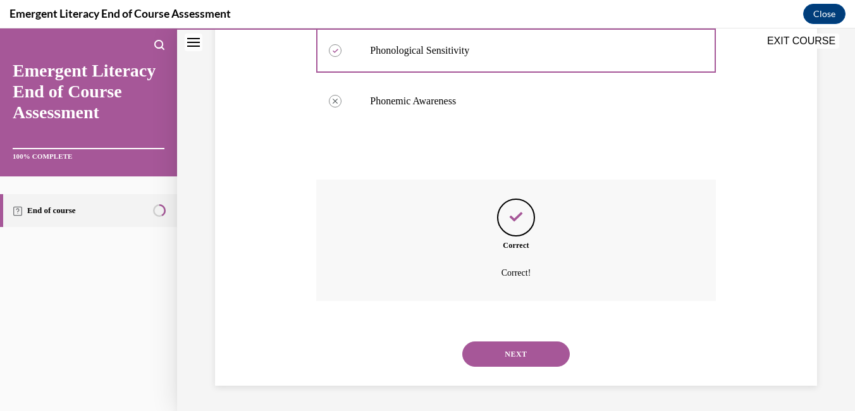
click at [526, 349] on button "NEXT" at bounding box center [516, 354] width 108 height 25
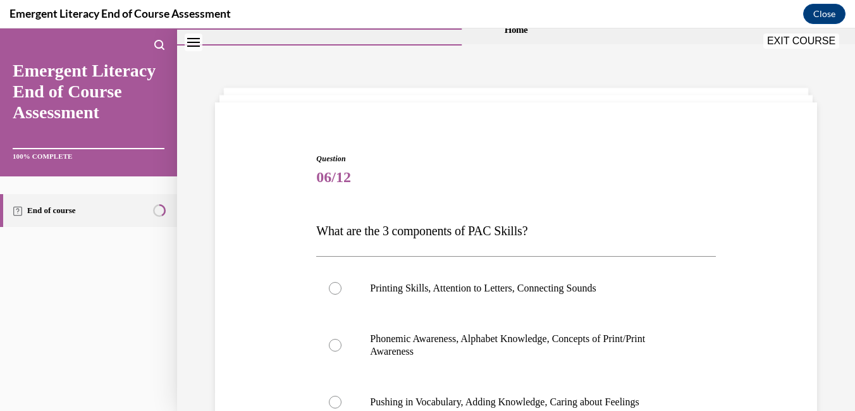
scroll to position [127, 0]
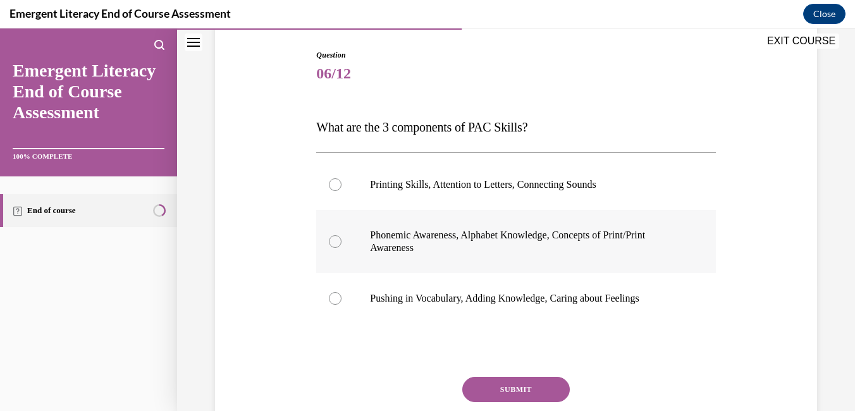
click at [337, 242] on div at bounding box center [335, 241] width 13 height 13
click at [337, 242] on input "Phonemic Awareness, Alphabet Knowledge, Concepts of Print/Print Awareness" at bounding box center [335, 241] width 13 height 13
radio input "true"
click at [530, 393] on button "SUBMIT" at bounding box center [516, 389] width 108 height 25
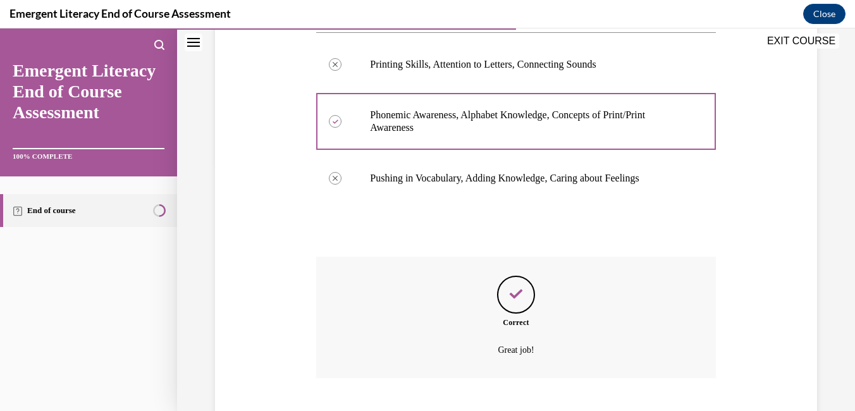
scroll to position [324, 0]
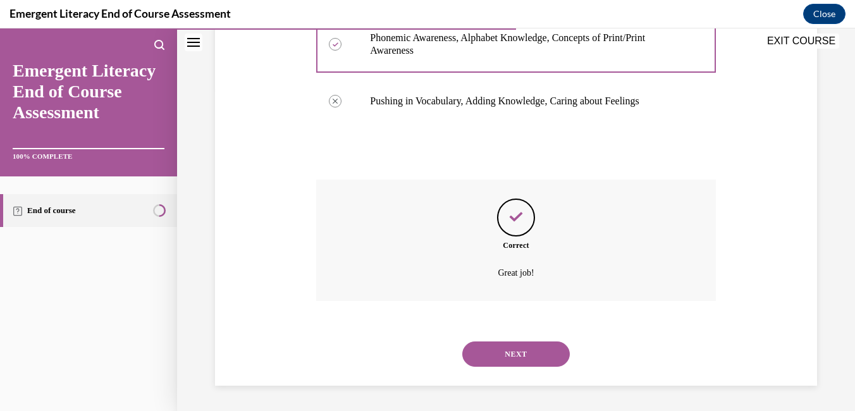
click at [520, 357] on button "NEXT" at bounding box center [516, 354] width 108 height 25
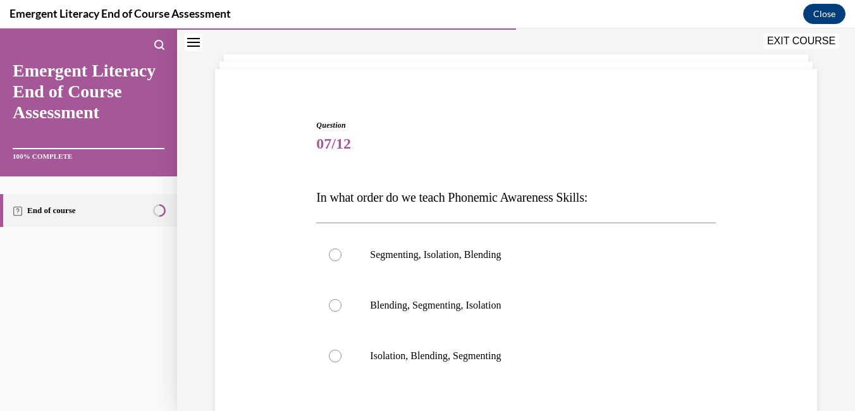
scroll to position [127, 0]
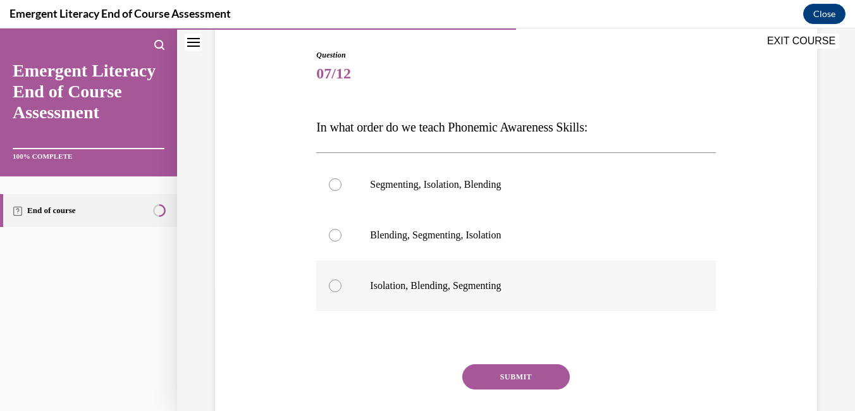
click at [334, 285] on div at bounding box center [335, 286] width 13 height 13
click at [334, 285] on input "Isolation, Blending, Segmenting" at bounding box center [335, 286] width 13 height 13
radio input "true"
click at [492, 373] on button "SUBMIT" at bounding box center [516, 376] width 108 height 25
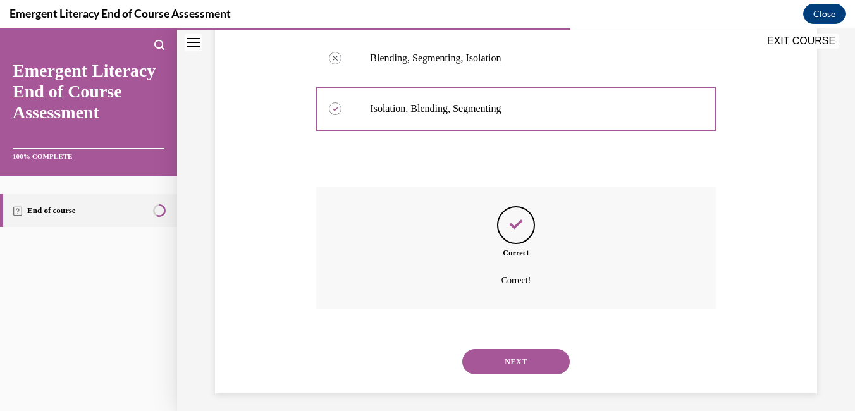
scroll to position [311, 0]
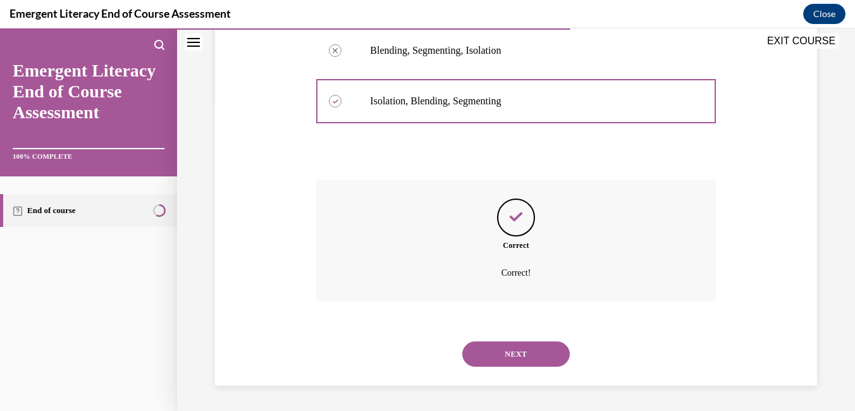
click at [521, 359] on button "NEXT" at bounding box center [516, 354] width 108 height 25
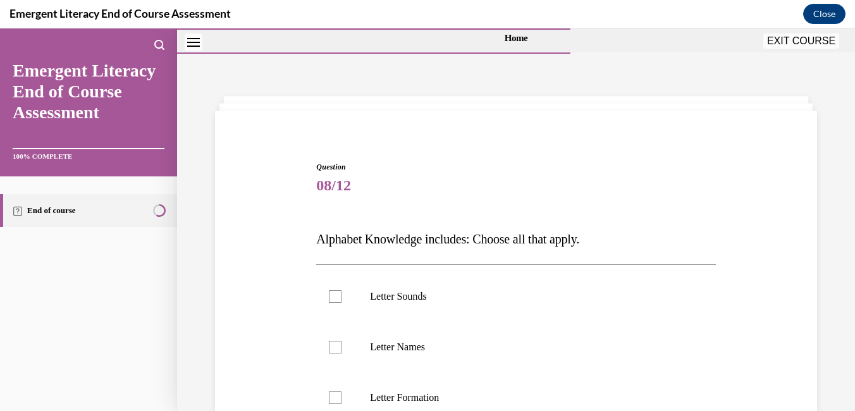
scroll to position [127, 0]
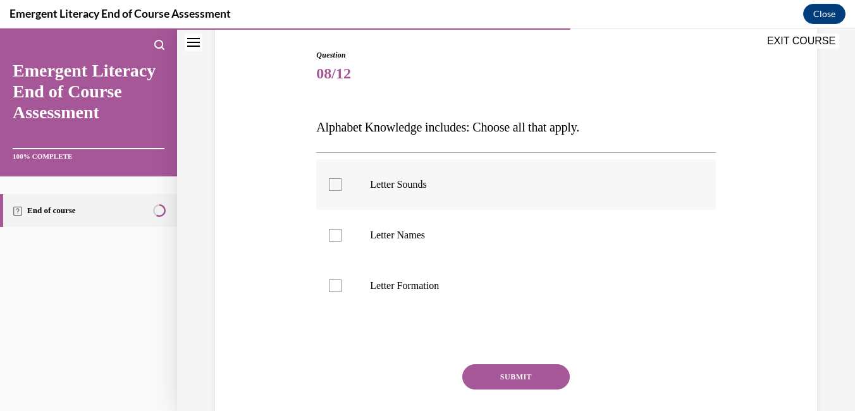
drag, startPoint x: 339, startPoint y: 183, endPoint x: 339, endPoint y: 190, distance: 7.6
click at [339, 183] on div at bounding box center [335, 184] width 13 height 13
click at [339, 183] on input "Letter Sounds" at bounding box center [335, 184] width 13 height 13
checkbox input "true"
drag, startPoint x: 328, startPoint y: 233, endPoint x: 328, endPoint y: 245, distance: 12.0
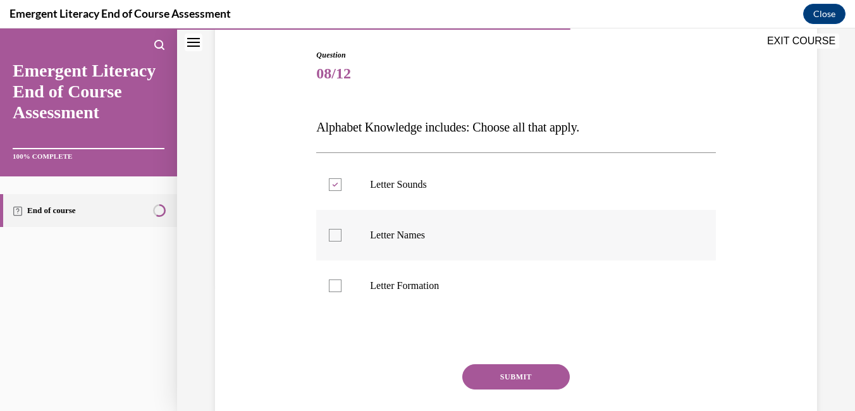
click at [329, 234] on div at bounding box center [335, 235] width 13 height 13
click at [329, 234] on input "Letter Names" at bounding box center [335, 235] width 13 height 13
checkbox input "true"
click at [332, 283] on div at bounding box center [335, 286] width 13 height 13
click at [332, 283] on input "Letter Formation" at bounding box center [335, 286] width 13 height 13
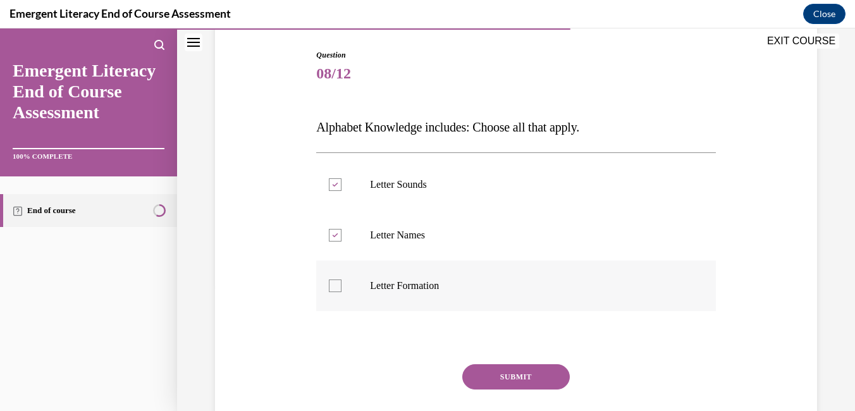
checkbox input "true"
click at [496, 374] on button "SUBMIT" at bounding box center [516, 376] width 108 height 25
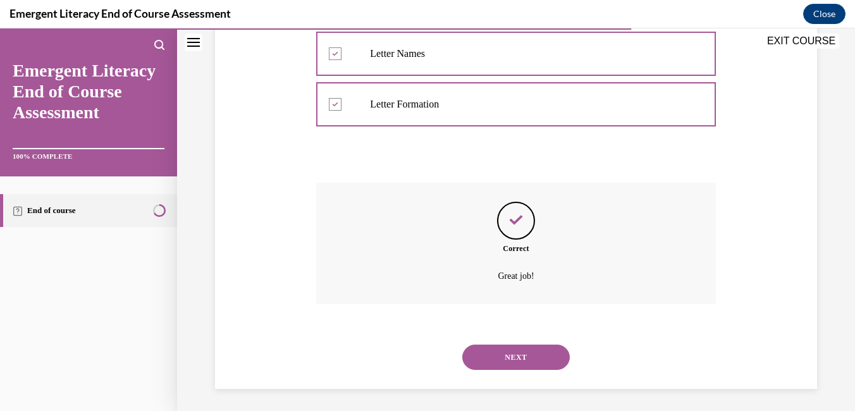
scroll to position [311, 0]
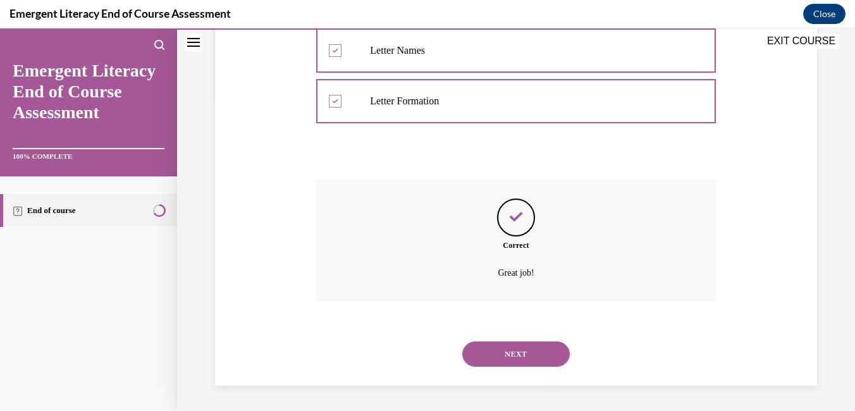
click at [505, 355] on button "NEXT" at bounding box center [516, 354] width 108 height 25
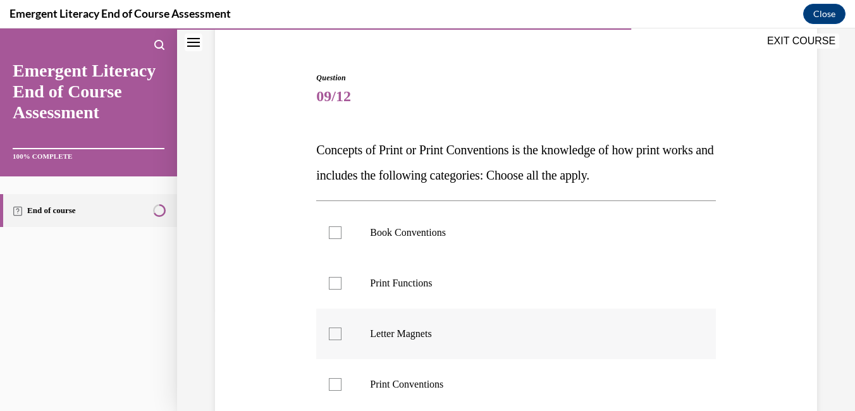
scroll to position [127, 0]
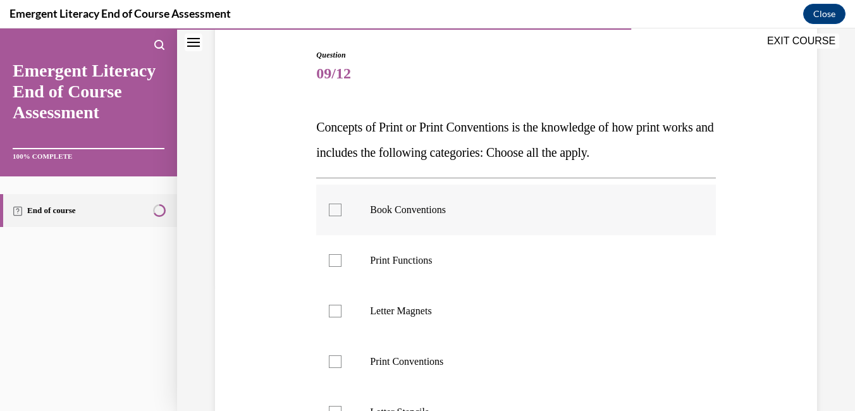
click at [331, 207] on div at bounding box center [335, 210] width 13 height 13
click at [331, 207] on input "Book Conventions" at bounding box center [335, 210] width 13 height 13
checkbox input "true"
click at [336, 260] on div at bounding box center [335, 260] width 13 height 13
click at [336, 260] on input "Print Functions" at bounding box center [335, 260] width 13 height 13
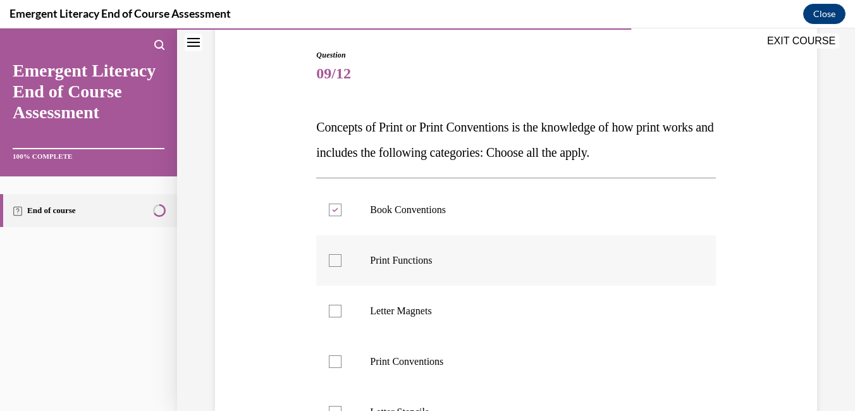
checkbox input "true"
click at [338, 358] on div at bounding box center [335, 361] width 13 height 13
click at [338, 358] on input "Print Conventions" at bounding box center [335, 361] width 13 height 13
checkbox input "true"
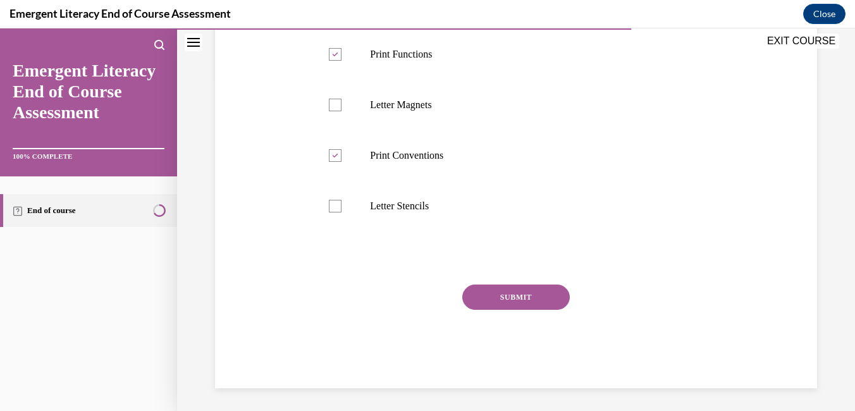
scroll to position [335, 0]
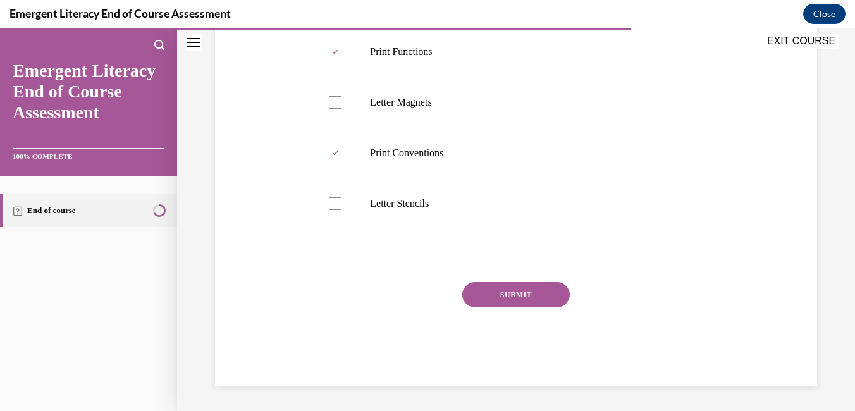
click at [504, 303] on button "SUBMIT" at bounding box center [516, 294] width 108 height 25
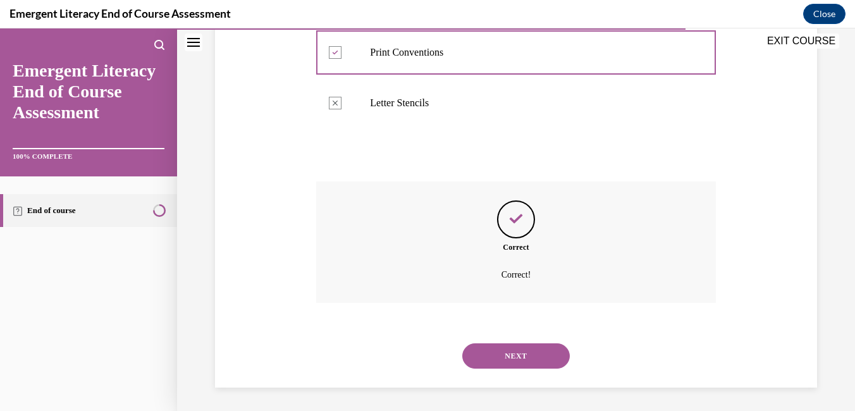
scroll to position [438, 0]
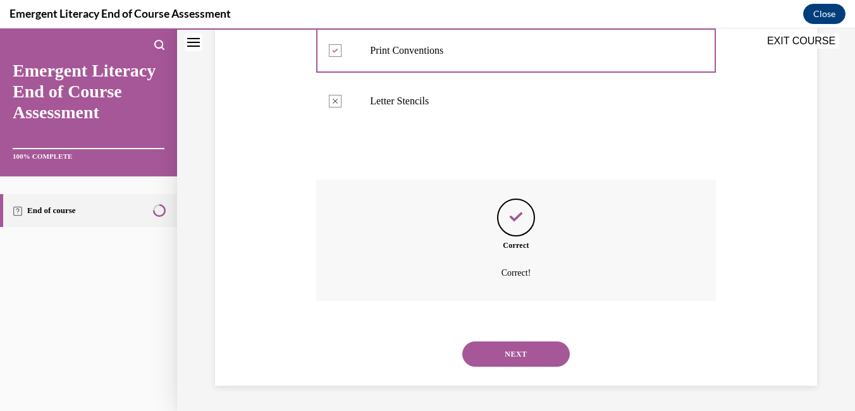
click at [499, 356] on button "NEXT" at bounding box center [516, 354] width 108 height 25
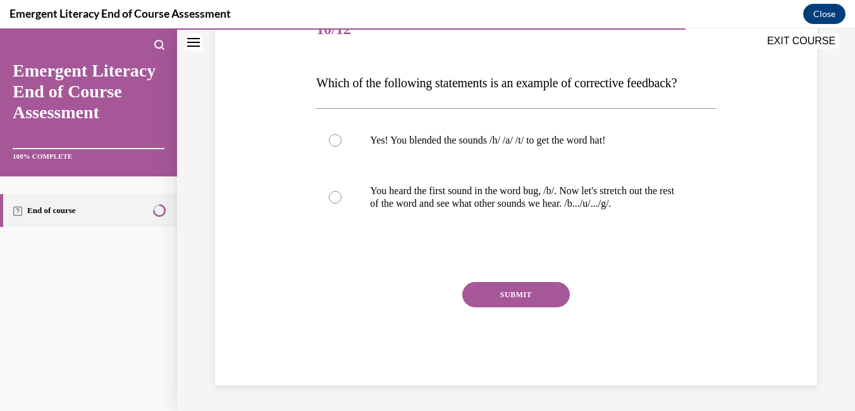
scroll to position [140, 0]
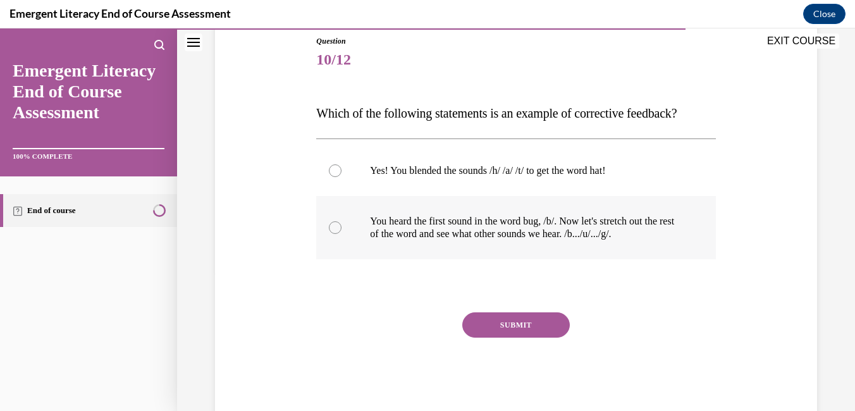
click at [331, 232] on div at bounding box center [335, 227] width 13 height 13
click at [331, 232] on input "You heard the first sound in the word bug, /b/. Now let's stretch out the rest …" at bounding box center [335, 227] width 13 height 13
radio input "true"
click at [480, 317] on button "SUBMIT" at bounding box center [516, 324] width 108 height 25
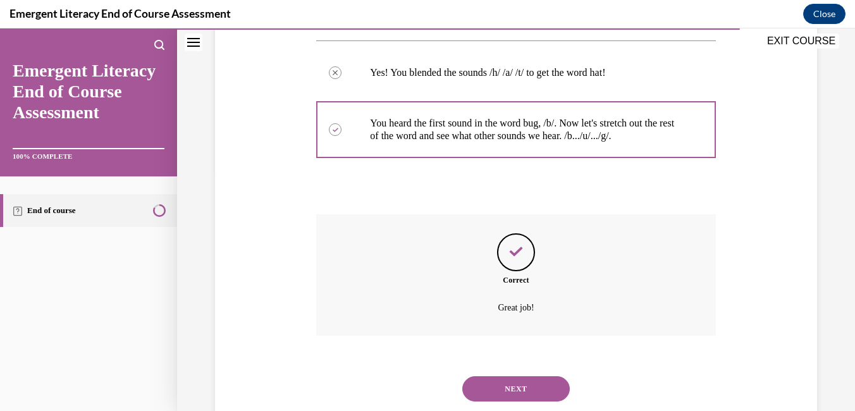
scroll to position [273, 0]
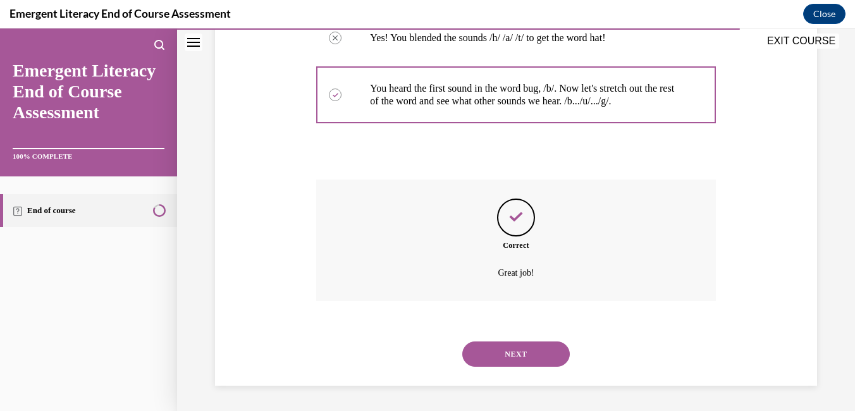
click at [505, 357] on button "NEXT" at bounding box center [516, 354] width 108 height 25
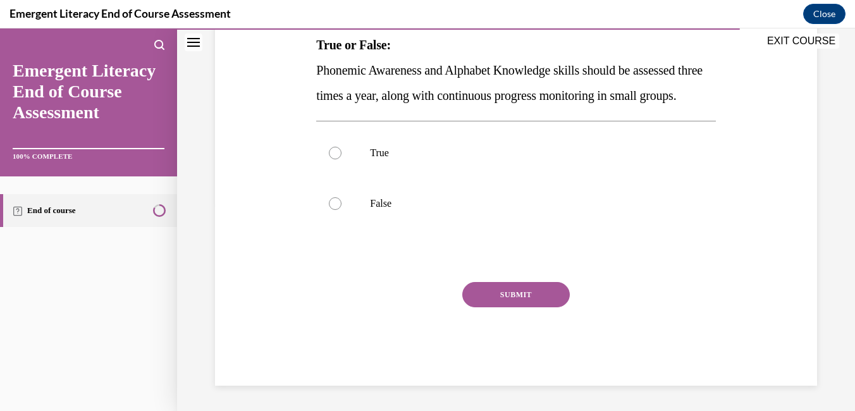
scroll to position [215, 0]
click at [332, 159] on div at bounding box center [335, 153] width 13 height 13
click at [332, 159] on input "True" at bounding box center [335, 153] width 13 height 13
radio input "true"
click at [507, 307] on button "SUBMIT" at bounding box center [516, 294] width 108 height 25
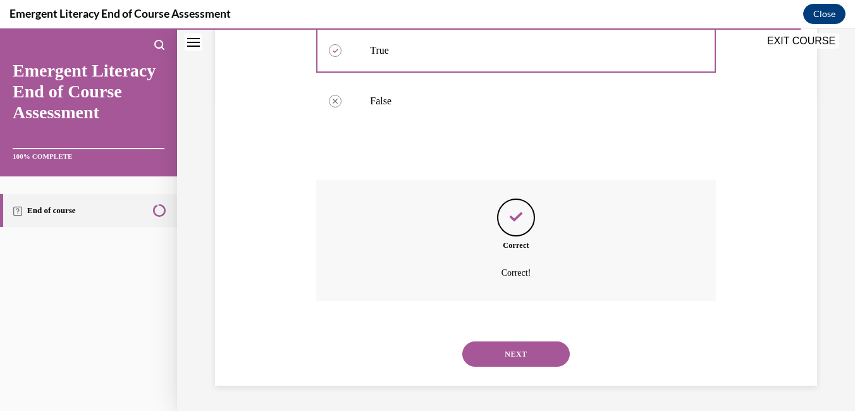
scroll to position [337, 0]
click at [523, 349] on button "NEXT" at bounding box center [516, 354] width 108 height 25
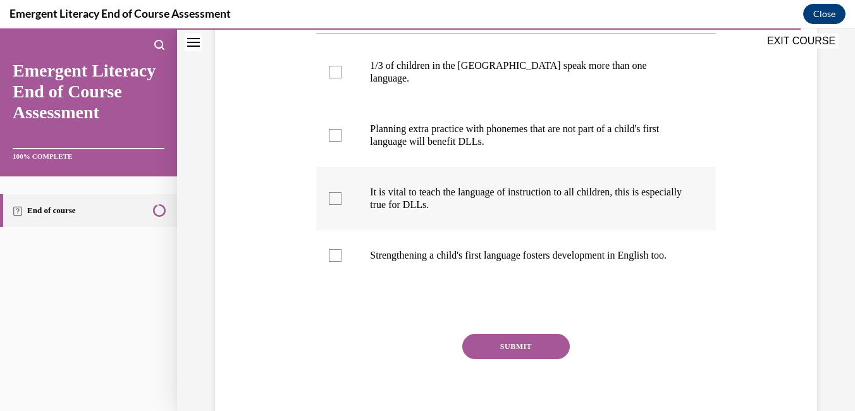
scroll to position [254, 0]
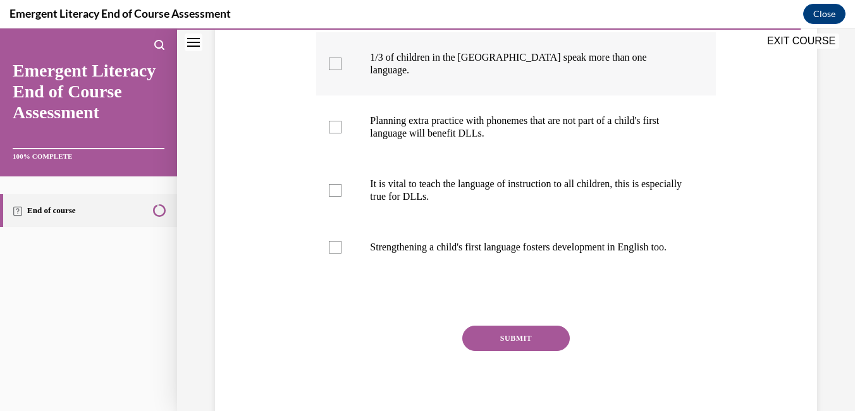
click at [331, 70] on div at bounding box center [335, 64] width 13 height 13
click at [331, 70] on input "1/3 of children in the US speak more than one language." at bounding box center [335, 64] width 13 height 13
checkbox input "true"
click at [335, 133] on div at bounding box center [335, 127] width 13 height 13
click at [335, 133] on input "Planning extra practice with phonemes that are not part of a child's first lang…" at bounding box center [335, 127] width 13 height 13
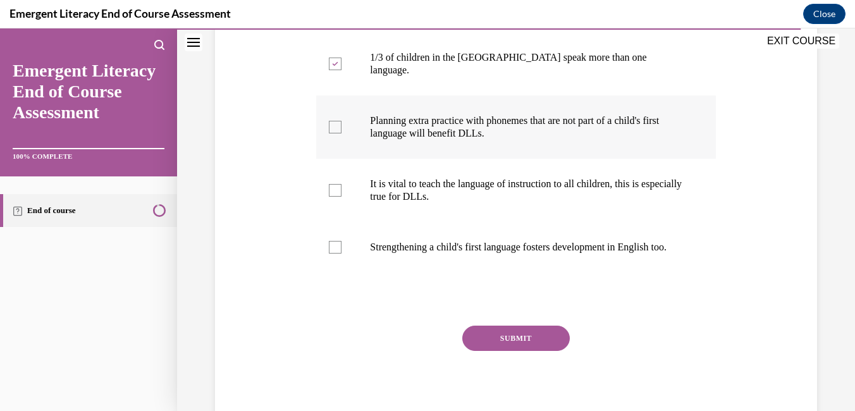
checkbox input "true"
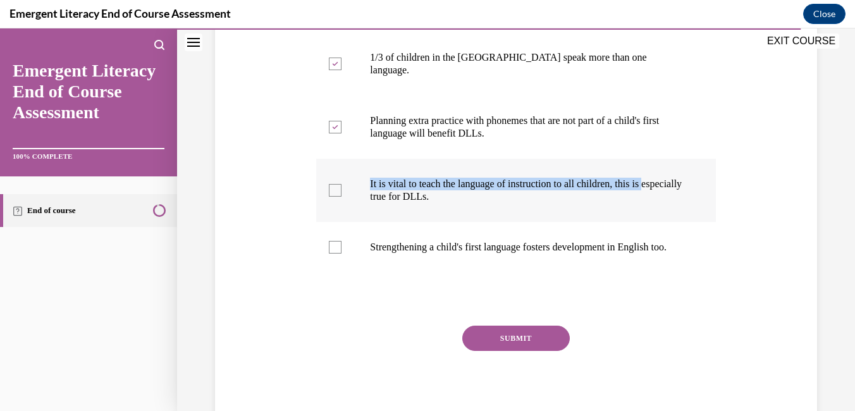
click at [340, 203] on label "It is vital to teach the language of instruction to all children, this is espec…" at bounding box center [515, 190] width 399 height 63
drag, startPoint x: 340, startPoint y: 203, endPoint x: 326, endPoint y: 205, distance: 14.7
click at [326, 205] on label "It is vital to teach the language of instruction to all children, this is espec…" at bounding box center [515, 190] width 399 height 63
click at [329, 197] on input "It is vital to teach the language of instruction to all children, this is espec…" at bounding box center [335, 190] width 13 height 13
checkbox input "true"
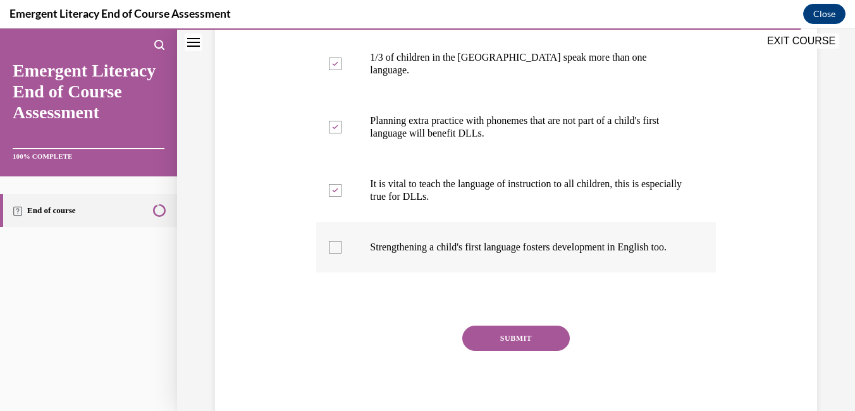
click at [342, 259] on label "Strengthening a child's first language fosters development in English too." at bounding box center [515, 247] width 399 height 51
click at [342, 254] on input "Strengthening a child's first language fosters development in English too." at bounding box center [335, 247] width 13 height 13
checkbox input "true"
click at [481, 351] on button "SUBMIT" at bounding box center [516, 338] width 108 height 25
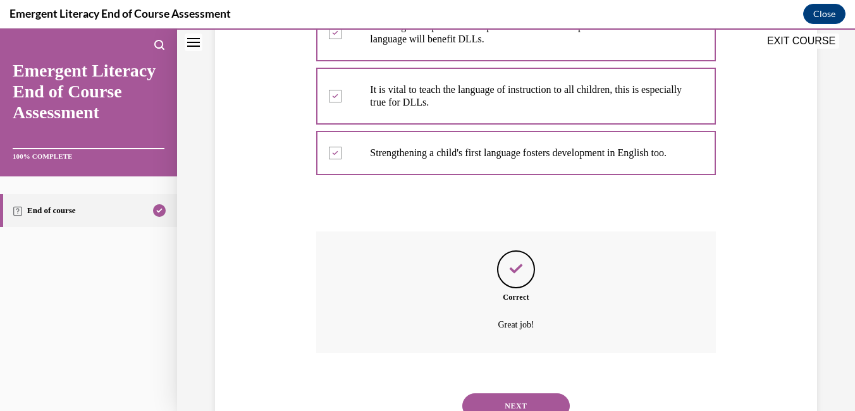
scroll to position [425, 0]
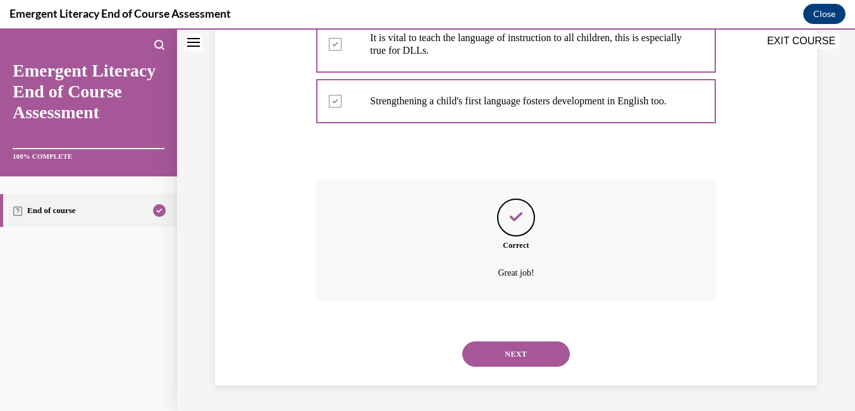
click at [524, 359] on button "NEXT" at bounding box center [516, 354] width 108 height 25
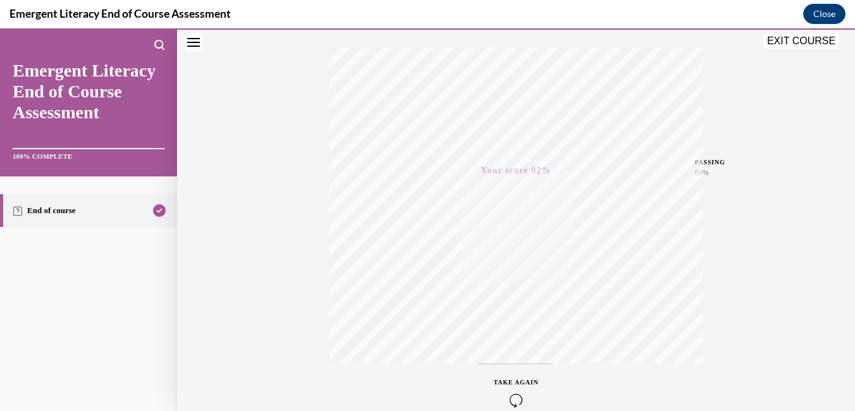
scroll to position [0, 0]
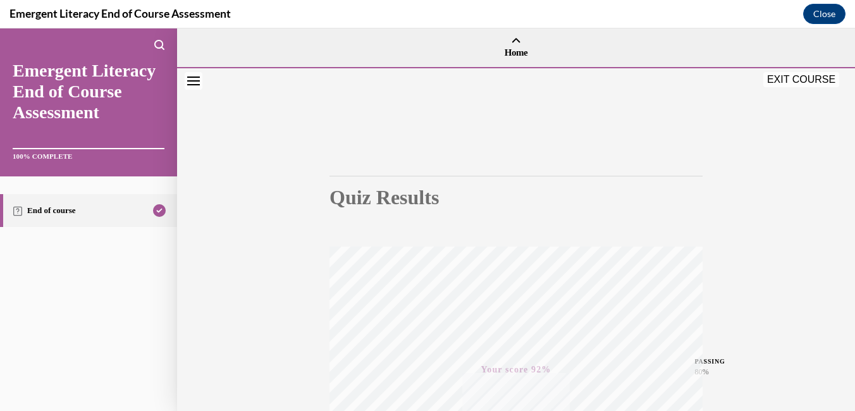
click at [785, 82] on button "EXIT COURSE" at bounding box center [801, 79] width 76 height 15
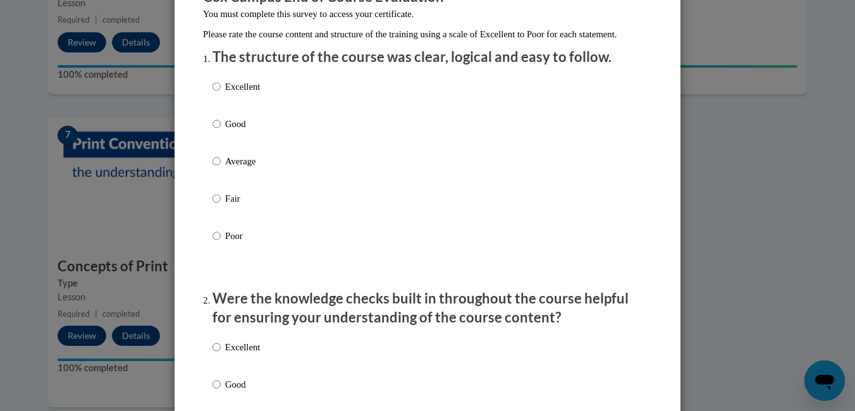
scroll to position [190, 0]
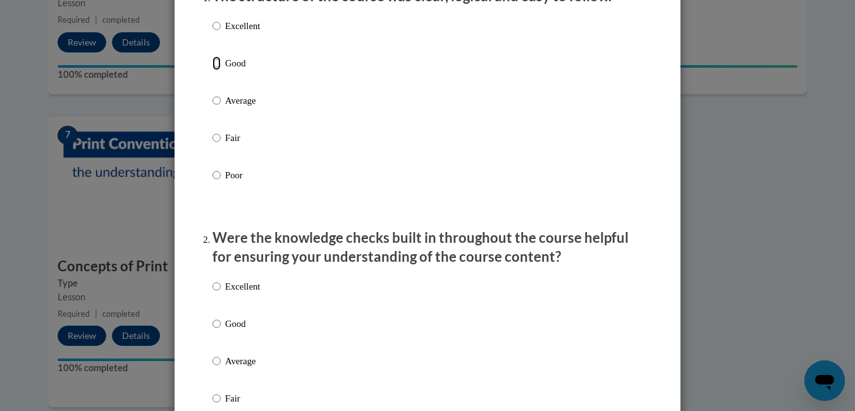
click at [213, 70] on input "Good" at bounding box center [217, 63] width 8 height 14
radio input "true"
click at [213, 331] on input "Good" at bounding box center [217, 324] width 8 height 14
radio input "true"
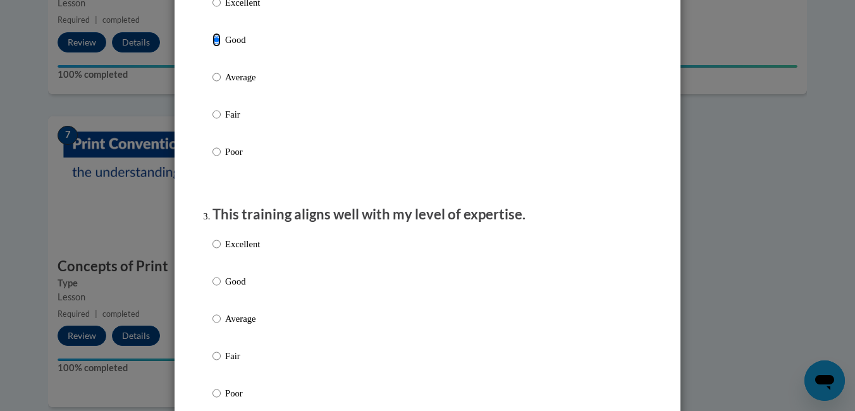
scroll to position [506, 0]
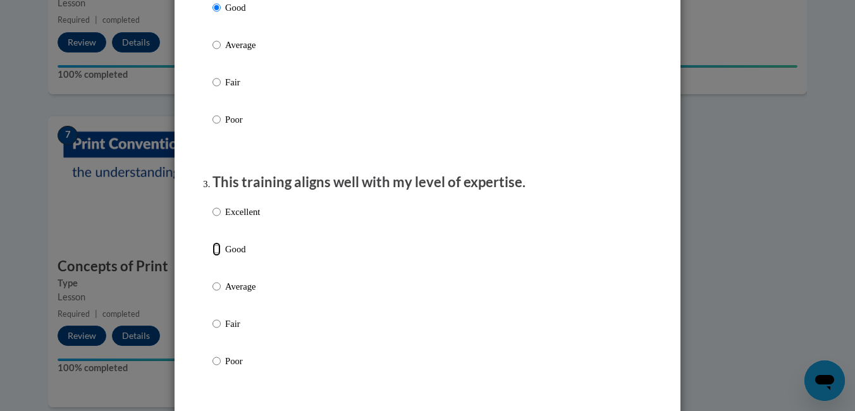
click at [213, 256] on input "Good" at bounding box center [217, 249] width 8 height 14
radio input "true"
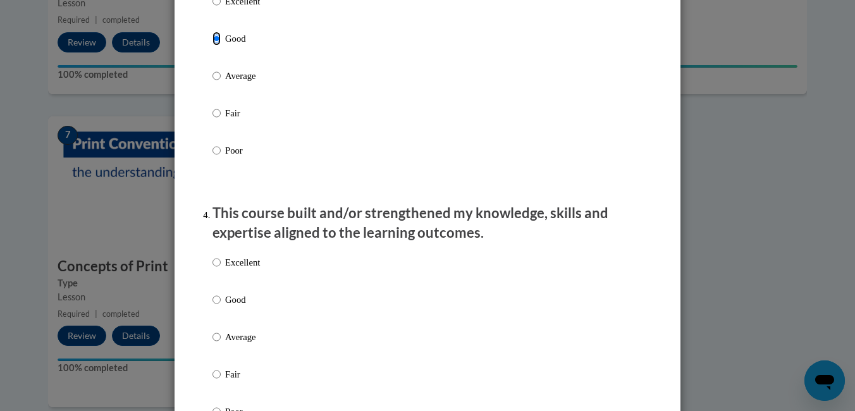
scroll to position [759, 0]
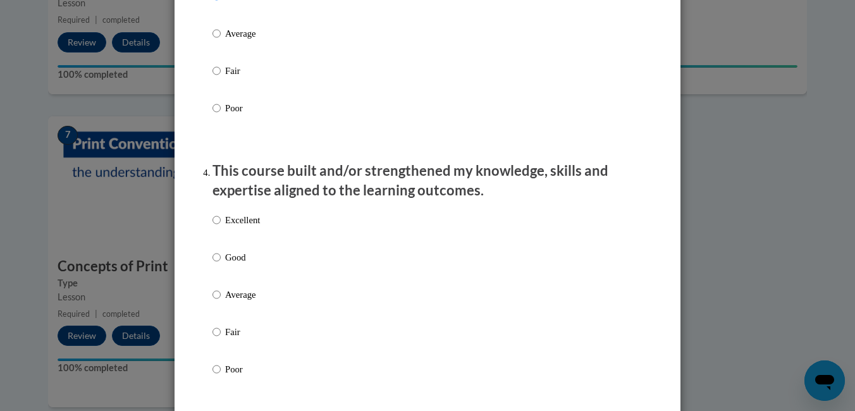
click at [218, 269] on label "Good" at bounding box center [236, 267] width 47 height 34
click at [218, 264] on input "Good" at bounding box center [217, 257] width 8 height 14
radio input "true"
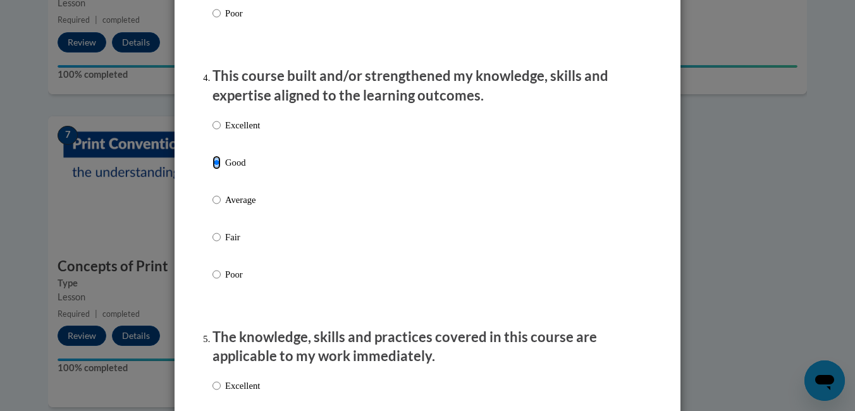
scroll to position [1075, 0]
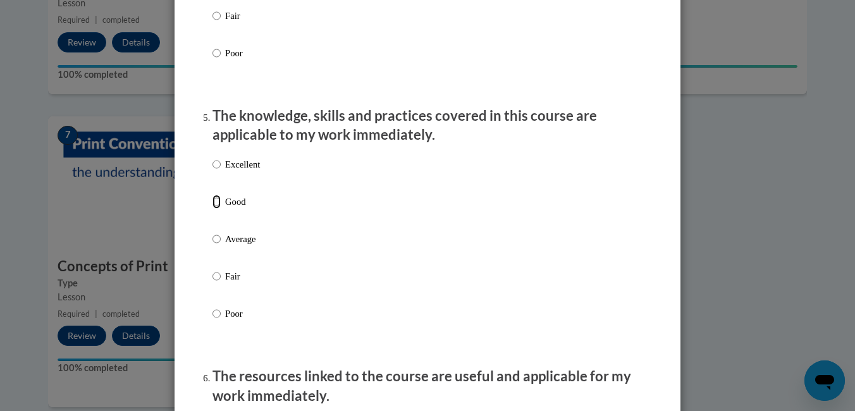
click at [213, 209] on input "Good" at bounding box center [217, 202] width 8 height 14
radio input "true"
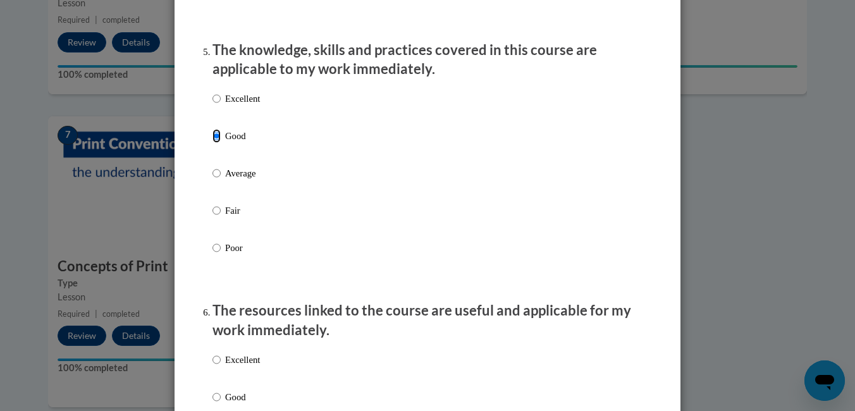
scroll to position [1392, 0]
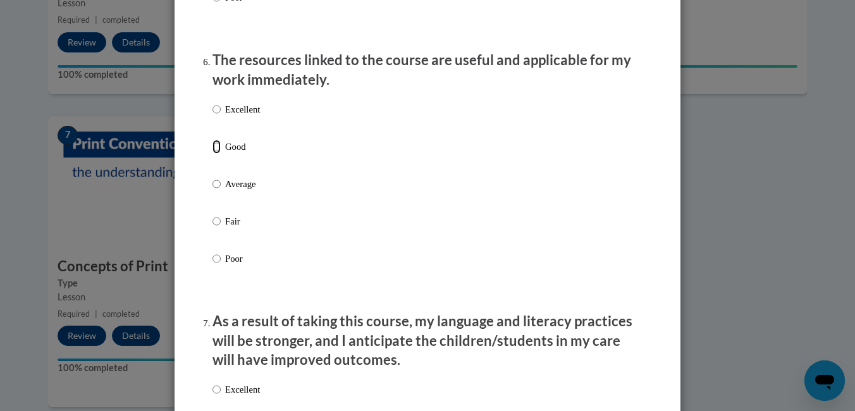
click at [215, 154] on input "Good" at bounding box center [217, 147] width 8 height 14
radio input "true"
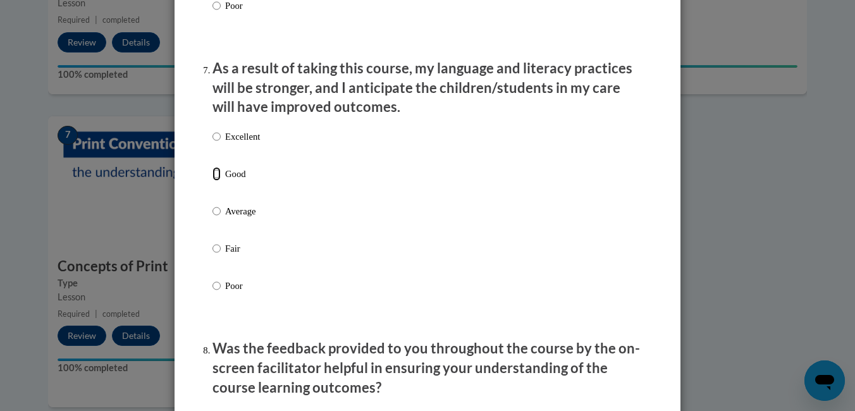
click at [213, 181] on input "Good" at bounding box center [217, 174] width 8 height 14
radio input "true"
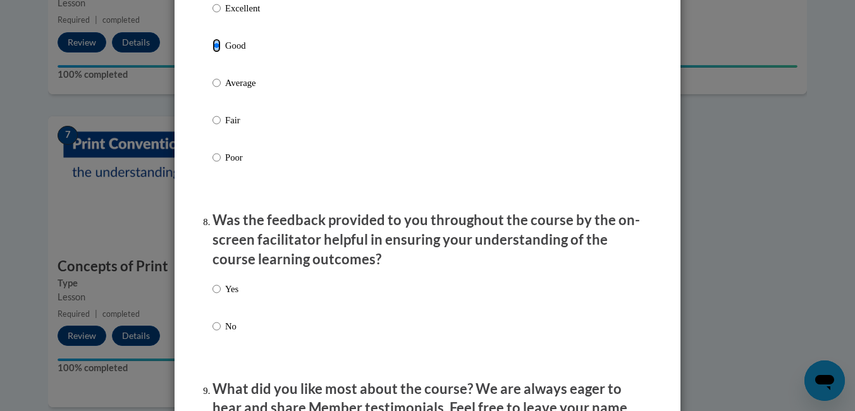
scroll to position [2024, 0]
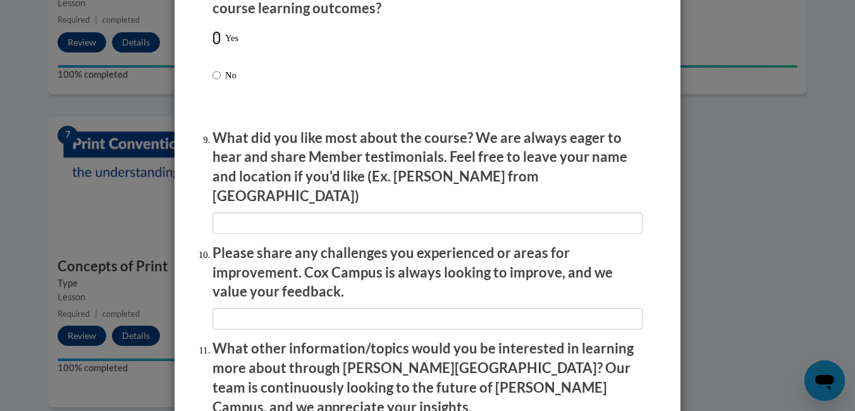
click at [213, 45] on input "Yes" at bounding box center [217, 38] width 8 height 14
radio input "true"
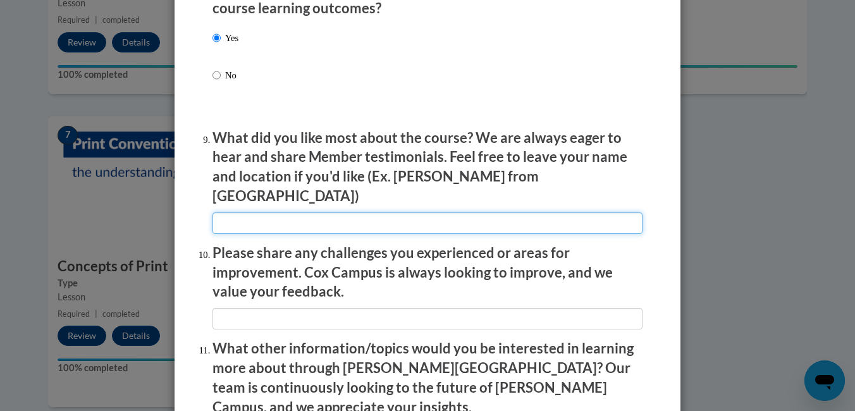
click at [225, 221] on input "textbox" at bounding box center [428, 224] width 430 height 22
type input "na"
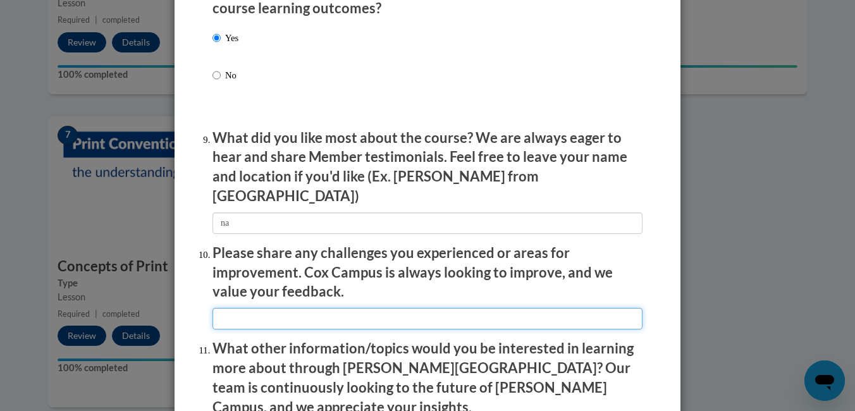
click at [290, 314] on input "textbox" at bounding box center [428, 319] width 430 height 22
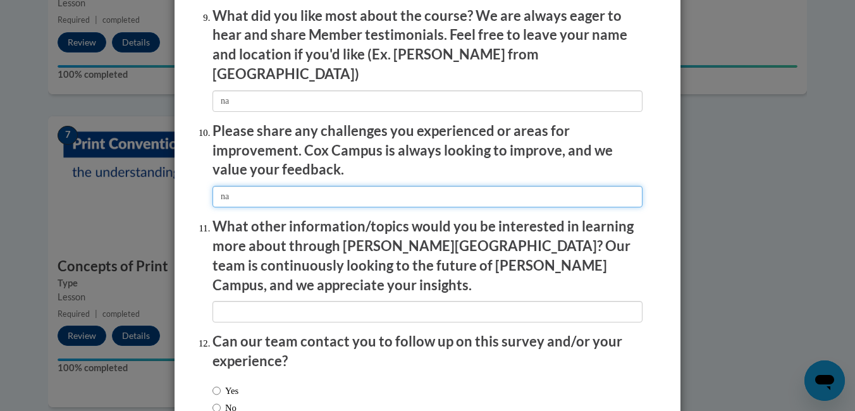
scroll to position [2214, 0]
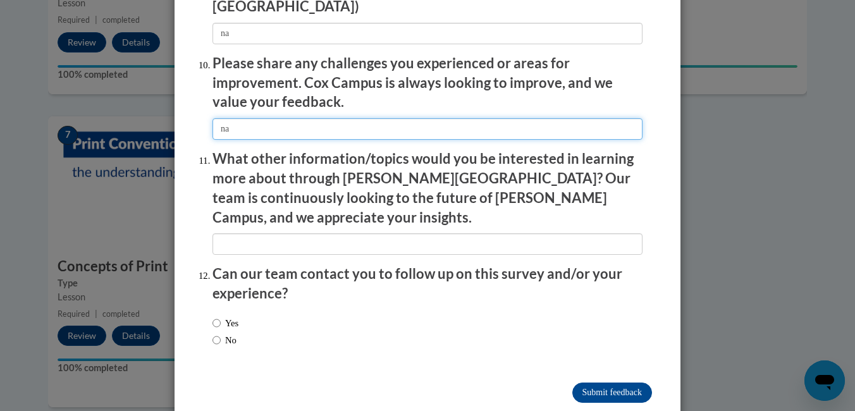
type input "na"
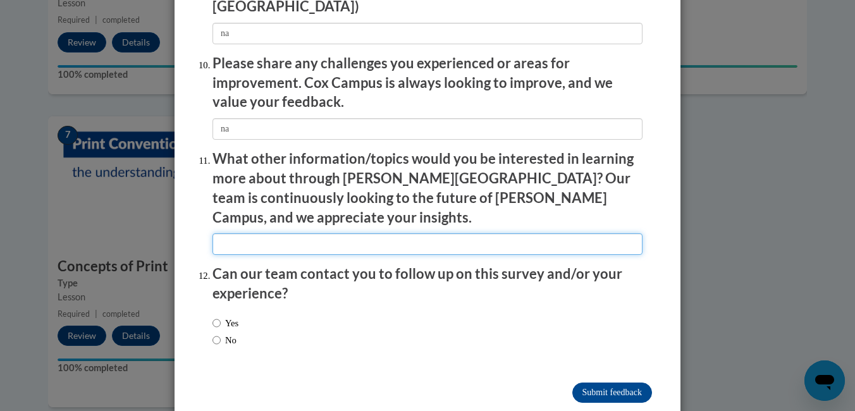
click at [257, 233] on input "textbox" at bounding box center [428, 244] width 430 height 22
type input "na"
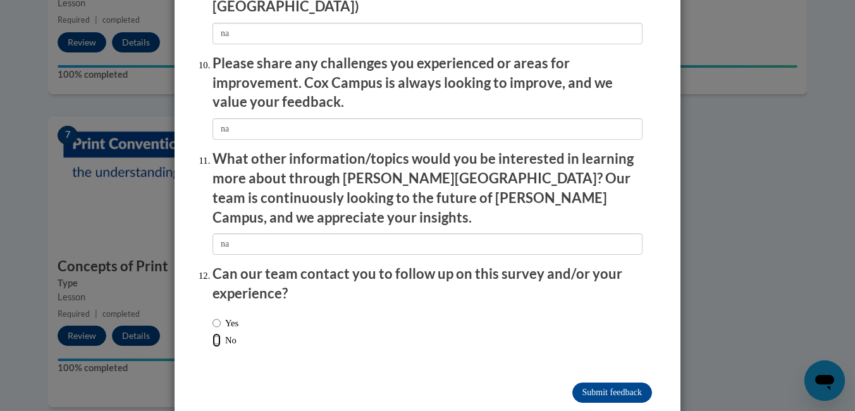
click at [214, 333] on input "No" at bounding box center [217, 340] width 8 height 14
radio input "true"
click at [602, 383] on input "Submit feedback" at bounding box center [612, 393] width 80 height 20
